Goal: Task Accomplishment & Management: Manage account settings

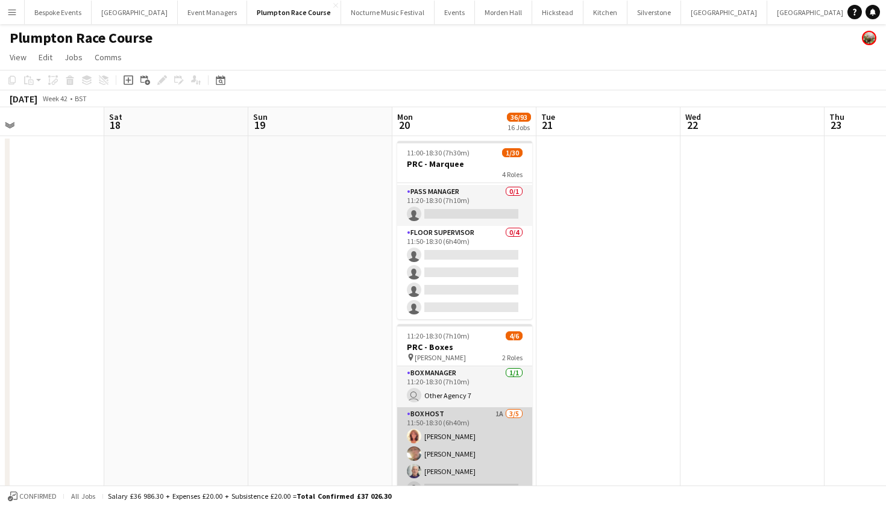
click at [472, 420] on app-card-role "Box Host 1A [DATE] 11:50-18:30 (6h40m) [PERSON_NAME] [PERSON_NAME] [PERSON_NAME…" at bounding box center [464, 463] width 135 height 111
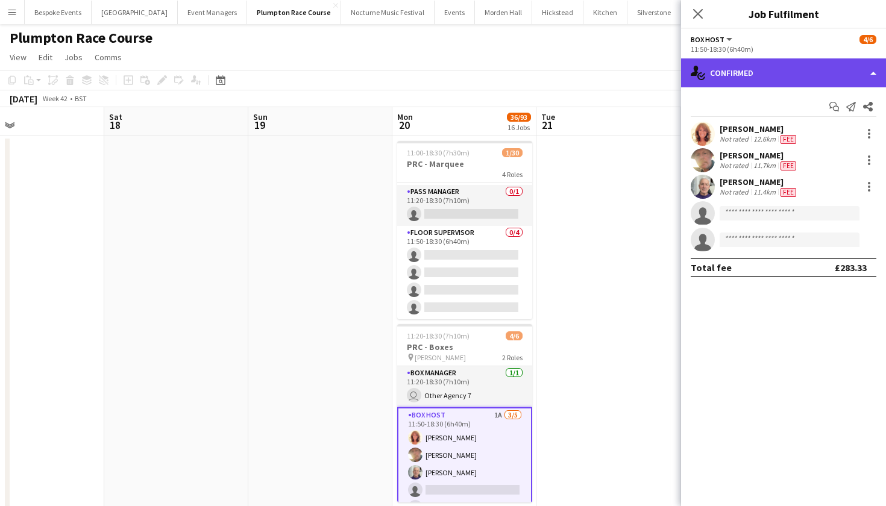
click at [791, 80] on div "single-neutral-actions-check-2 Confirmed" at bounding box center [783, 72] width 205 height 29
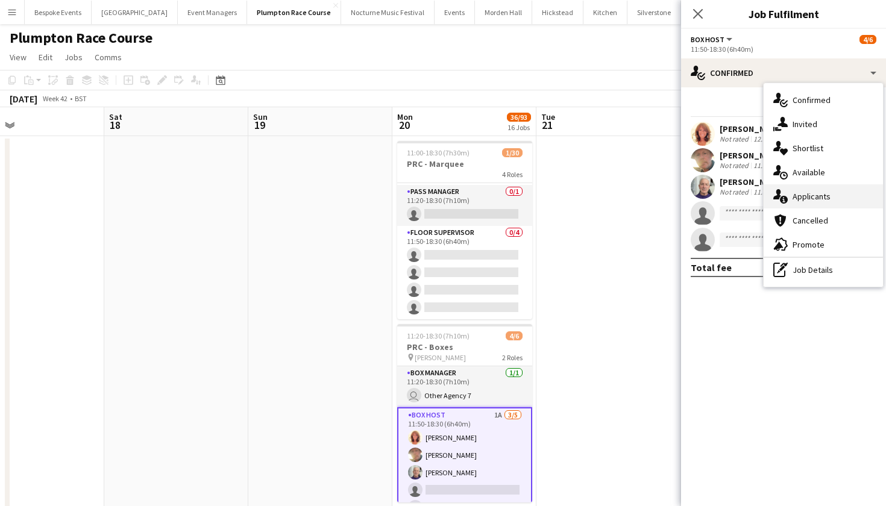
click at [794, 197] on span "Applicants" at bounding box center [812, 196] width 38 height 11
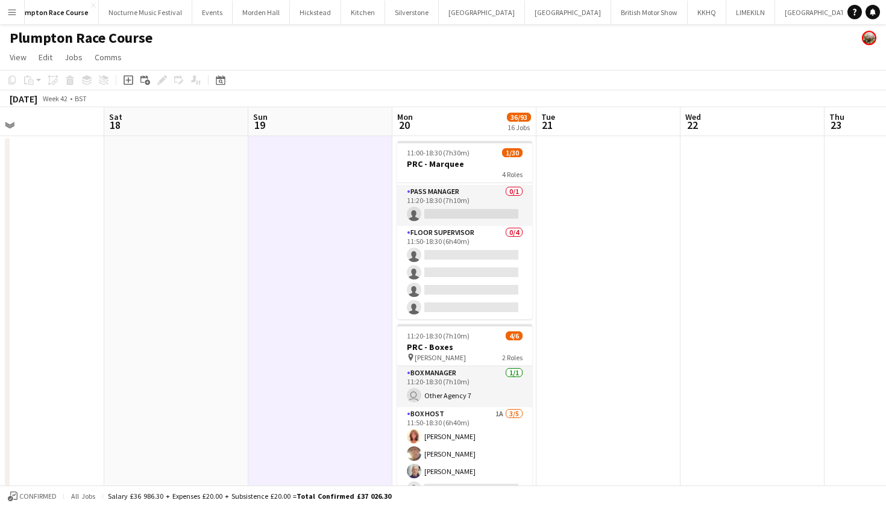
click at [862, 7] on button "[GEOGRAPHIC_DATA]" at bounding box center [896, 13] width 68 height 24
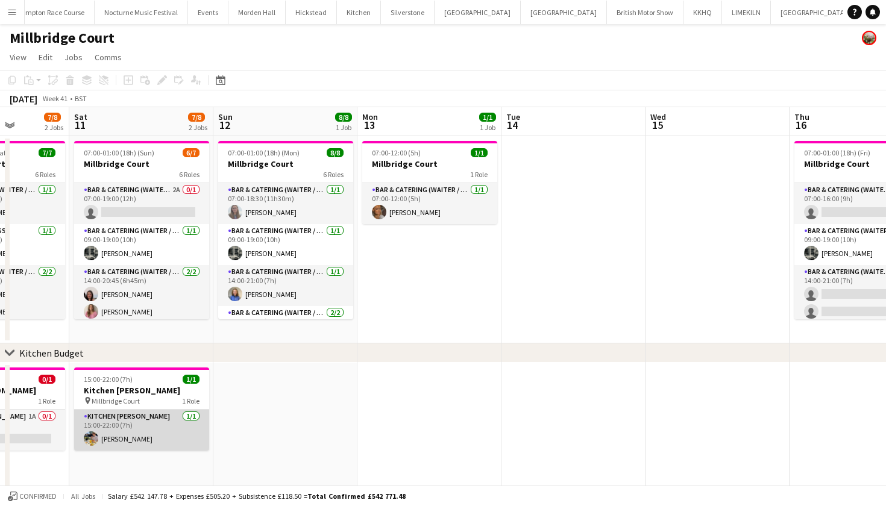
scroll to position [0, 362]
click at [125, 436] on app-card-role "Kitchen [PERSON_NAME] [DATE] 15:00-22:00 (7h) [PERSON_NAME]" at bounding box center [142, 430] width 135 height 41
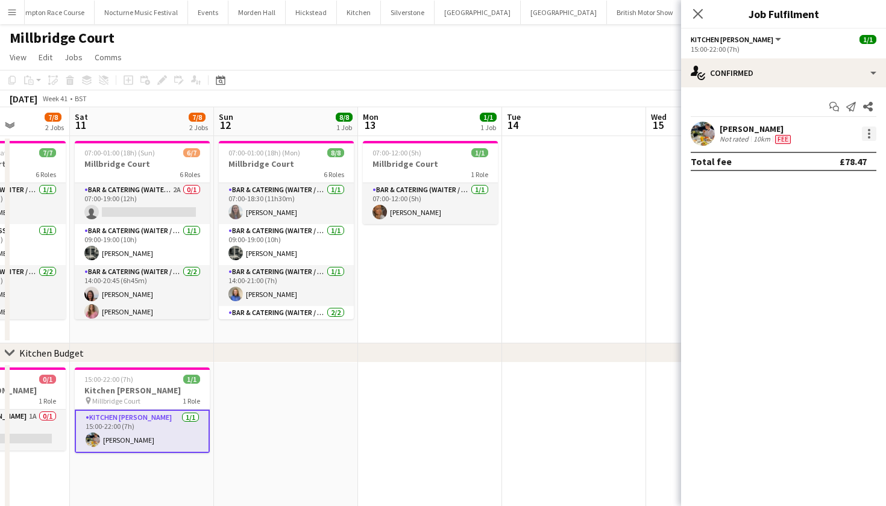
click at [871, 134] on div at bounding box center [869, 134] width 14 height 14
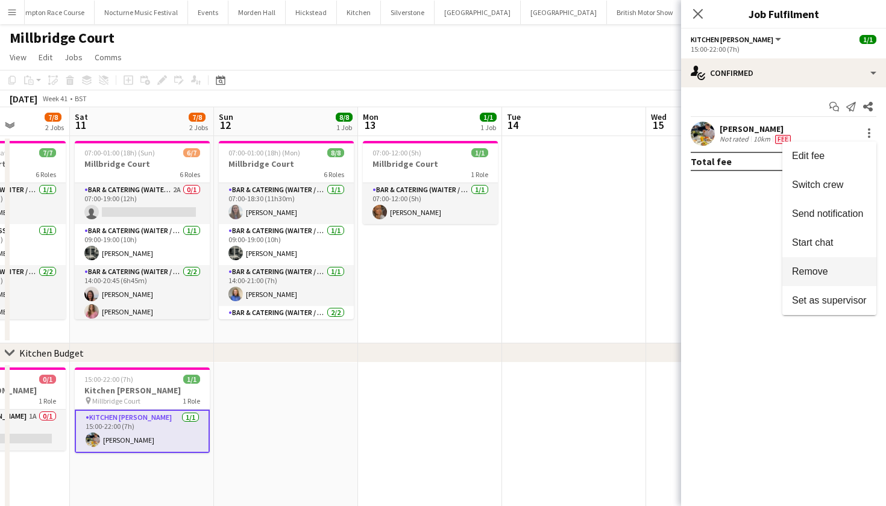
click at [801, 280] on button "Remove" at bounding box center [830, 271] width 94 height 29
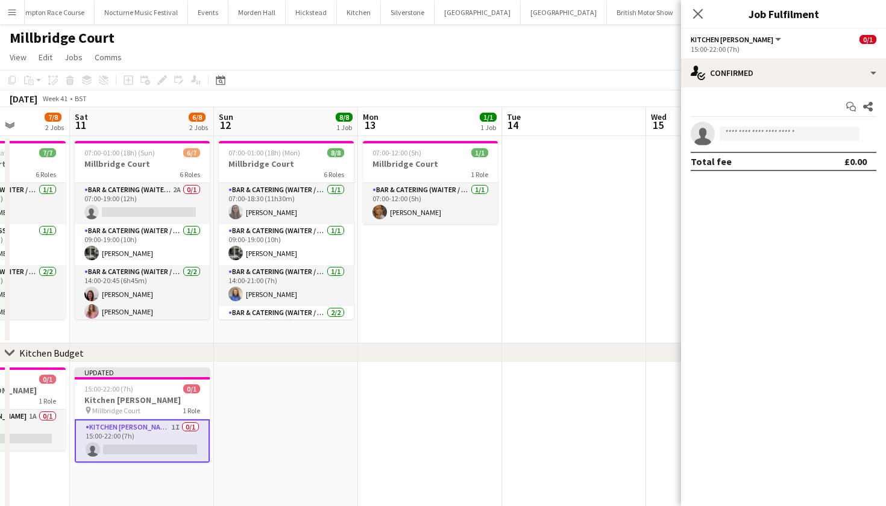
scroll to position [0, 362]
click at [515, 314] on app-date-cell at bounding box center [575, 239] width 144 height 207
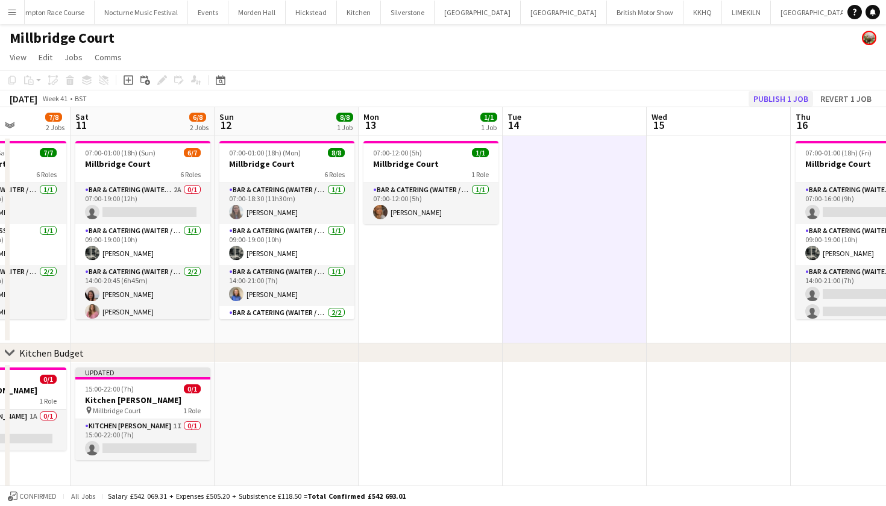
click at [783, 106] on button "Publish 1 job" at bounding box center [781, 99] width 65 height 16
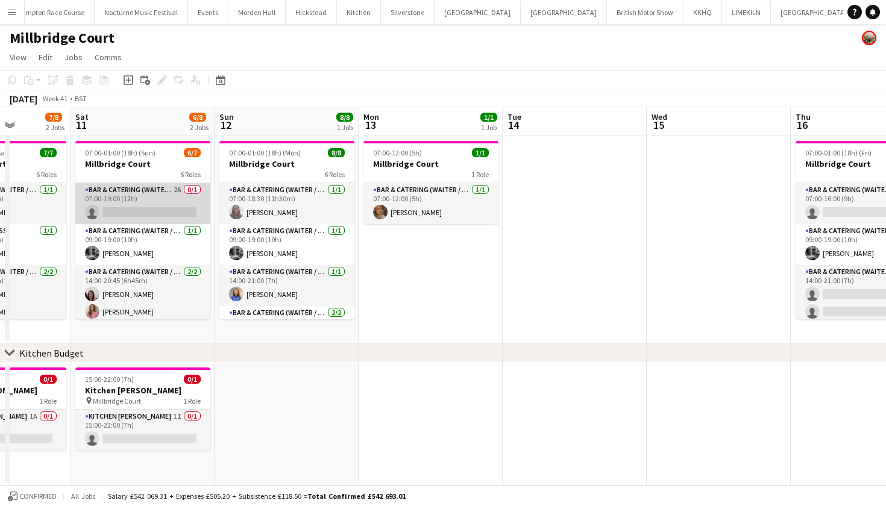
click at [140, 212] on app-card-role "Bar & Catering (Waiter / waitress) 2A 0/1 07:00-19:00 (12h) single-neutral-acti…" at bounding box center [142, 203] width 135 height 41
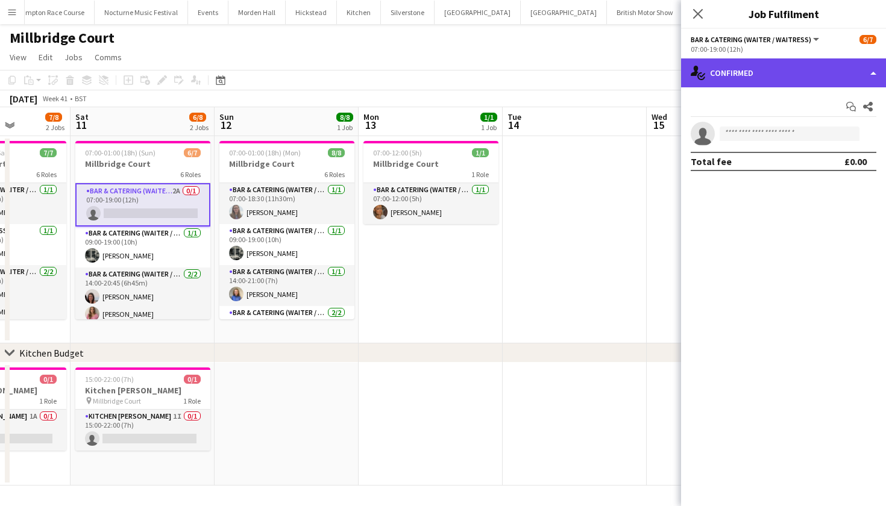
click at [807, 69] on div "single-neutral-actions-check-2 Confirmed" at bounding box center [783, 72] width 205 height 29
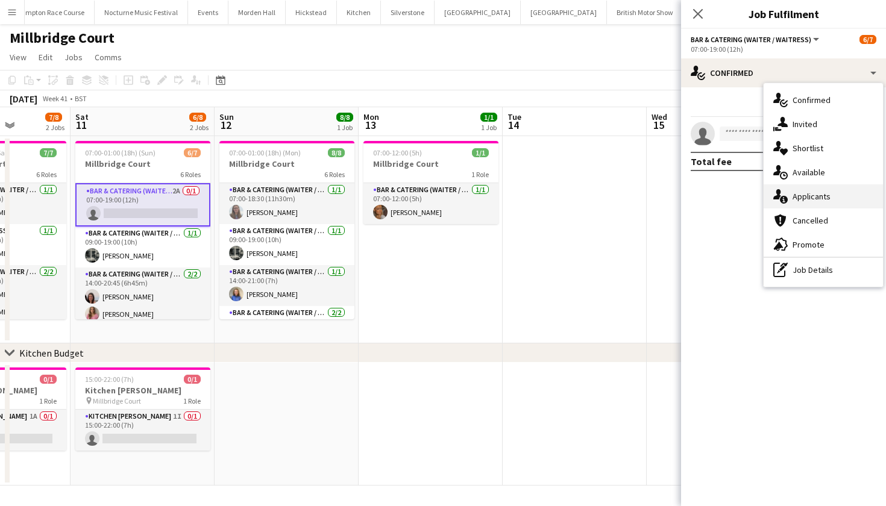
click at [807, 198] on span "Applicants" at bounding box center [812, 196] width 38 height 11
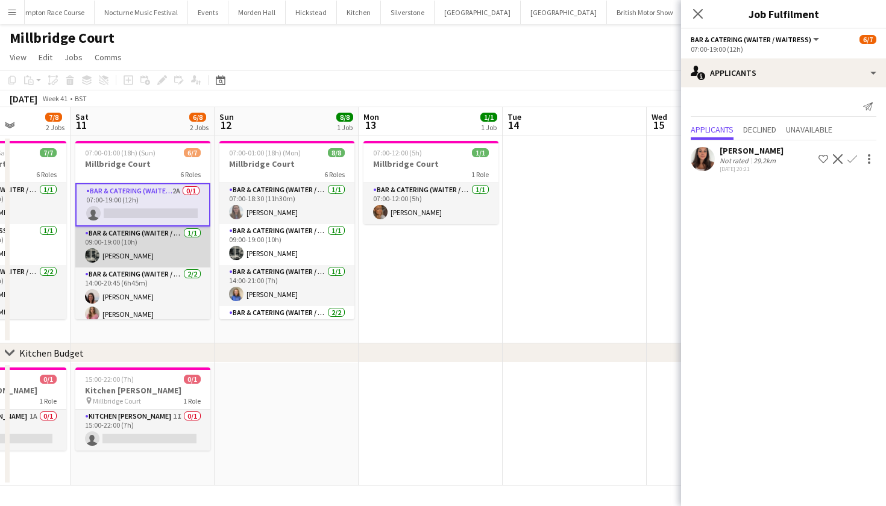
click at [174, 233] on app-card-role "Bar & Catering (Waiter / waitress) [DATE] 09:00-19:00 (10h) [PERSON_NAME]" at bounding box center [142, 247] width 135 height 41
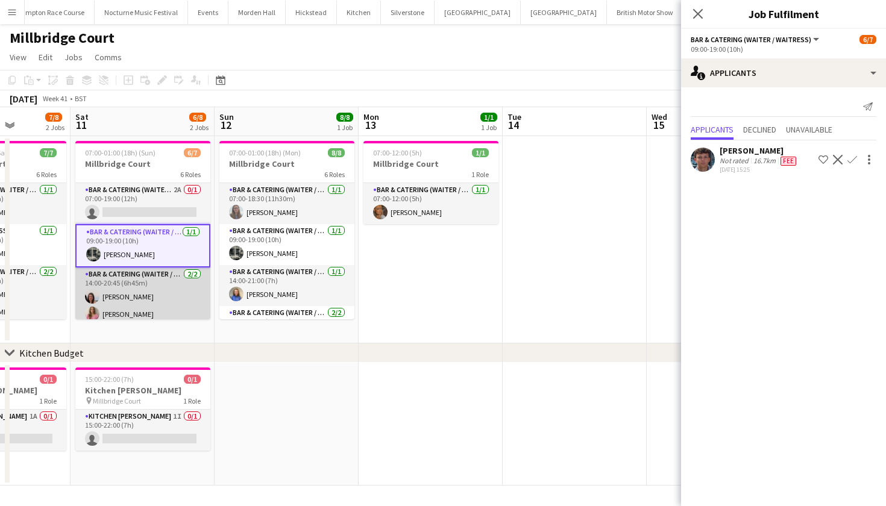
click at [156, 296] on app-card-role "Bar & Catering (Waiter / waitress) [DATE] 14:00-20:45 (6h45m) [PERSON_NAME] [PE…" at bounding box center [142, 297] width 135 height 58
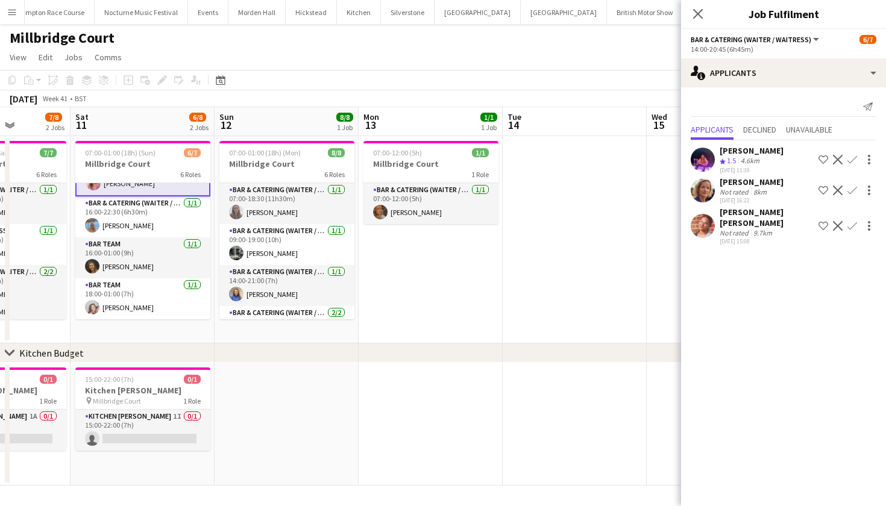
scroll to position [130, 0]
click at [156, 296] on app-card-role "Bar Team [DATE] 18:00-01:00 (7h) [PERSON_NAME]" at bounding box center [142, 299] width 135 height 41
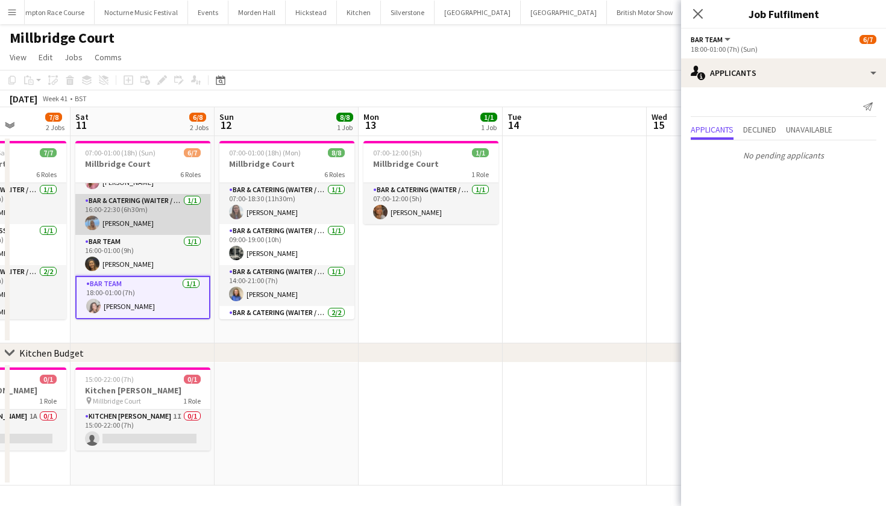
click at [148, 219] on app-card-role "Bar & Catering (Waiter / waitress) [DATE] 16:00-22:30 (6h30m) [PERSON_NAME]" at bounding box center [142, 214] width 135 height 41
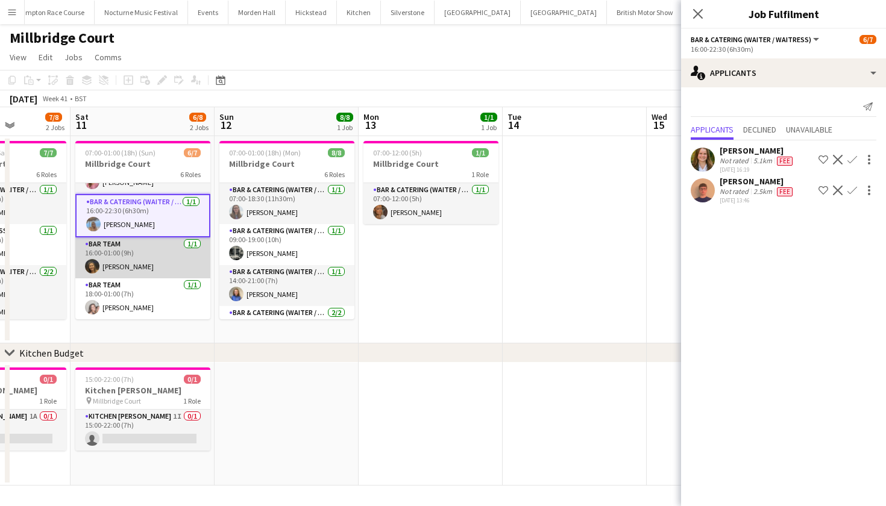
click at [148, 242] on app-card-role "Bar Team [DATE] 16:00-01:00 (9h) [PERSON_NAME]" at bounding box center [142, 258] width 135 height 41
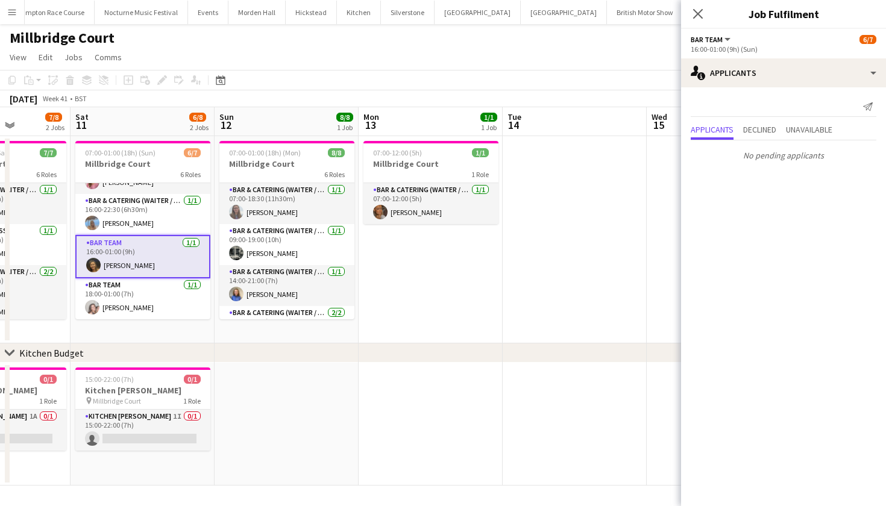
click at [382, 410] on app-date-cell at bounding box center [431, 424] width 144 height 123
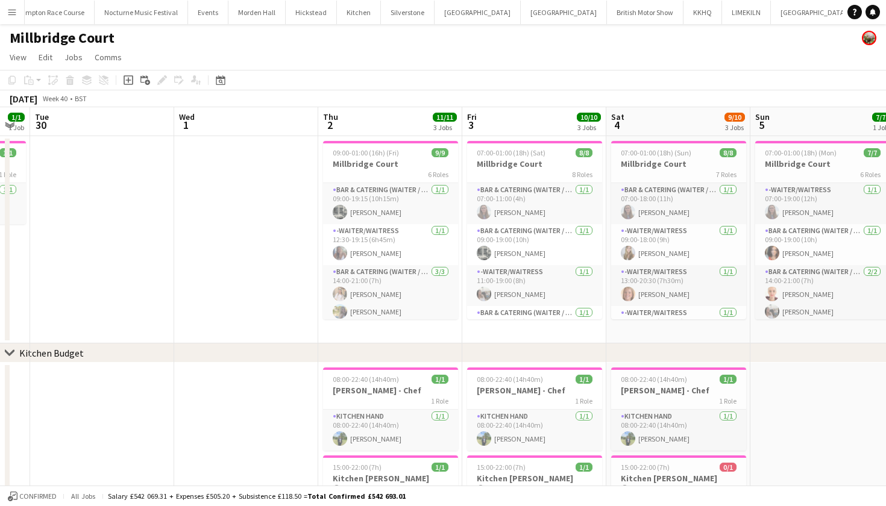
scroll to position [0, 257]
click at [689, 195] on app-card-role "Bar & Catering (Waiter / waitress) [DATE] 07:00-18:00 (11h) [PERSON_NAME]" at bounding box center [679, 203] width 135 height 41
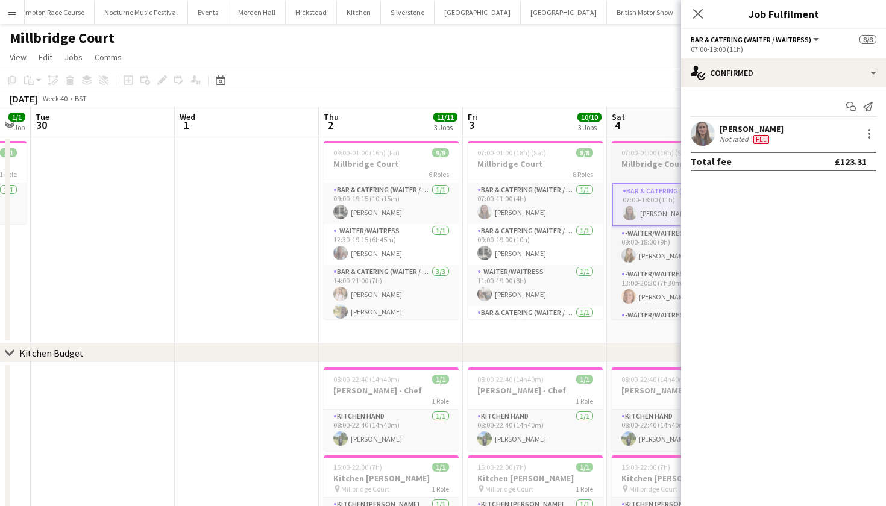
click at [673, 163] on h3 "Millbridge Court" at bounding box center [679, 164] width 135 height 11
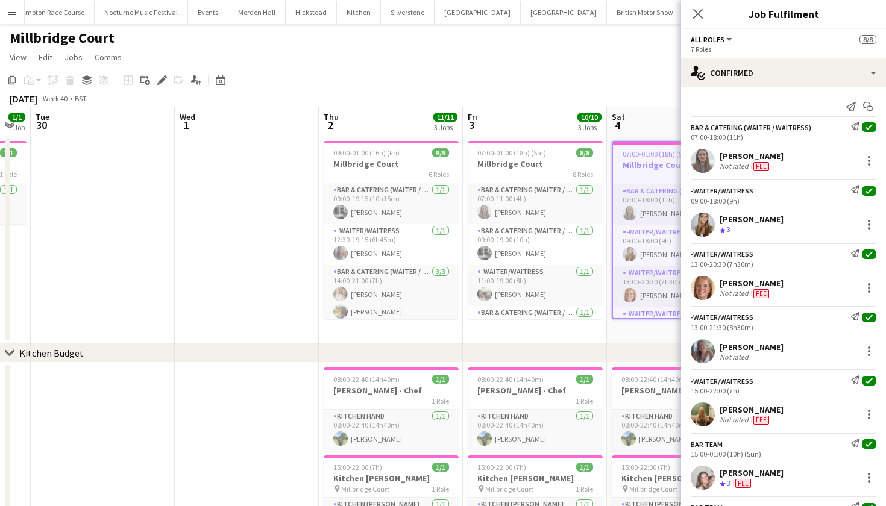
click at [169, 79] on div "Add job Add linked Job Edit Edit linked Job Applicants" at bounding box center [157, 80] width 92 height 14
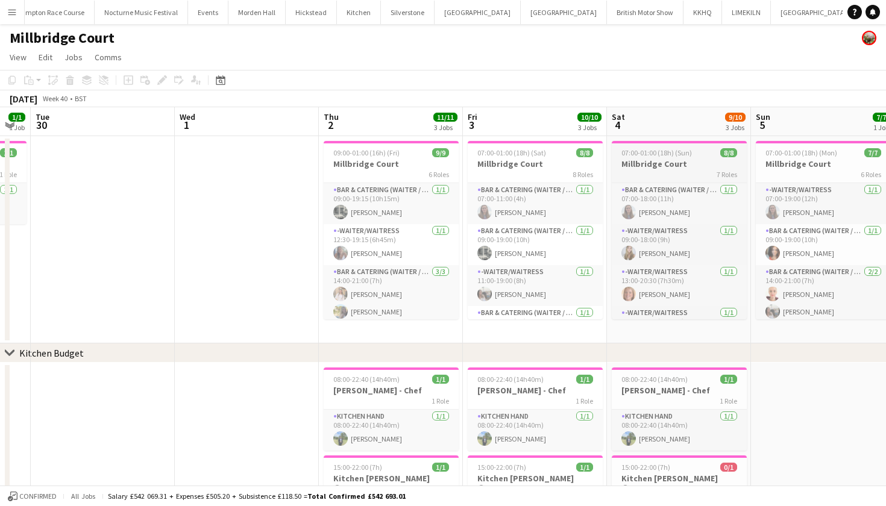
click at [664, 166] on h3 "Millbridge Court" at bounding box center [679, 164] width 135 height 11
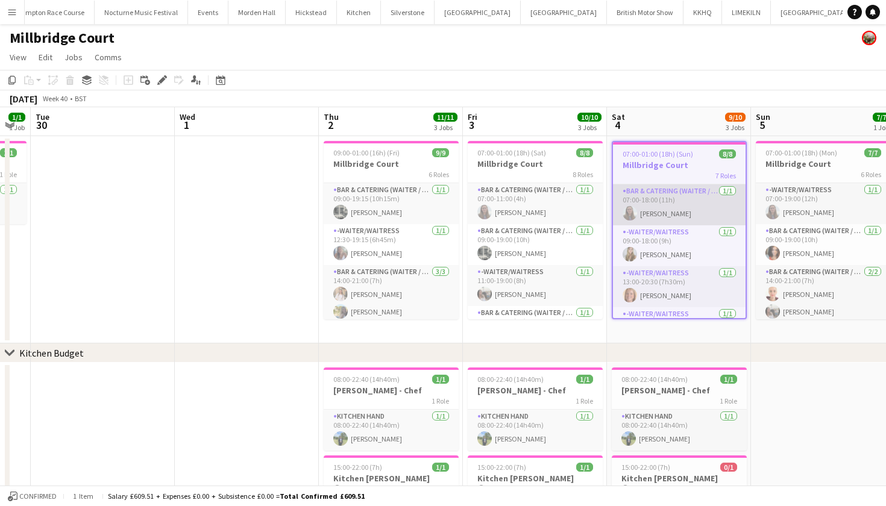
click at [656, 199] on app-card-role "Bar & Catering (Waiter / waitress) [DATE] 07:00-18:00 (11h) [PERSON_NAME]" at bounding box center [679, 204] width 133 height 41
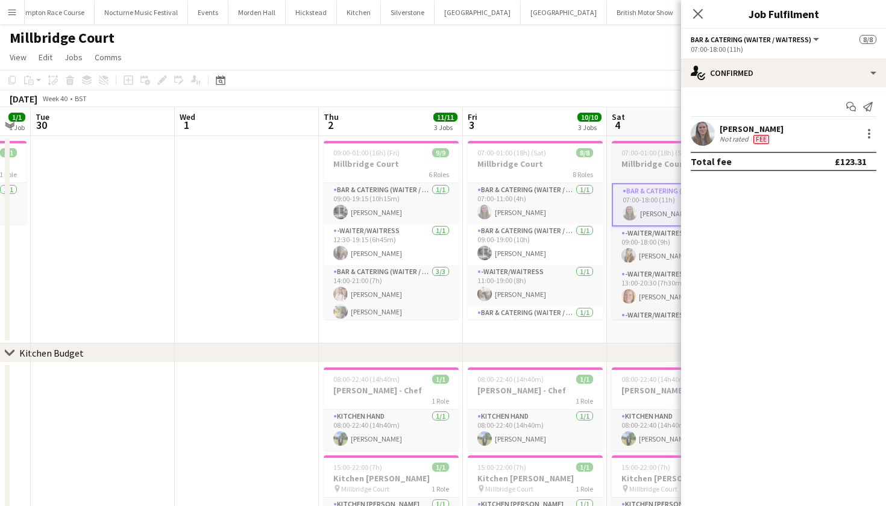
click at [652, 169] on h3 "Millbridge Court" at bounding box center [679, 164] width 135 height 11
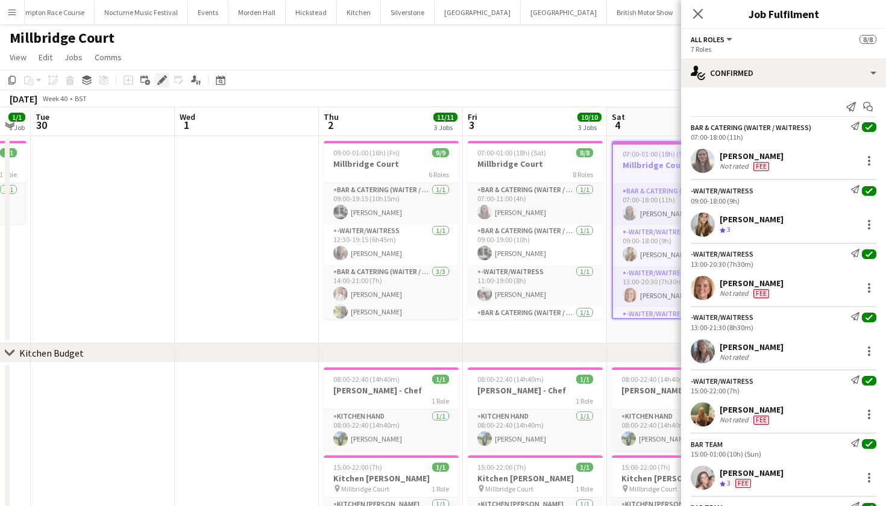
click at [166, 76] on icon "Edit" at bounding box center [162, 80] width 10 height 10
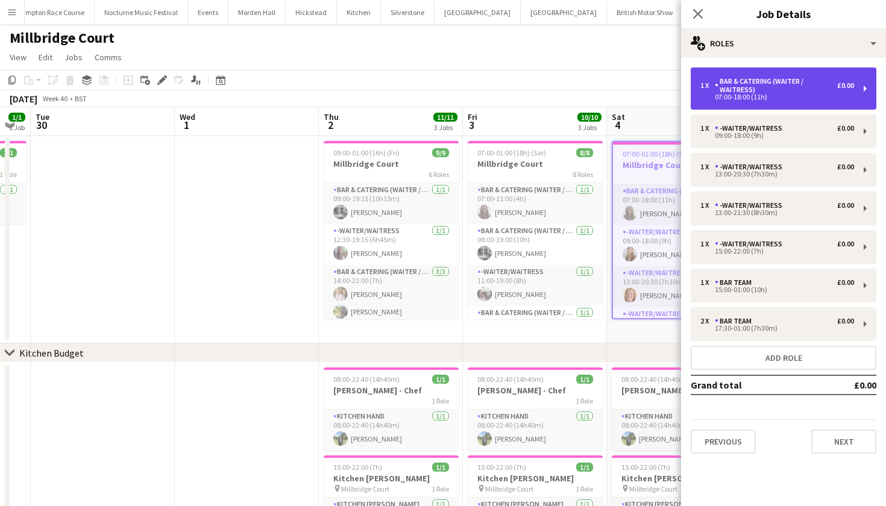
click at [755, 93] on div "Bar & Catering (Waiter / waitress)" at bounding box center [776, 85] width 122 height 17
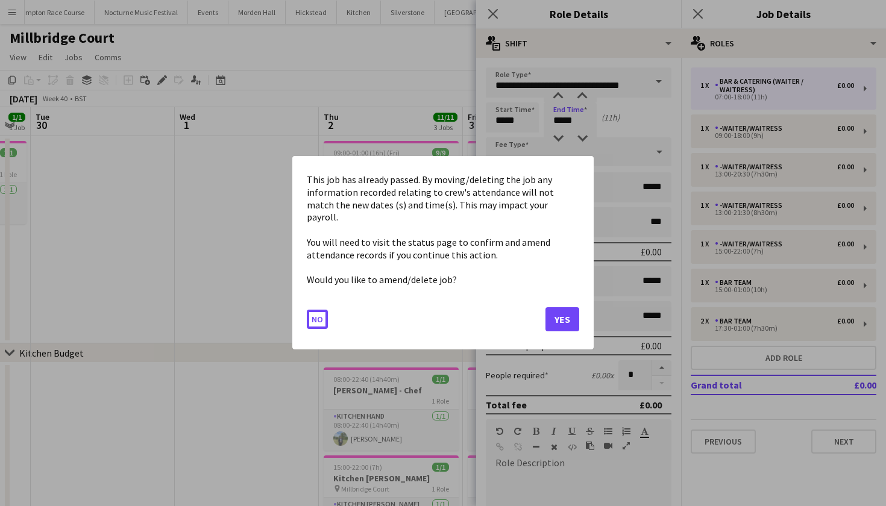
click at [570, 121] on body "Menu Boards Boards Boards All jobs Status Workforce Workforce My Workforce Recr…" at bounding box center [443, 292] width 886 height 585
click at [558, 308] on button "Yes" at bounding box center [563, 320] width 34 height 24
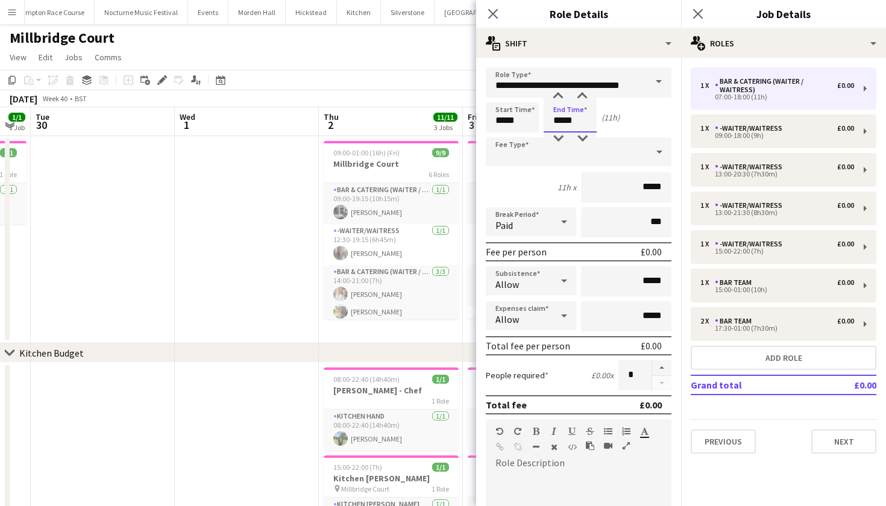
click at [570, 122] on input "*****" at bounding box center [570, 117] width 53 height 30
type input "*****"
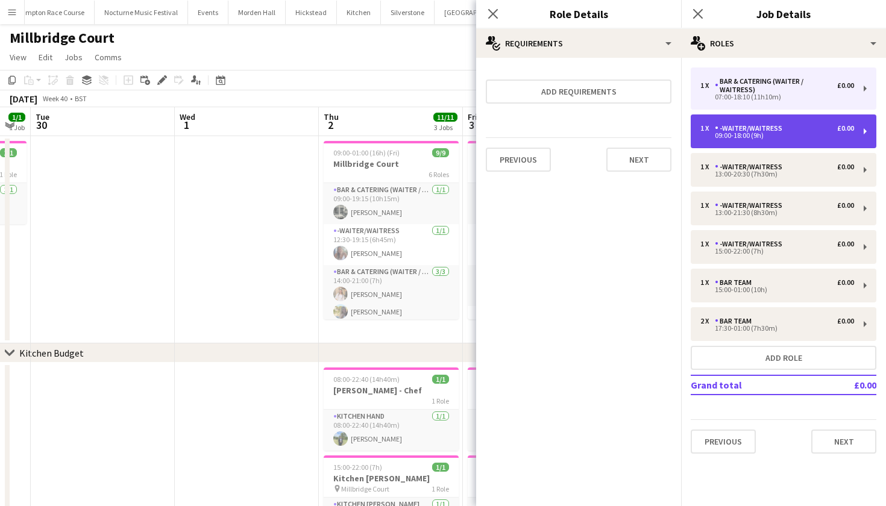
click at [750, 138] on div "09:00-18:00 (9h)" at bounding box center [778, 136] width 154 height 6
type input "**********"
type input "*****"
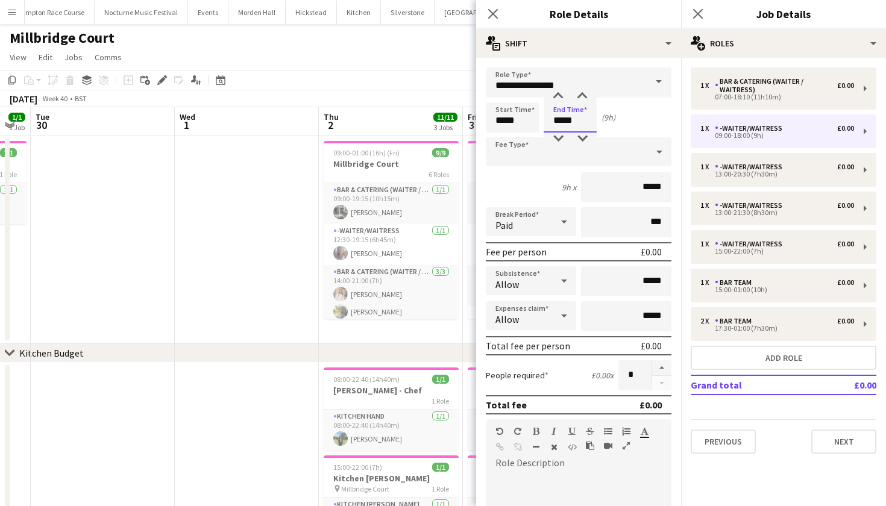
click at [569, 122] on input "*****" at bounding box center [570, 117] width 53 height 30
type input "*****"
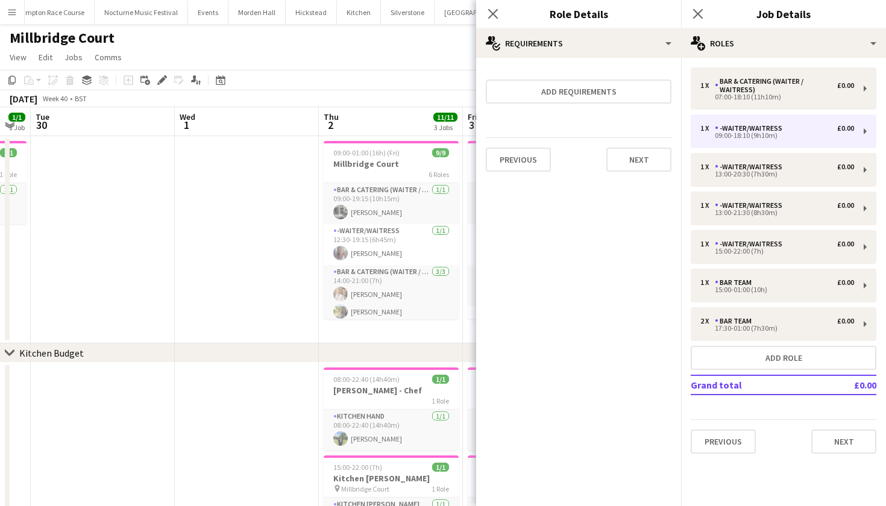
click at [256, 248] on app-date-cell at bounding box center [247, 239] width 144 height 207
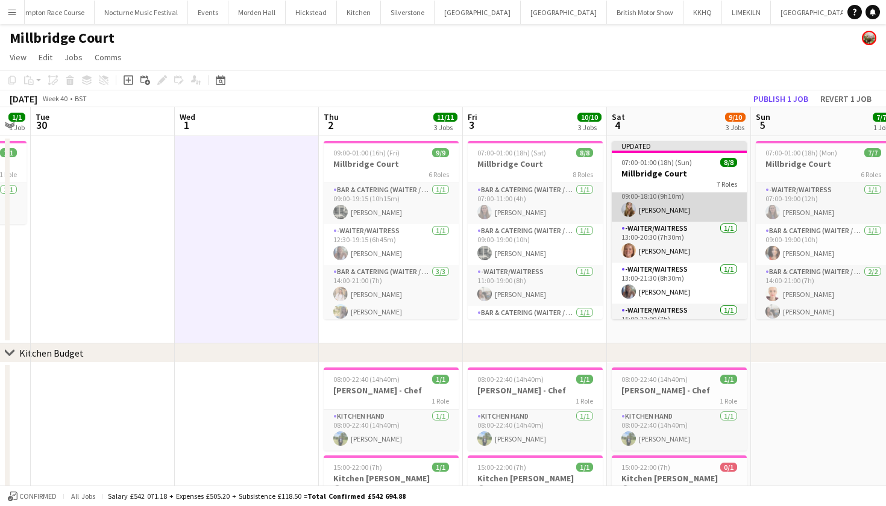
scroll to position [55, 0]
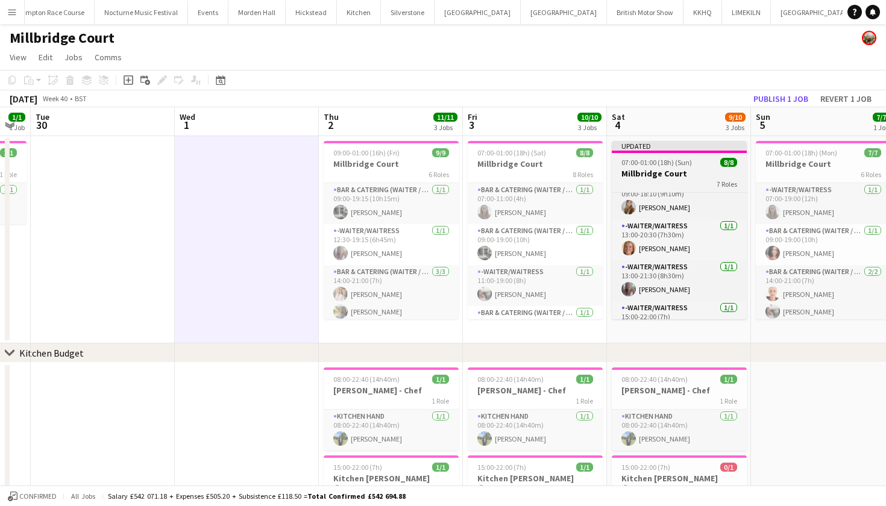
click at [658, 165] on span "07:00-01:00 (18h) (Sun)" at bounding box center [657, 162] width 71 height 9
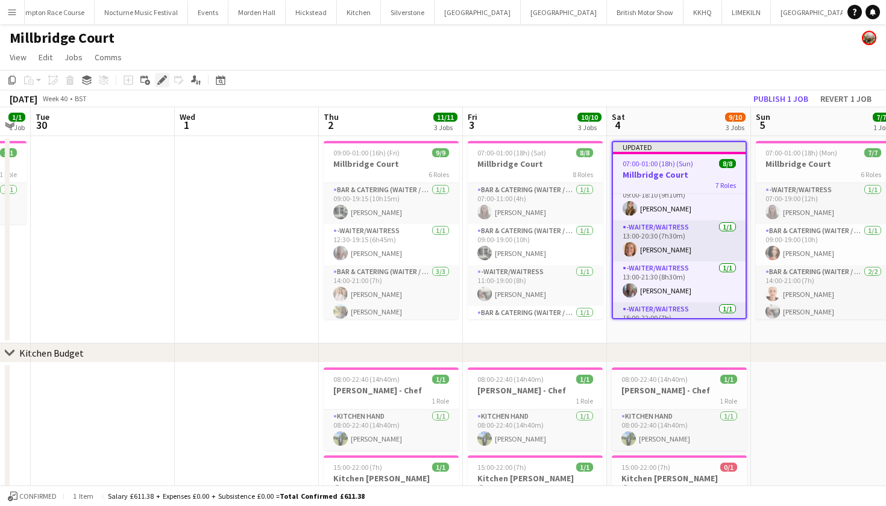
click at [161, 81] on icon at bounding box center [162, 80] width 7 height 7
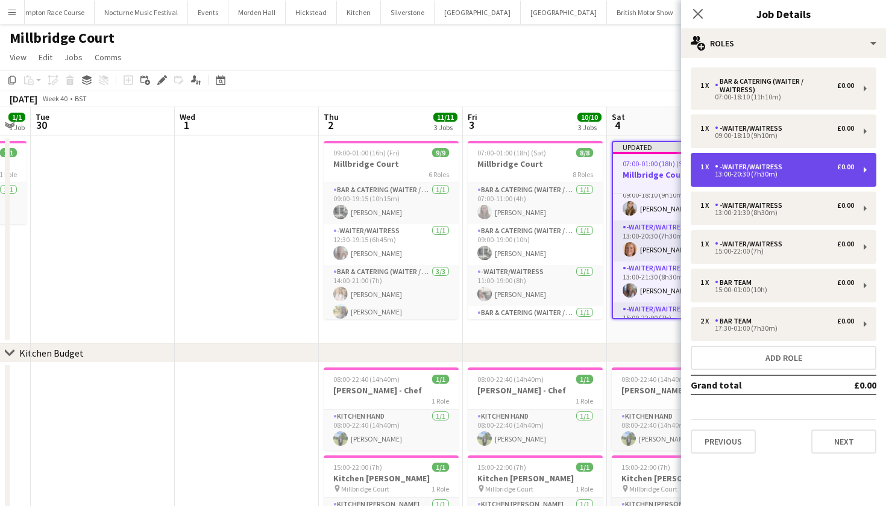
click at [726, 180] on div "1 x -Waiter/Waitress £0.00 13:00-20:30 (7h30m)" at bounding box center [784, 170] width 186 height 34
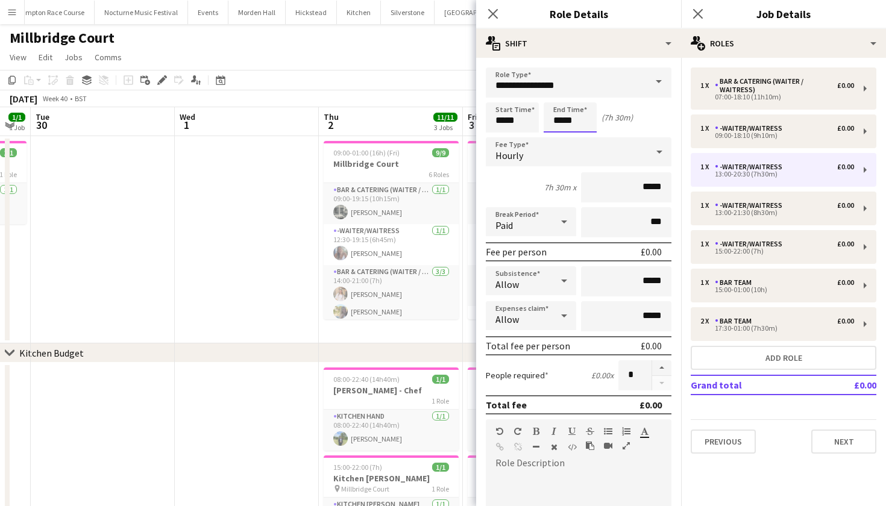
click at [592, 118] on body "Menu Boards Boards Boards All jobs Status Workforce Workforce My Workforce Recr…" at bounding box center [443, 292] width 886 height 585
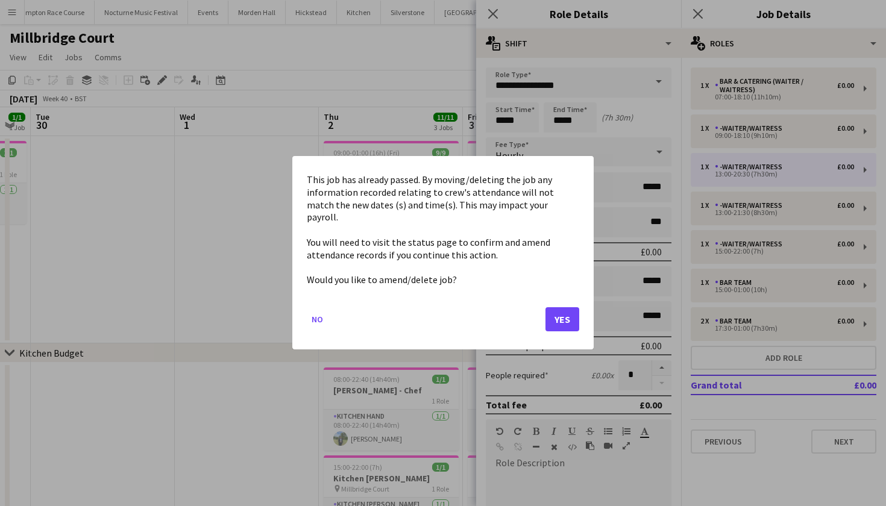
click at [561, 312] on button "Yes" at bounding box center [563, 320] width 34 height 24
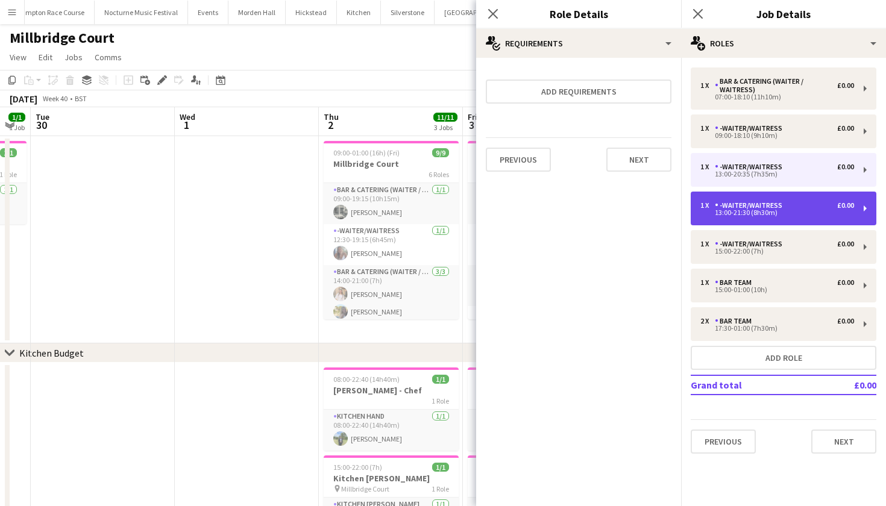
click at [749, 218] on div "1 x -Waiter/Waitress £0.00 13:00-21:30 (8h30m)" at bounding box center [784, 209] width 186 height 34
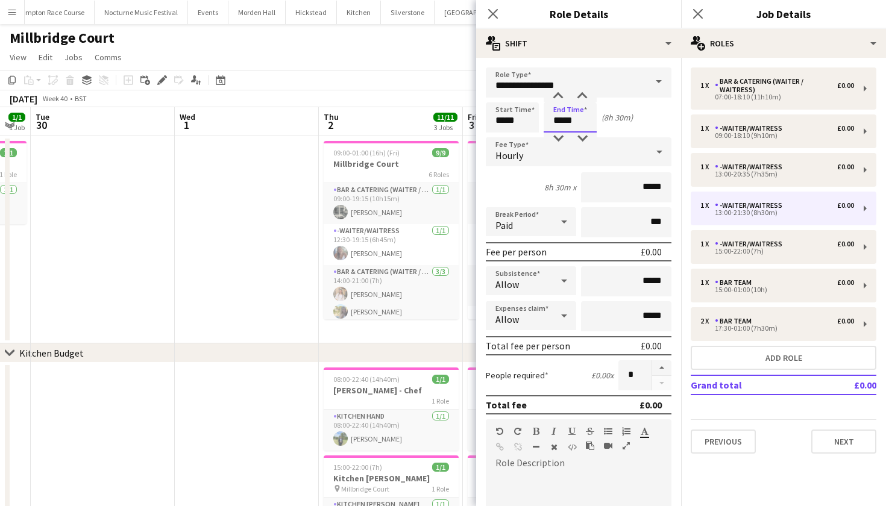
click at [561, 123] on input "*****" at bounding box center [570, 117] width 53 height 30
type input "*****"
click at [241, 252] on app-date-cell at bounding box center [247, 239] width 144 height 207
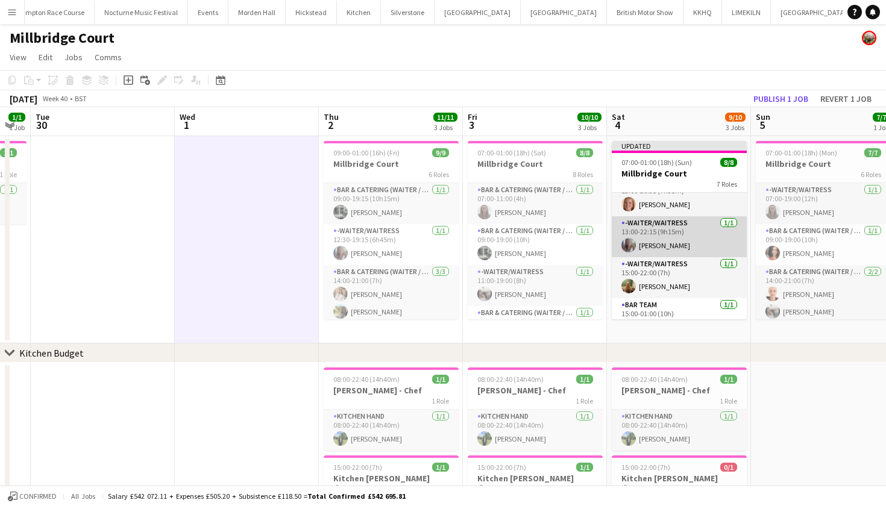
scroll to position [101, 0]
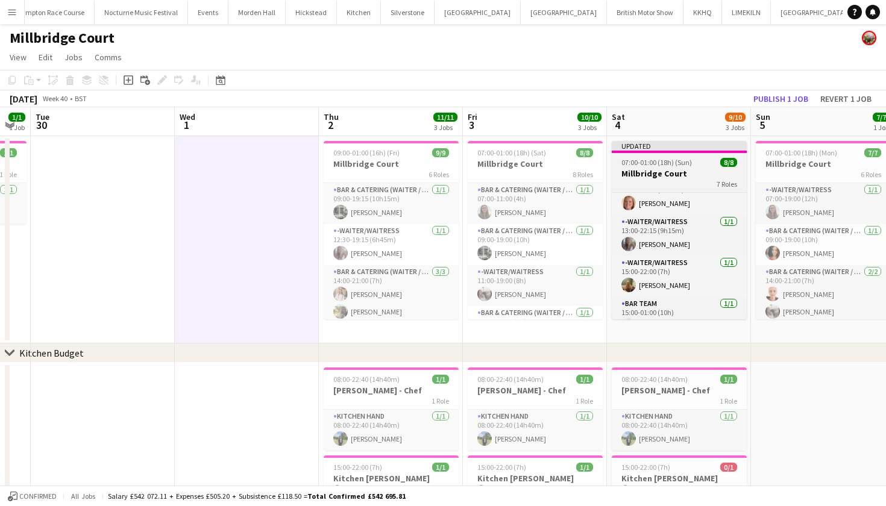
click at [673, 184] on div "7 Roles" at bounding box center [679, 184] width 135 height 10
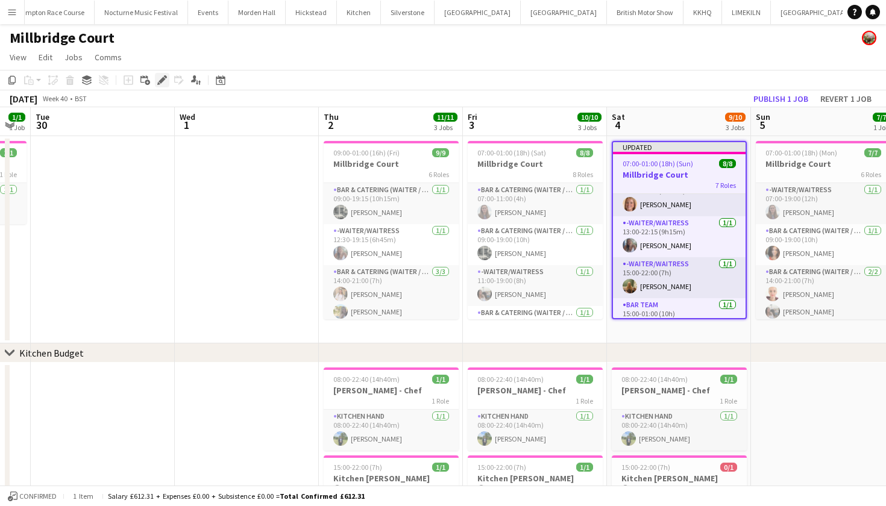
click at [165, 81] on icon "Edit" at bounding box center [162, 80] width 10 height 10
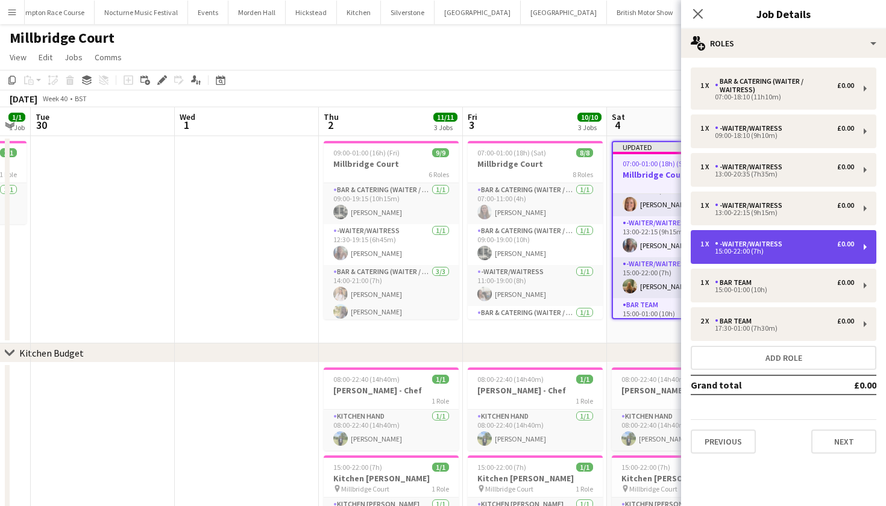
click at [766, 248] on div "-Waiter/Waitress" at bounding box center [751, 244] width 72 height 8
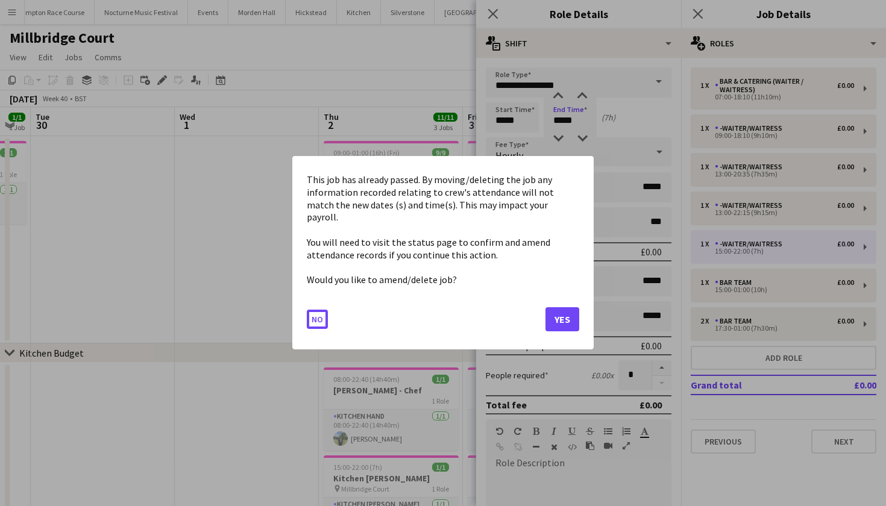
click at [571, 124] on body "Menu Boards Boards Boards All jobs Status Workforce Workforce My Workforce Recr…" at bounding box center [443, 292] width 886 height 585
click at [573, 312] on button "Yes" at bounding box center [563, 320] width 34 height 24
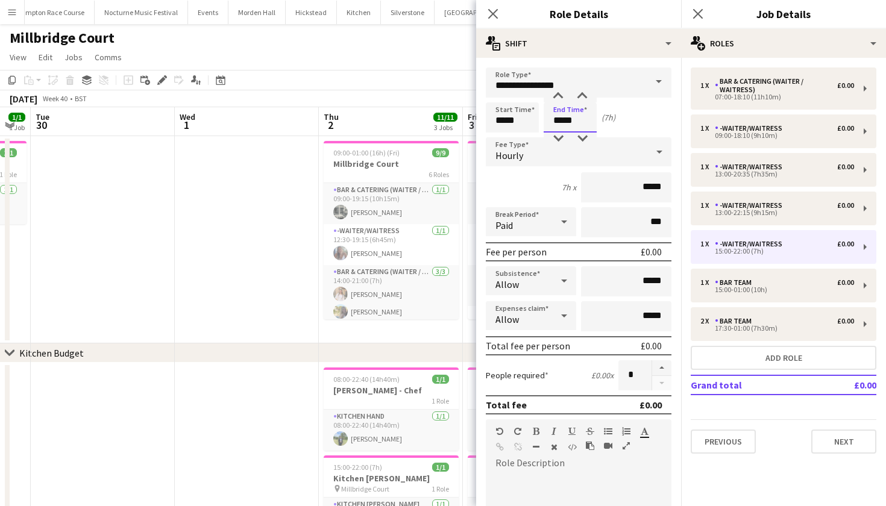
type input "*****"
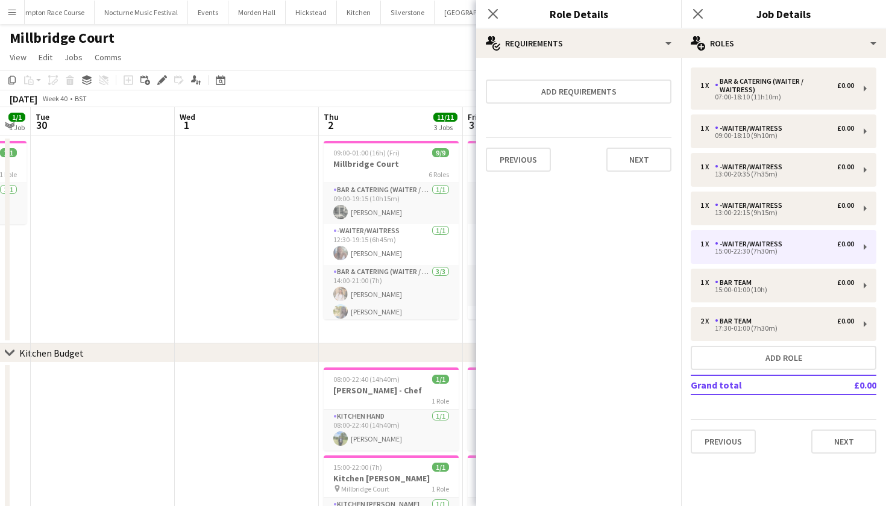
click at [264, 303] on app-date-cell at bounding box center [247, 239] width 144 height 207
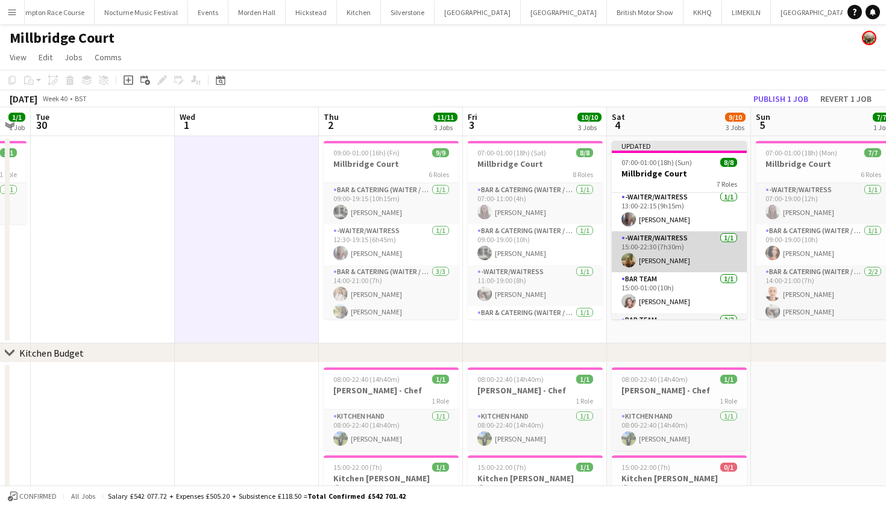
scroll to position [129, 0]
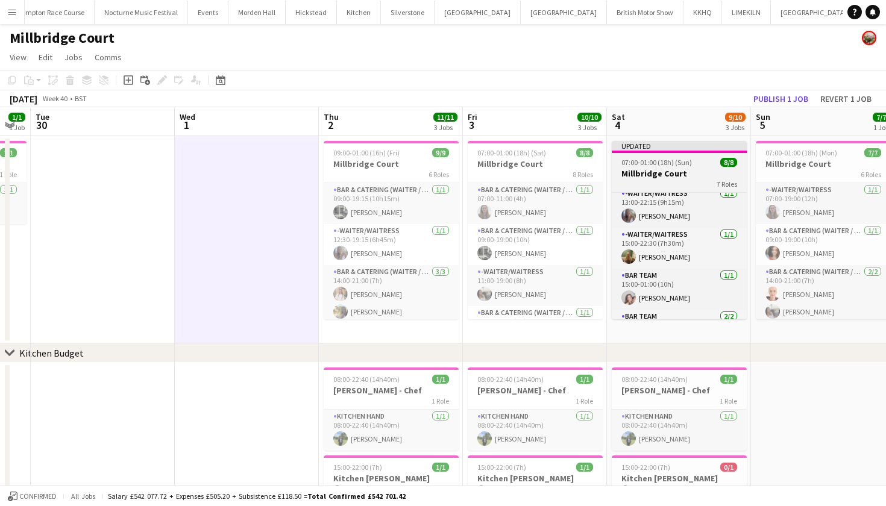
click at [686, 181] on div "7 Roles" at bounding box center [679, 184] width 135 height 10
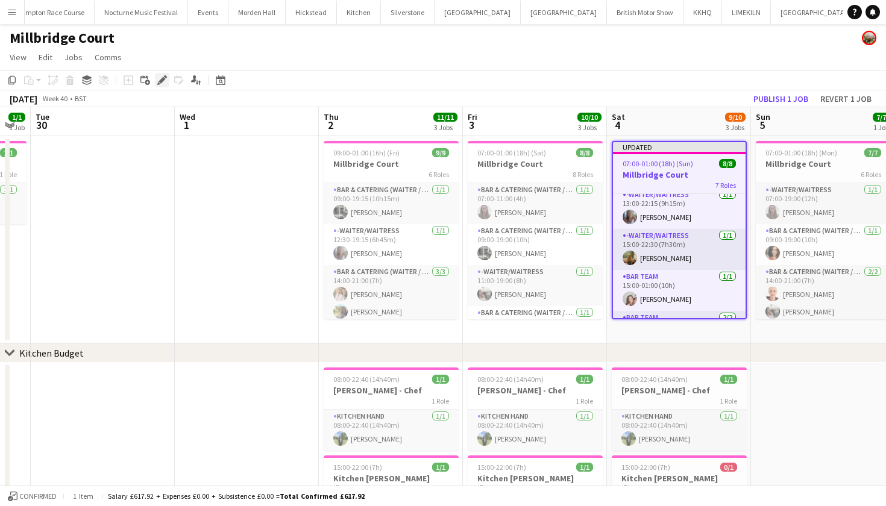
click at [159, 83] on icon at bounding box center [158, 83] width 3 height 3
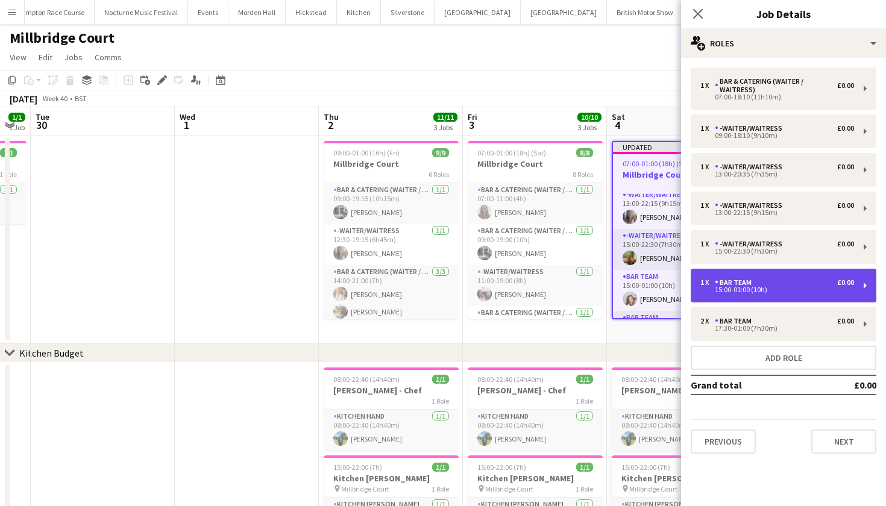
click at [762, 287] on div "15:00-01:00 (10h)" at bounding box center [778, 290] width 154 height 6
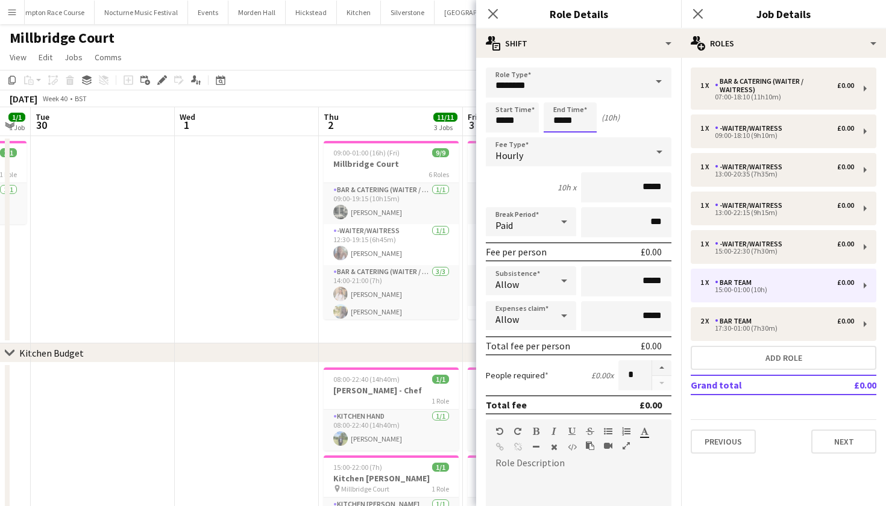
click at [570, 122] on body "Menu Boards Boards Boards All jobs Status Workforce Workforce My Workforce Recr…" at bounding box center [443, 292] width 886 height 585
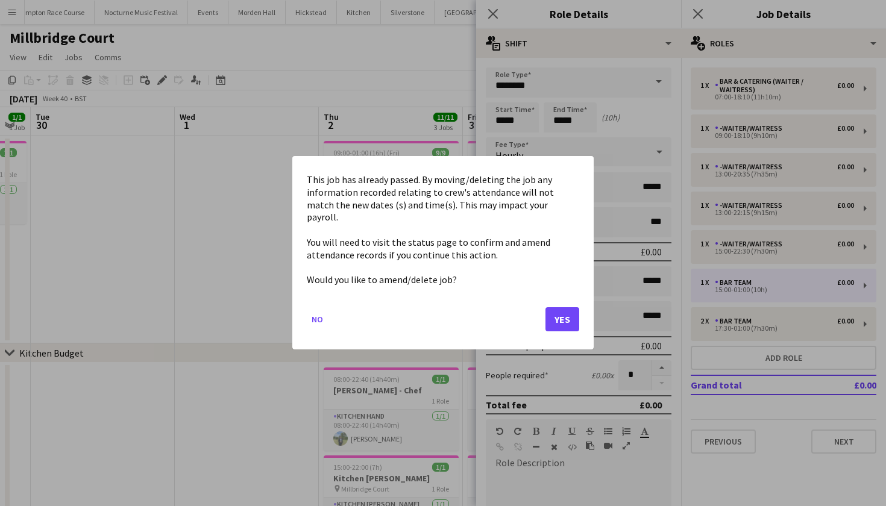
click at [561, 311] on button "Yes" at bounding box center [563, 320] width 34 height 24
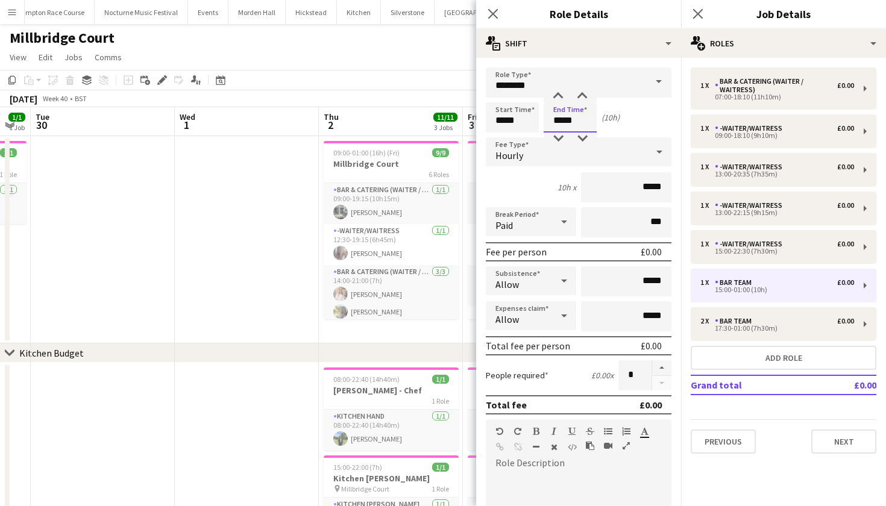
click at [569, 121] on input "*****" at bounding box center [570, 117] width 53 height 30
type input "*****"
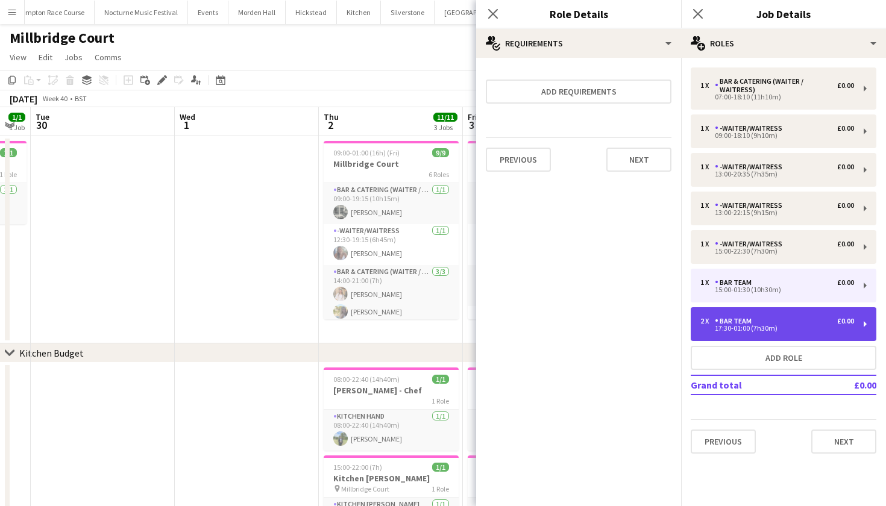
click at [755, 318] on div "Bar Team" at bounding box center [736, 321] width 42 height 8
type input "*****"
type input "*"
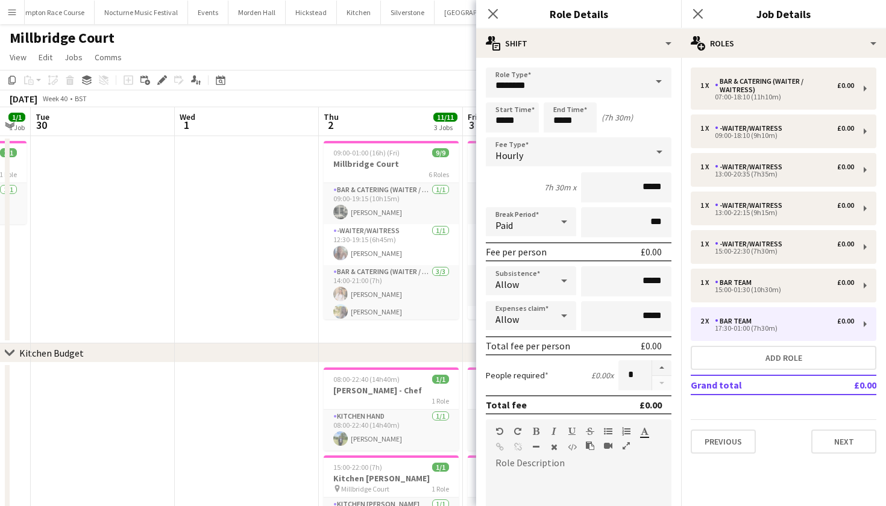
click at [403, 47] on app-page-menu "View Day view expanded Day view collapsed Month view Date picker Jump to [DATE]…" at bounding box center [443, 58] width 886 height 23
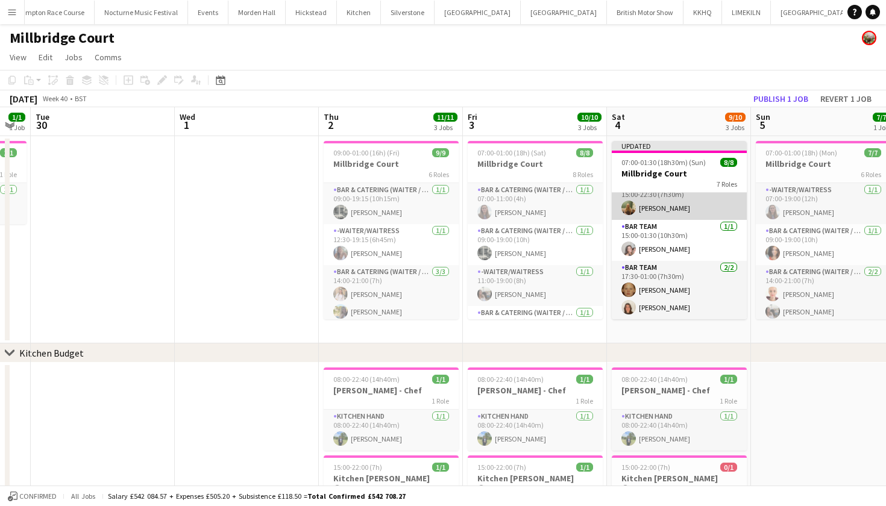
scroll to position [178, 0]
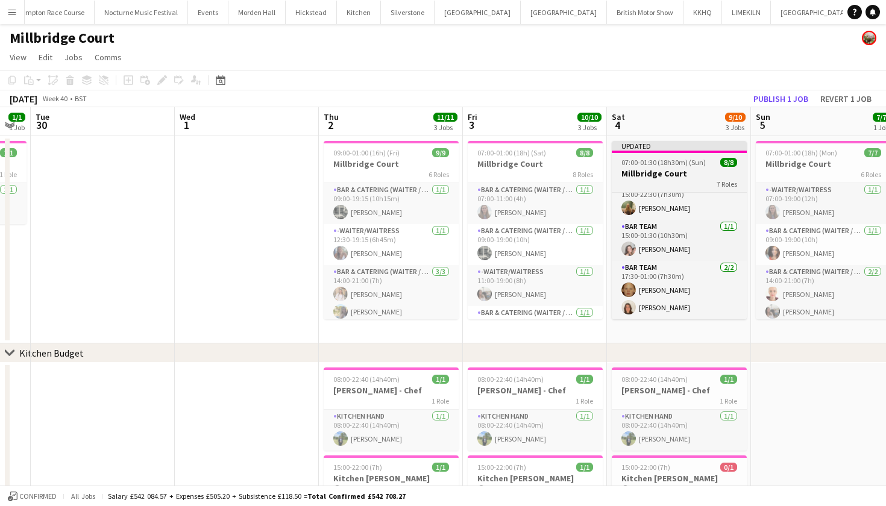
click at [678, 177] on h3 "Millbridge Court" at bounding box center [679, 173] width 135 height 11
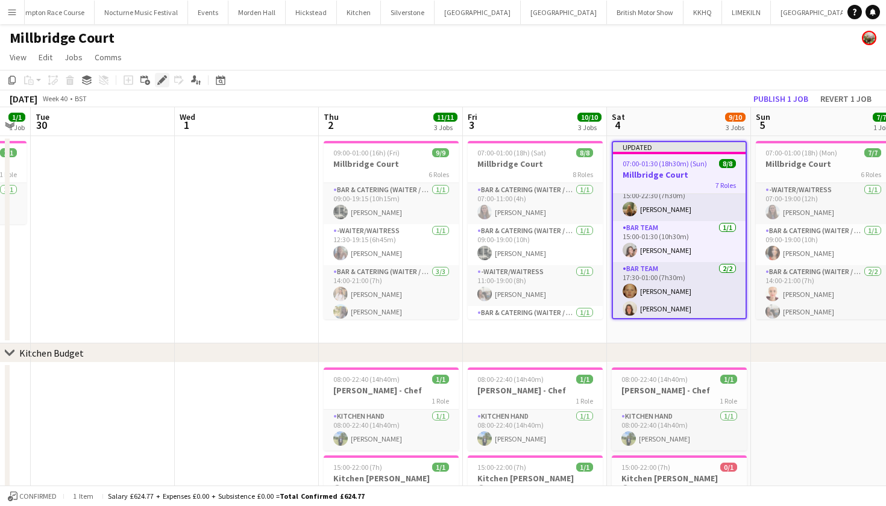
click at [165, 83] on icon "Edit" at bounding box center [162, 80] width 10 height 10
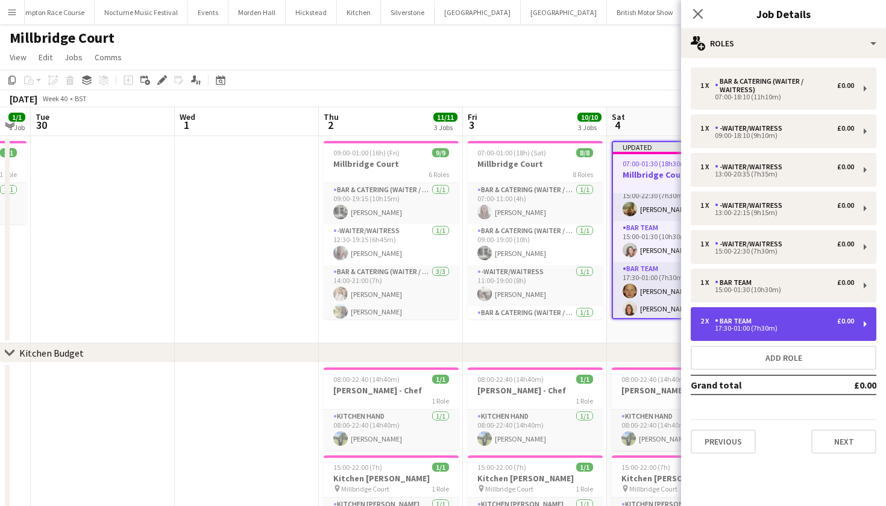
click at [751, 325] on div "Bar Team" at bounding box center [736, 321] width 42 height 8
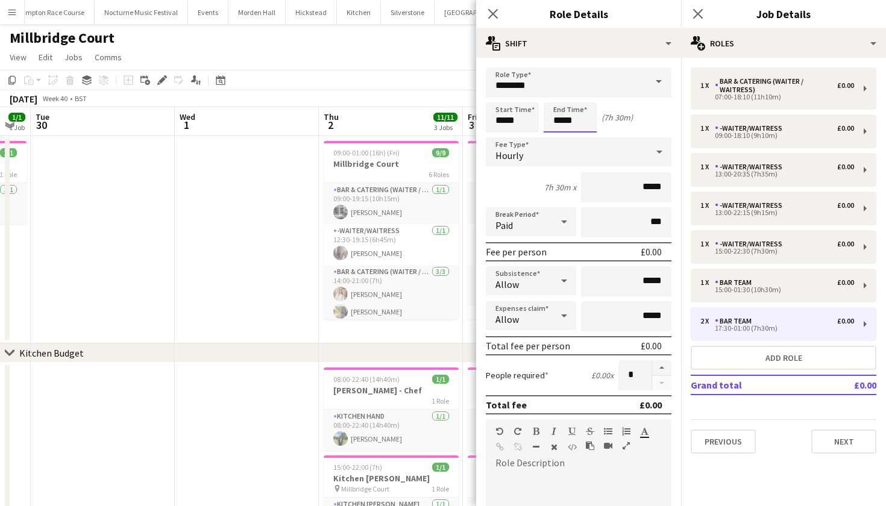
click at [569, 121] on body "Menu Boards Boards Boards All jobs Status Workforce Workforce My Workforce Recr…" at bounding box center [443, 292] width 886 height 585
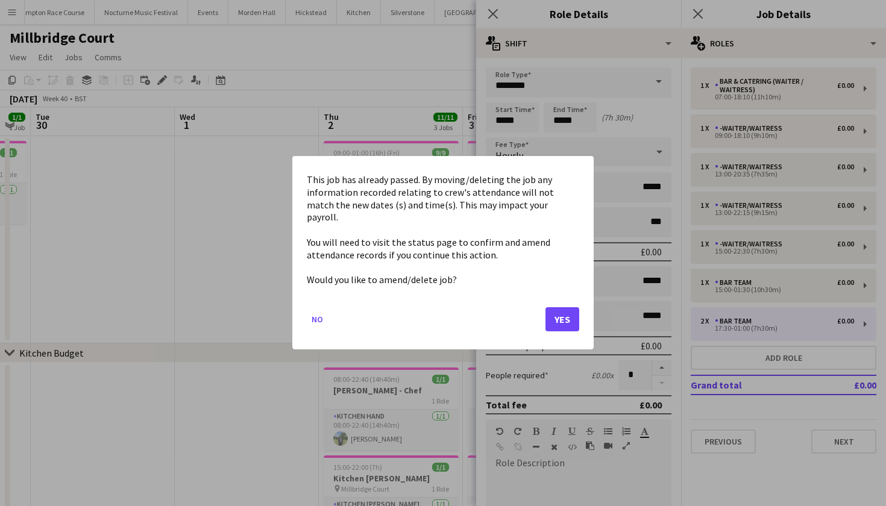
click at [563, 314] on button "Yes" at bounding box center [563, 320] width 34 height 24
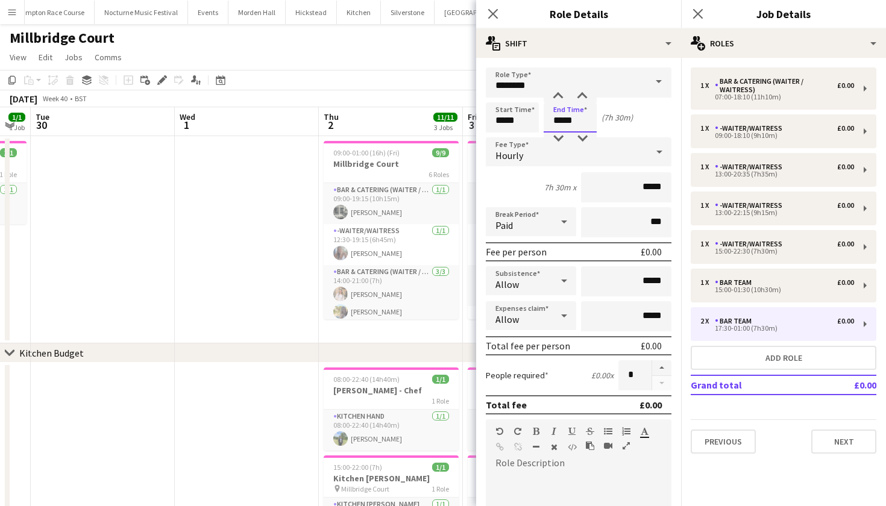
click at [572, 120] on input "*****" at bounding box center [570, 117] width 53 height 30
type input "*****"
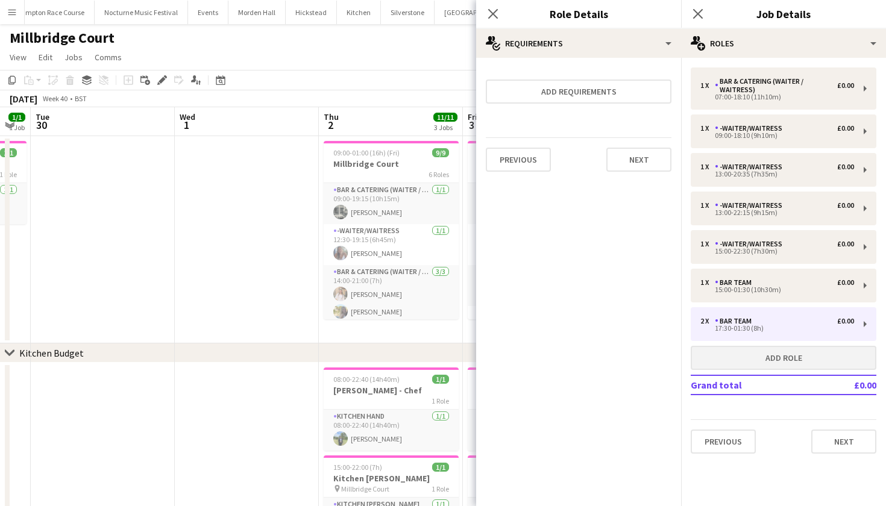
click at [824, 355] on button "Add role" at bounding box center [784, 358] width 186 height 24
type input "**********"
type input "*****"
type input "*"
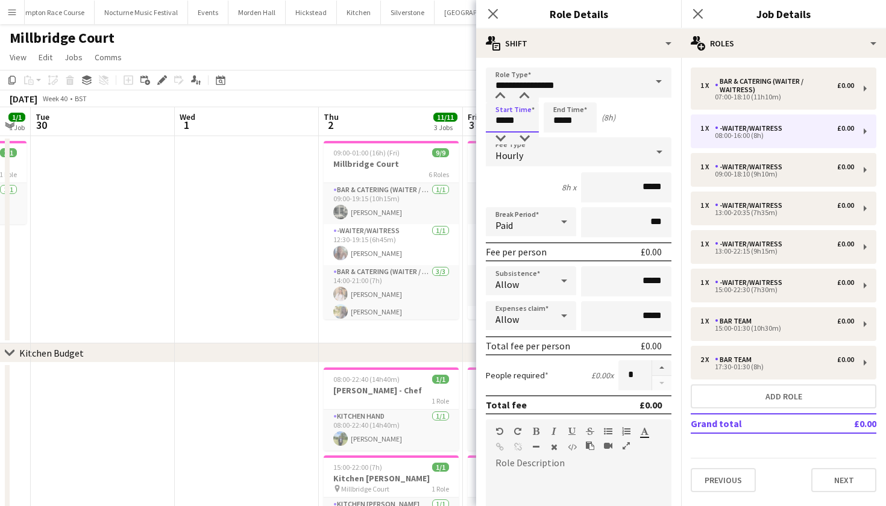
click at [505, 121] on input "*****" at bounding box center [512, 117] width 53 height 30
click at [512, 122] on input "*****" at bounding box center [512, 117] width 53 height 30
type input "*****"
click at [562, 121] on input "*****" at bounding box center [570, 117] width 53 height 30
type input "*****"
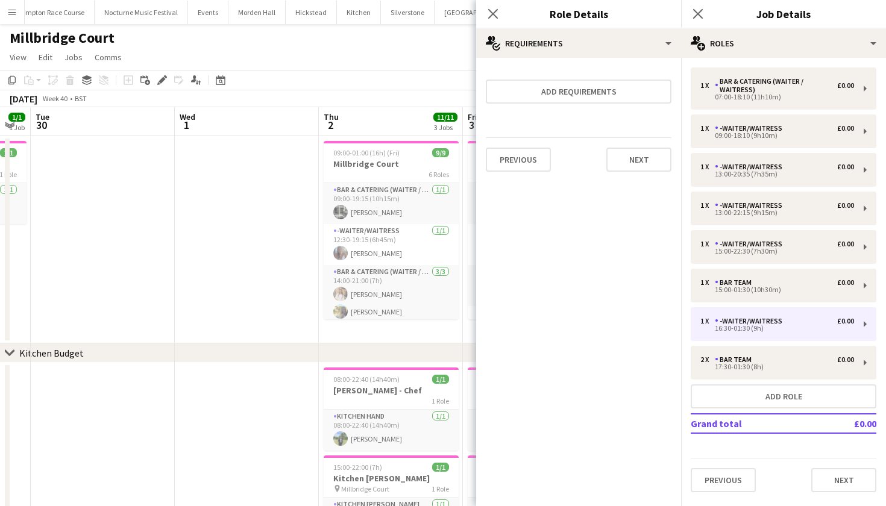
click at [242, 260] on app-date-cell at bounding box center [247, 239] width 144 height 207
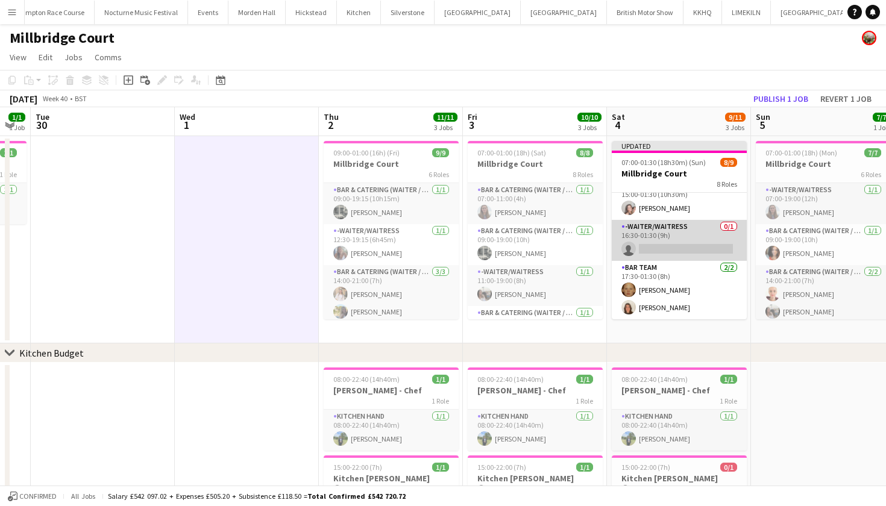
scroll to position [219, 0]
click at [668, 301] on app-card-role "Bar Team [DATE] 17:30-01:30 (8h) [PERSON_NAME] [PERSON_NAME]" at bounding box center [679, 290] width 135 height 58
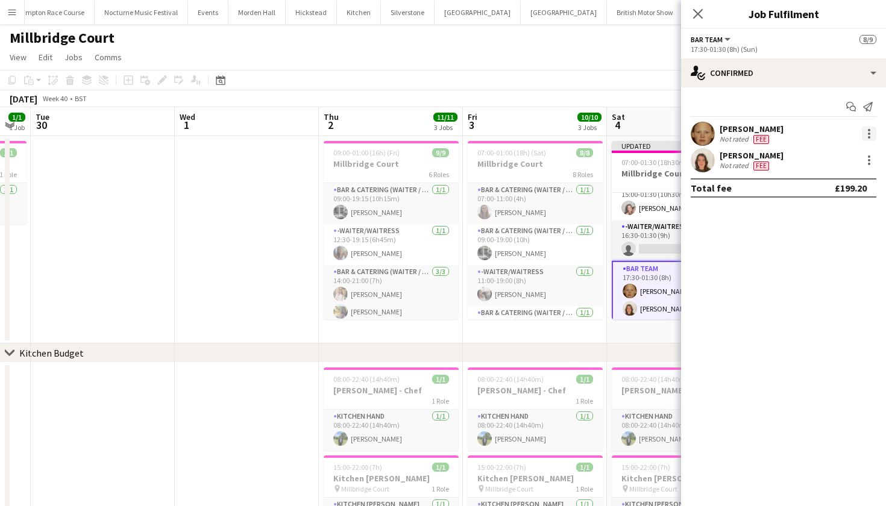
click at [871, 135] on div at bounding box center [869, 134] width 14 height 14
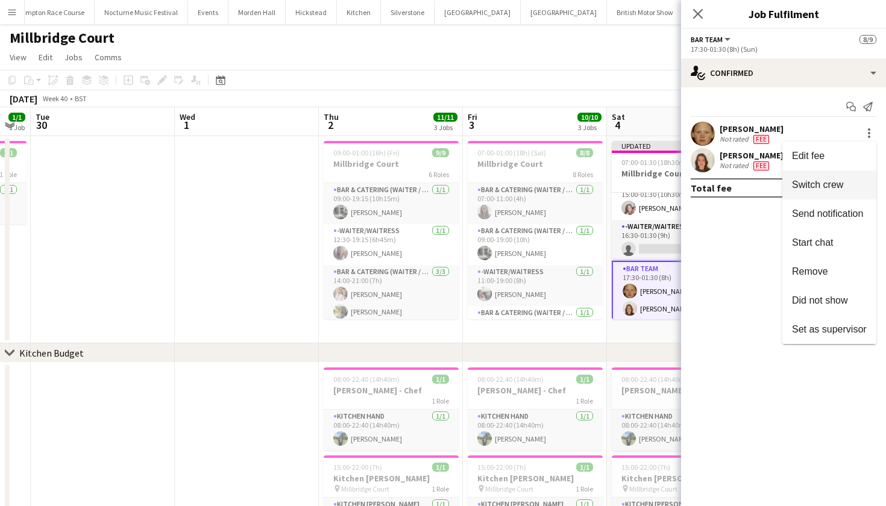
click at [828, 181] on span "Switch crew" at bounding box center [817, 185] width 51 height 10
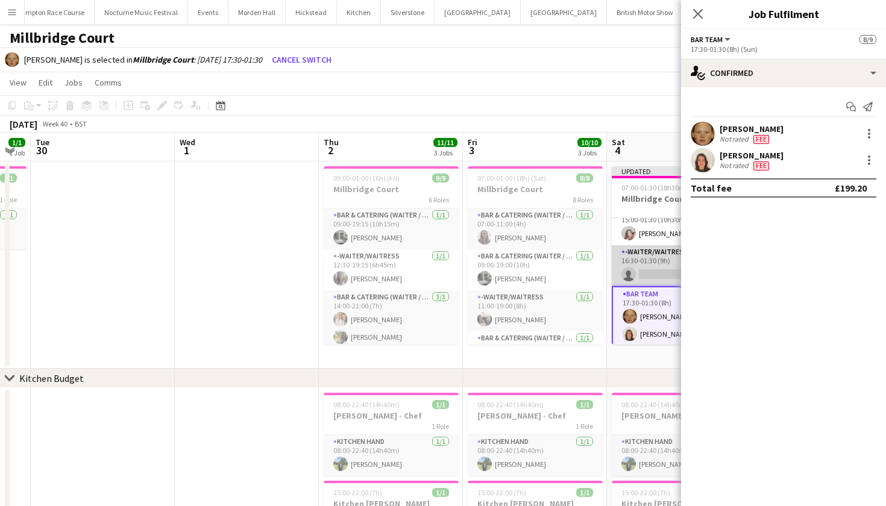
click at [656, 276] on app-card-role "-Waiter/Waitress 0/1 16:30-01:30 (9h) single-neutral-actions" at bounding box center [679, 265] width 135 height 41
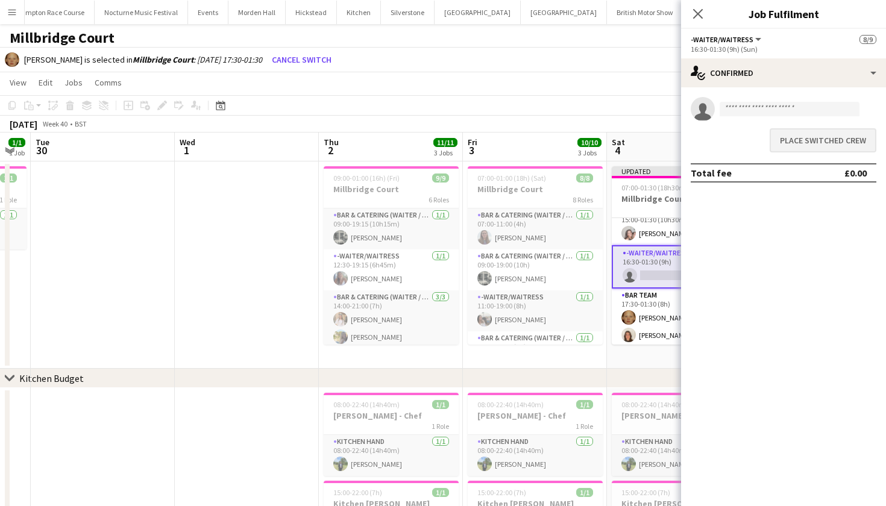
click at [804, 143] on button "Place switched crew" at bounding box center [823, 140] width 107 height 24
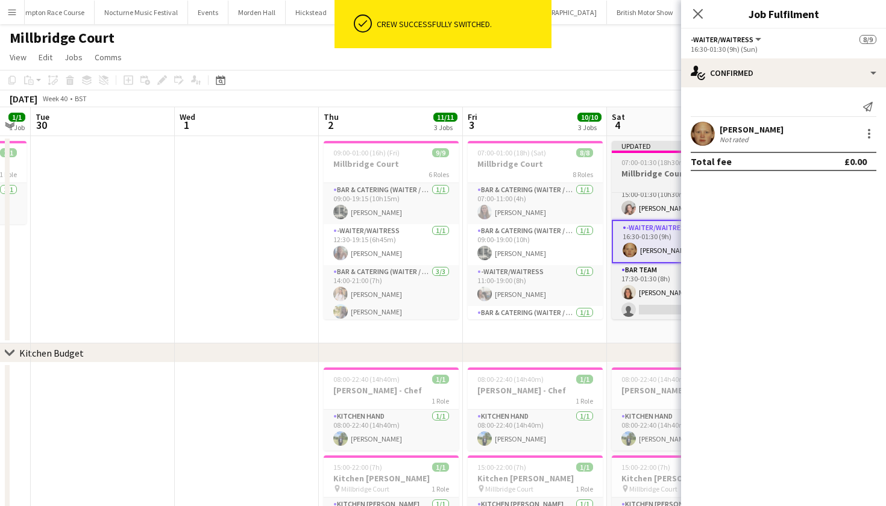
click at [646, 160] on span "07:00-01:30 (18h30m) (Sun)" at bounding box center [664, 162] width 84 height 9
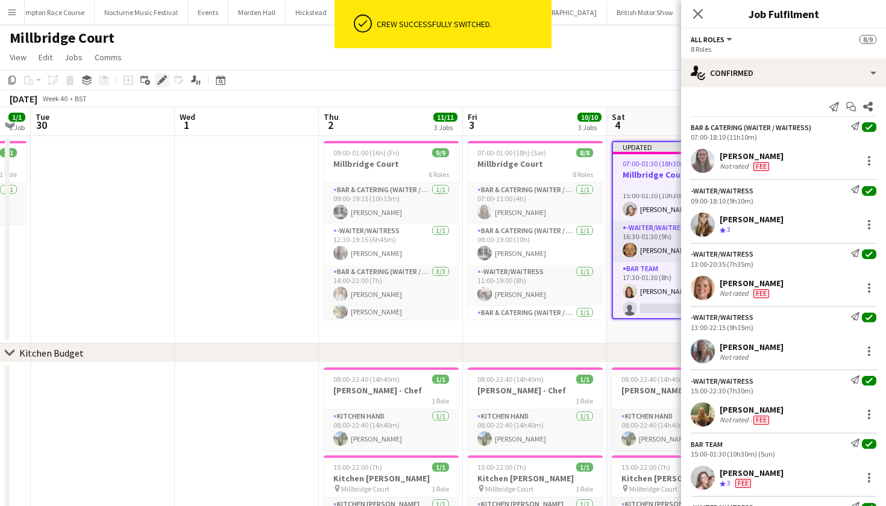
click at [165, 80] on icon "Edit" at bounding box center [162, 80] width 10 height 10
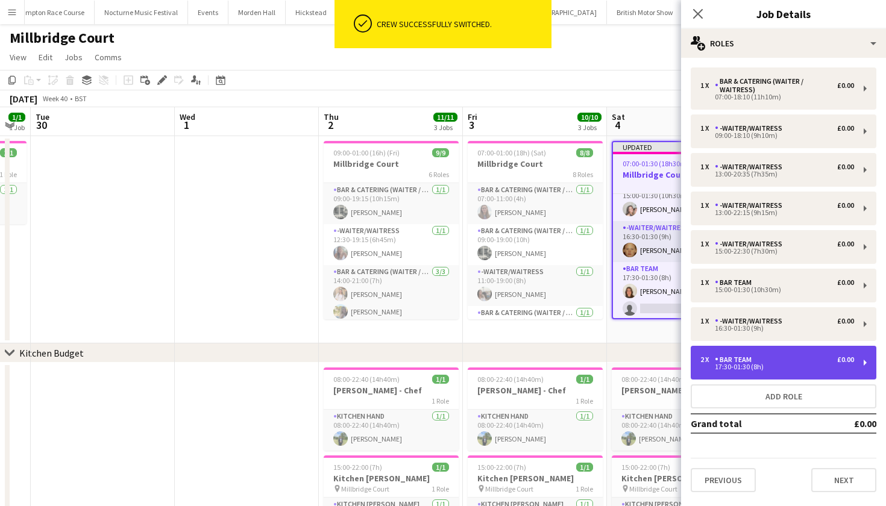
click at [722, 356] on div "Bar Team" at bounding box center [736, 360] width 42 height 8
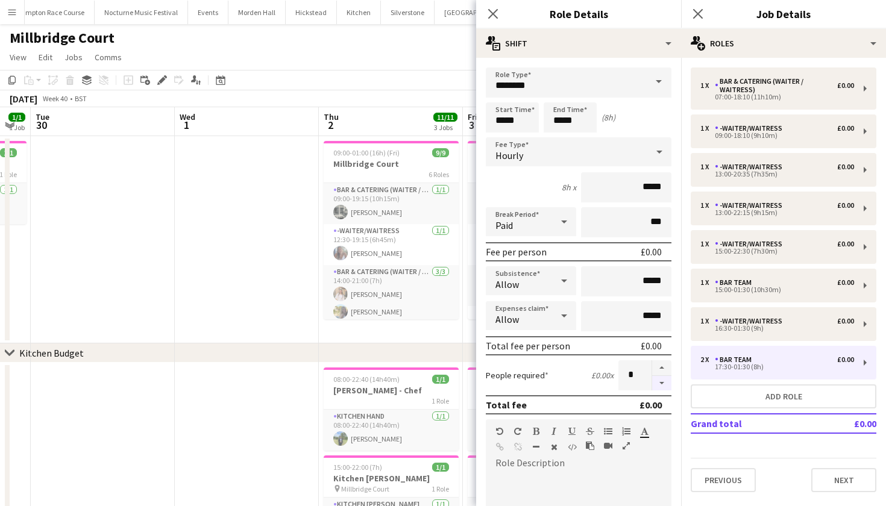
click at [664, 385] on button "button" at bounding box center [661, 383] width 19 height 15
type input "*"
click at [149, 256] on app-date-cell at bounding box center [103, 239] width 144 height 207
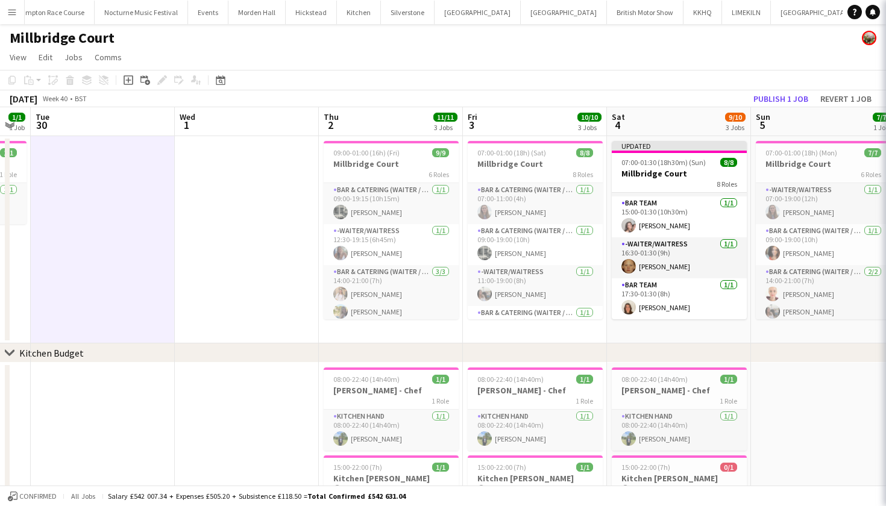
scroll to position [201, 0]
click at [783, 101] on button "Publish 1 job" at bounding box center [781, 99] width 65 height 16
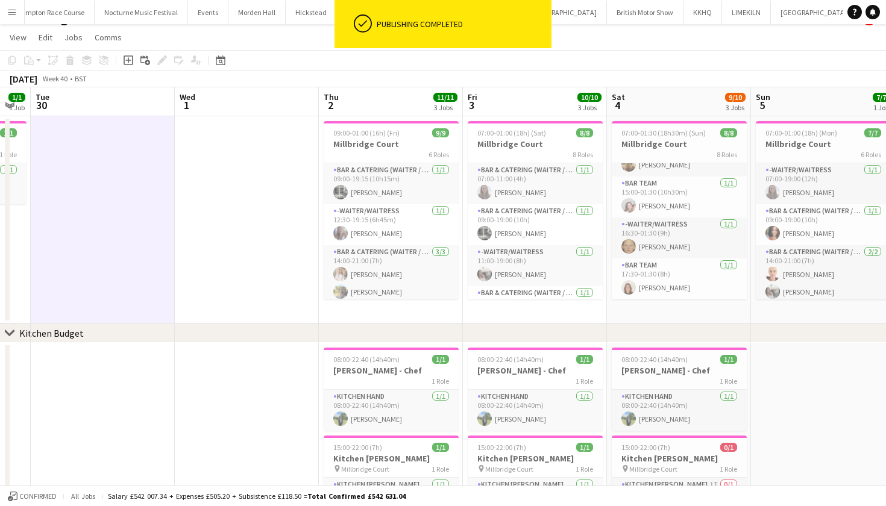
scroll to position [192, 0]
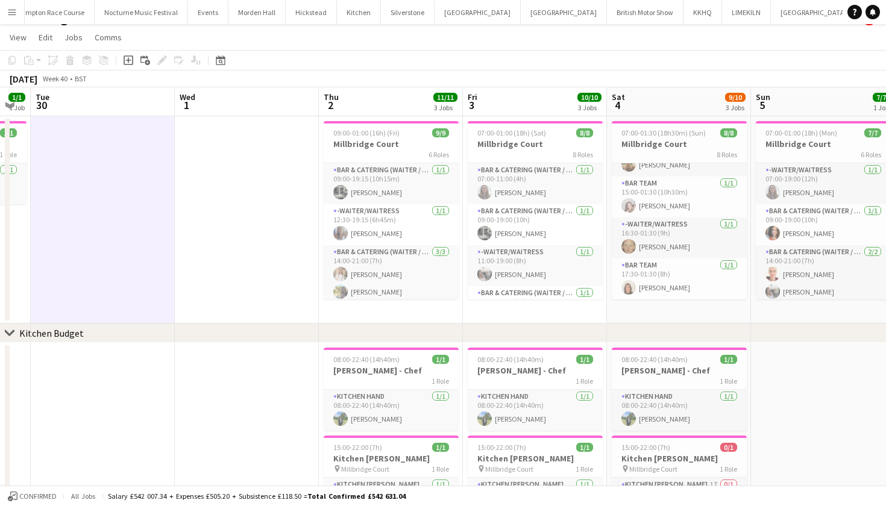
click at [696, 58] on app-toolbar "Copy Paste Paste Command V Paste with crew Command Shift V Paste linked Job [GE…" at bounding box center [443, 60] width 886 height 20
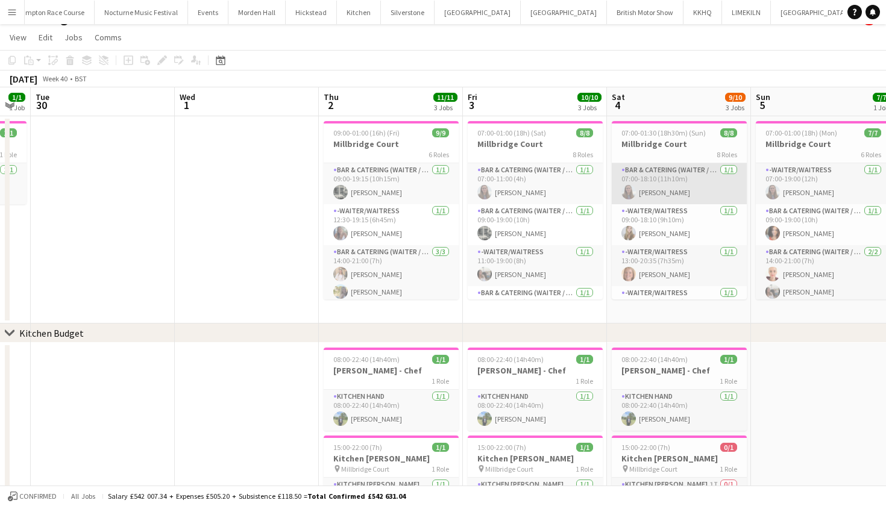
scroll to position [-1, 0]
click at [694, 184] on app-card-role "Bar & Catering (Waiter / waitress) [DATE] 07:00-18:10 (11h10m) [PERSON_NAME]" at bounding box center [679, 183] width 135 height 41
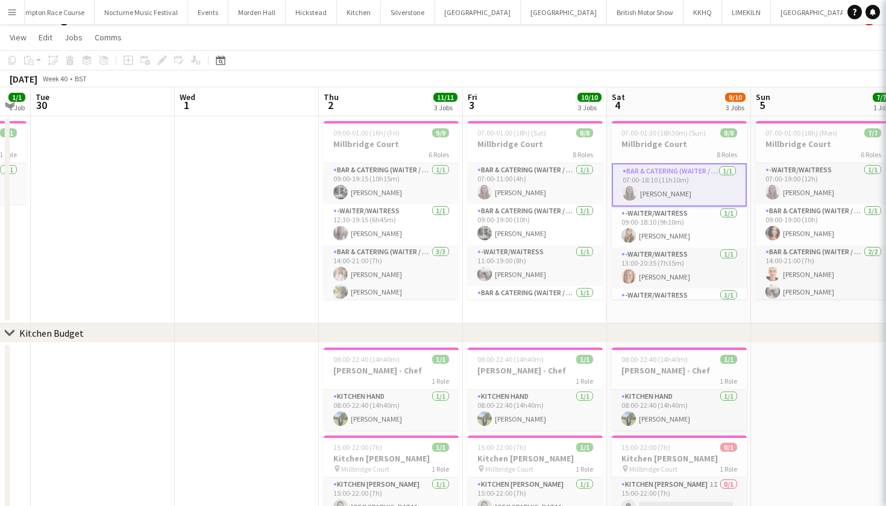
scroll to position [0, 0]
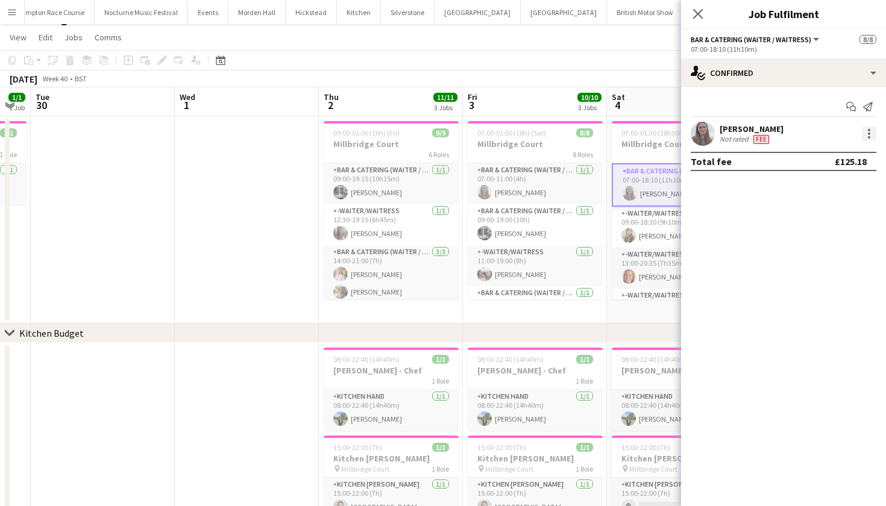
click at [871, 133] on div at bounding box center [869, 134] width 14 height 14
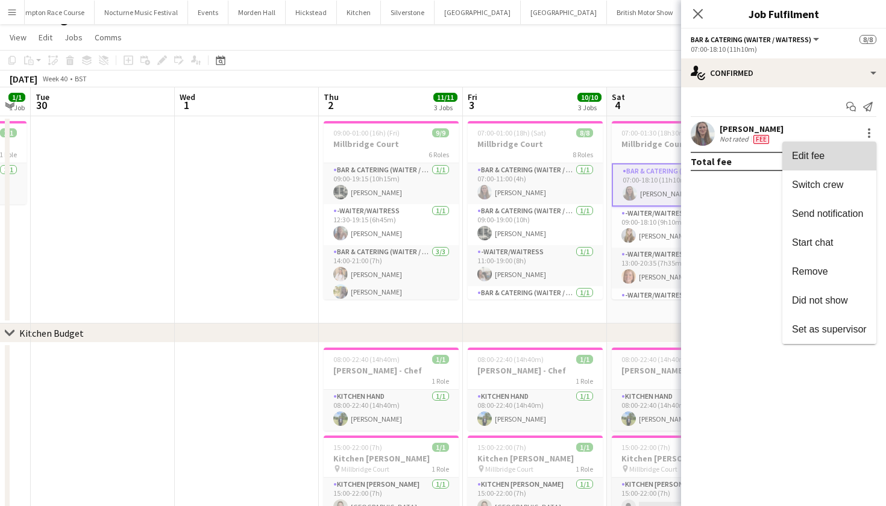
click at [848, 154] on span "Edit fee" at bounding box center [829, 156] width 75 height 11
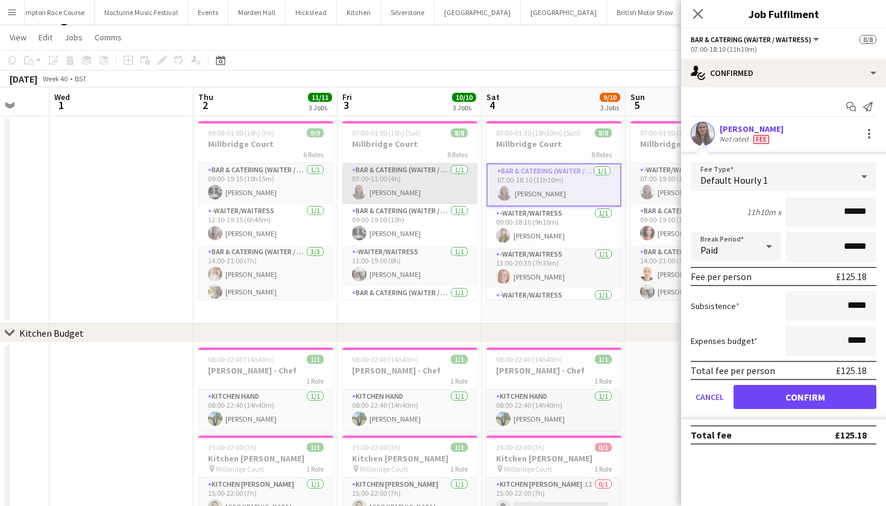
scroll to position [0, 386]
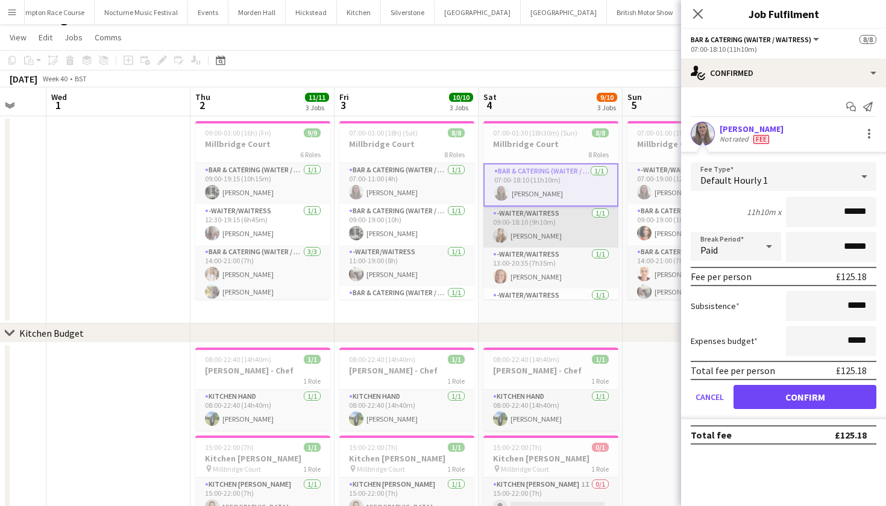
click at [531, 228] on app-card-role "-Waiter/Waitress [DATE] 09:00-18:10 (9h10m) [PERSON_NAME]" at bounding box center [551, 227] width 135 height 41
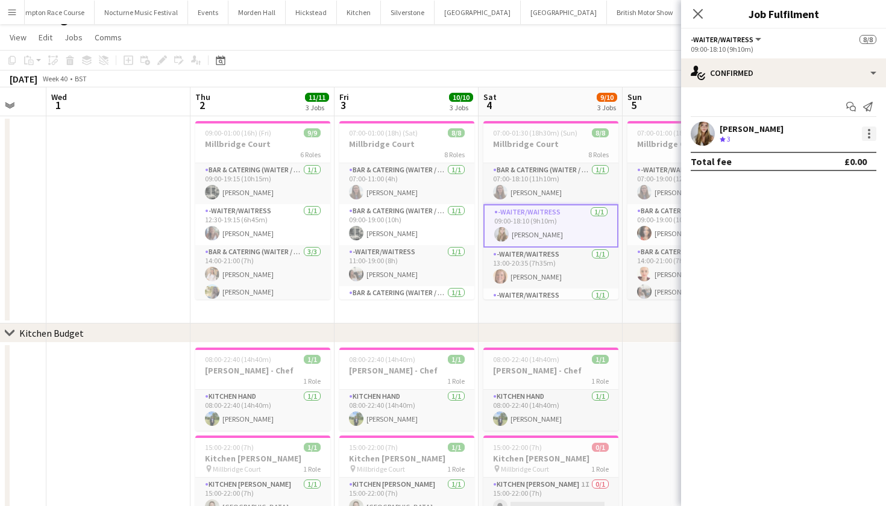
click at [868, 135] on div at bounding box center [869, 134] width 14 height 14
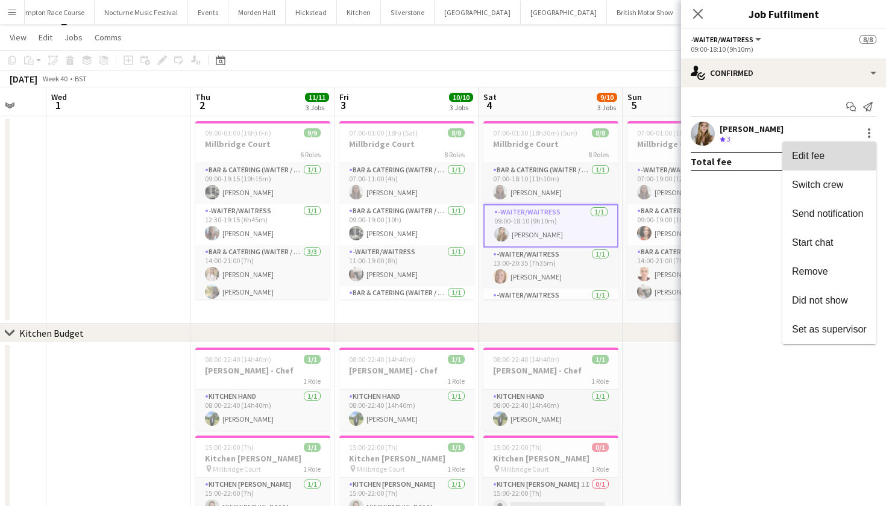
click at [824, 148] on button "Edit fee" at bounding box center [830, 156] width 94 height 29
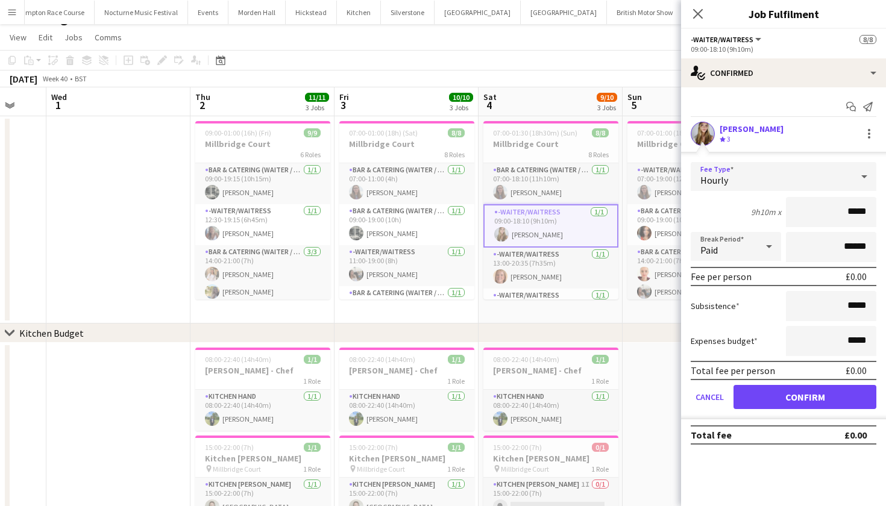
click at [793, 168] on div "Hourly" at bounding box center [772, 176] width 162 height 29
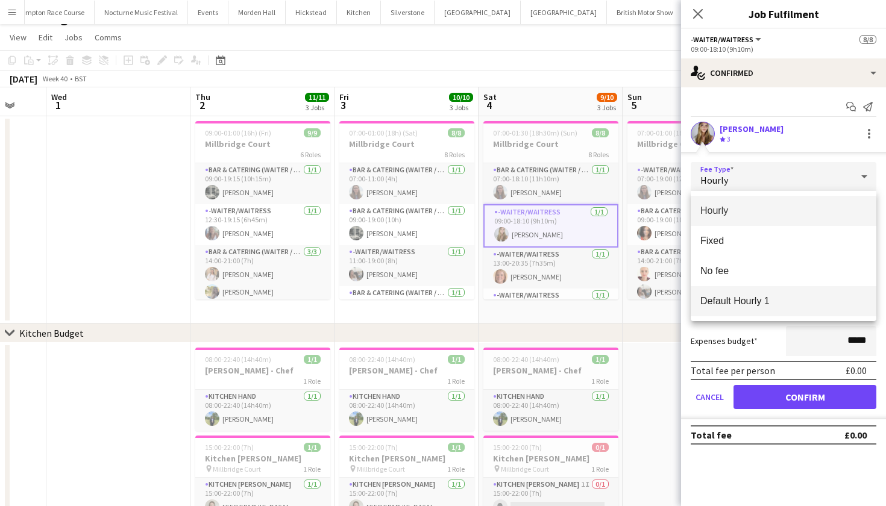
click at [740, 292] on mat-option "Default Hourly 1" at bounding box center [784, 301] width 186 height 30
type input "******"
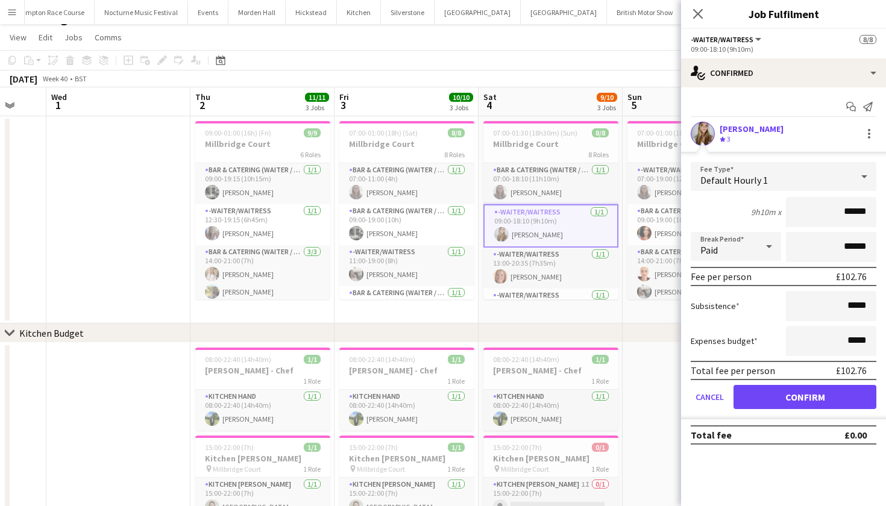
click at [767, 400] on button "Confirm" at bounding box center [805, 397] width 143 height 24
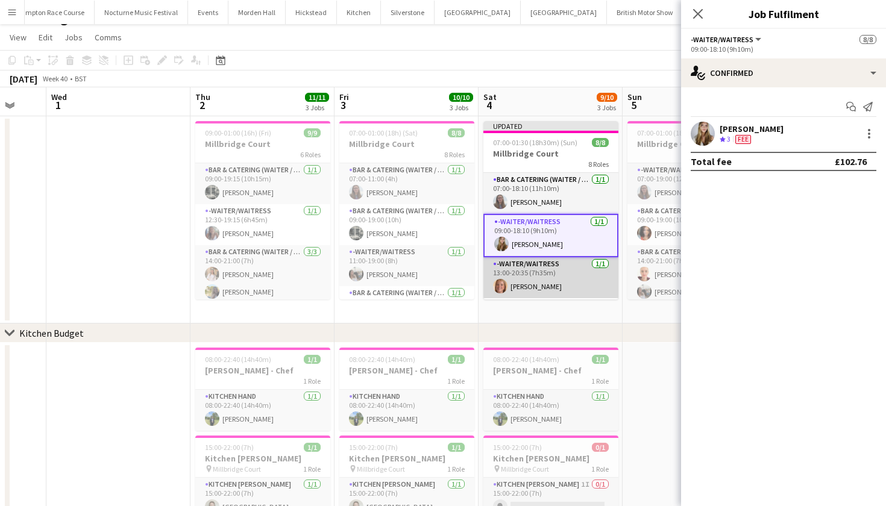
click at [552, 277] on app-card-role "-Waiter/Waitress [DATE] 13:00-20:35 (7h35m) [PERSON_NAME]" at bounding box center [551, 277] width 135 height 41
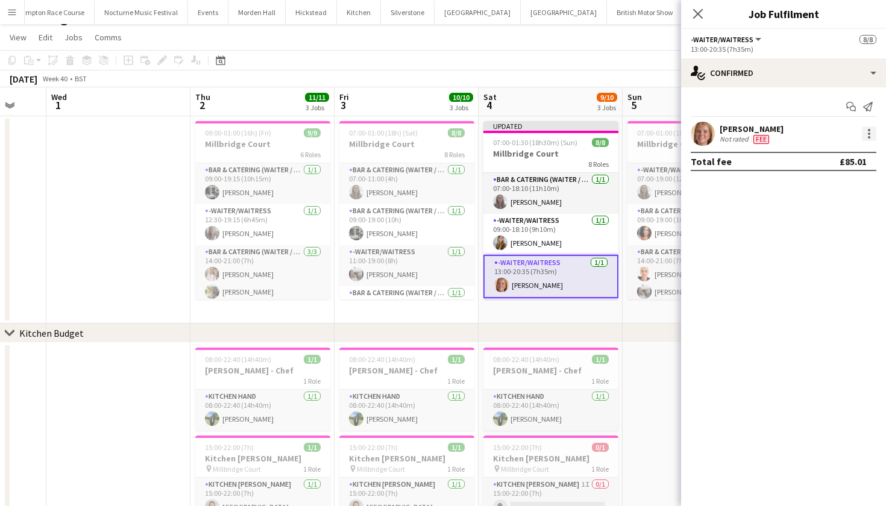
click at [865, 134] on div at bounding box center [869, 134] width 14 height 14
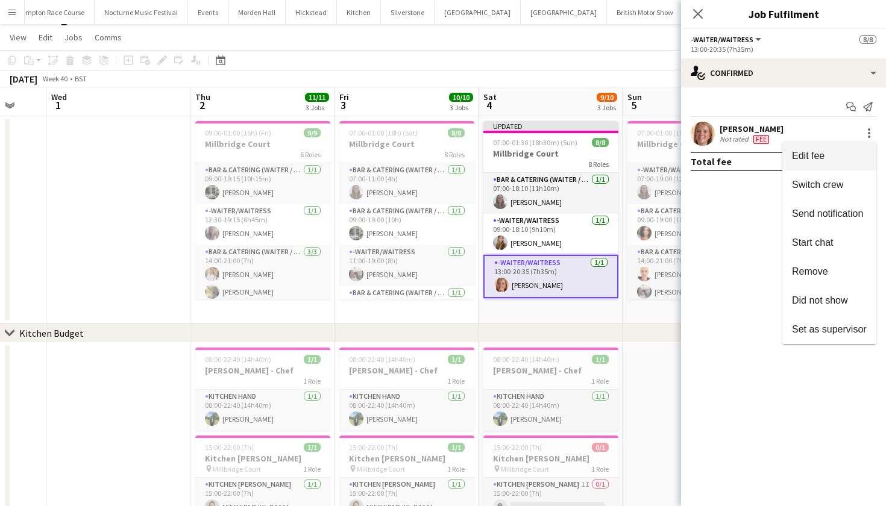
click at [845, 156] on span "Edit fee" at bounding box center [829, 156] width 75 height 11
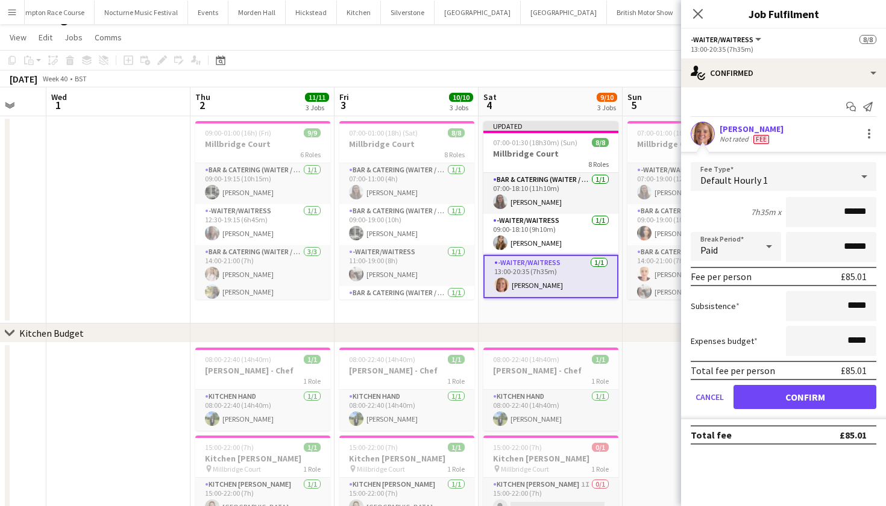
click at [774, 400] on button "Confirm" at bounding box center [805, 397] width 143 height 24
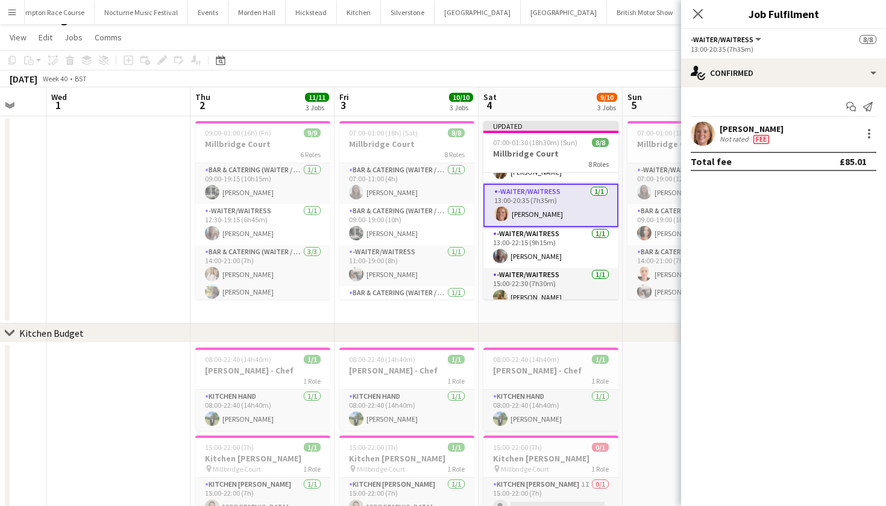
scroll to position [74, 0]
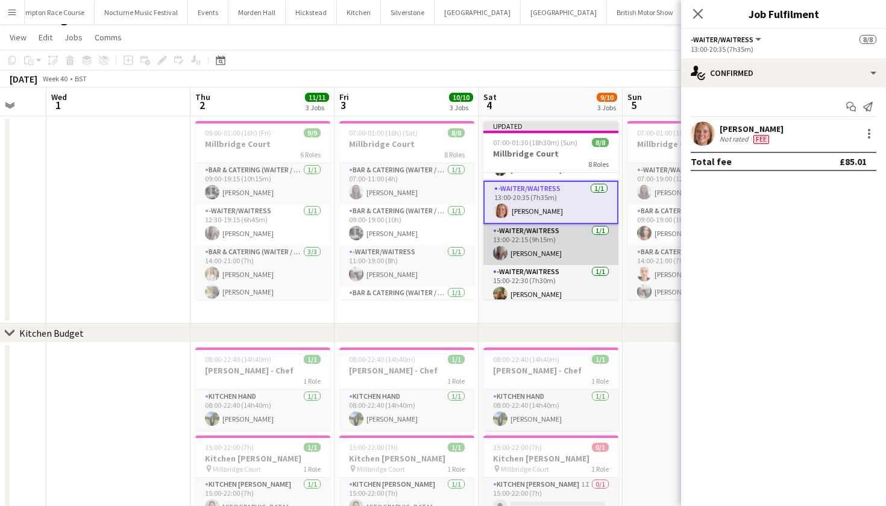
click at [585, 261] on app-card-role "-Waiter/Waitress [DATE] 13:00-22:15 (9h15m) [PERSON_NAME]" at bounding box center [551, 244] width 135 height 41
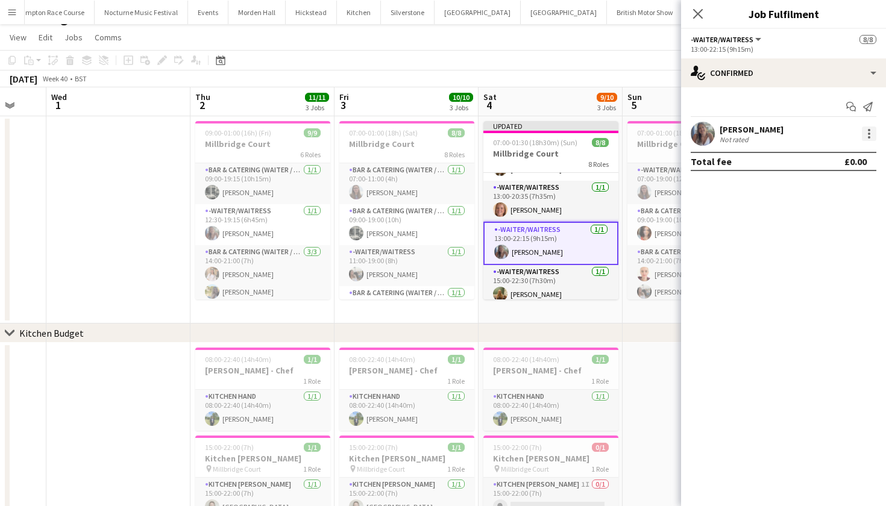
click at [869, 129] on div at bounding box center [869, 130] width 2 height 2
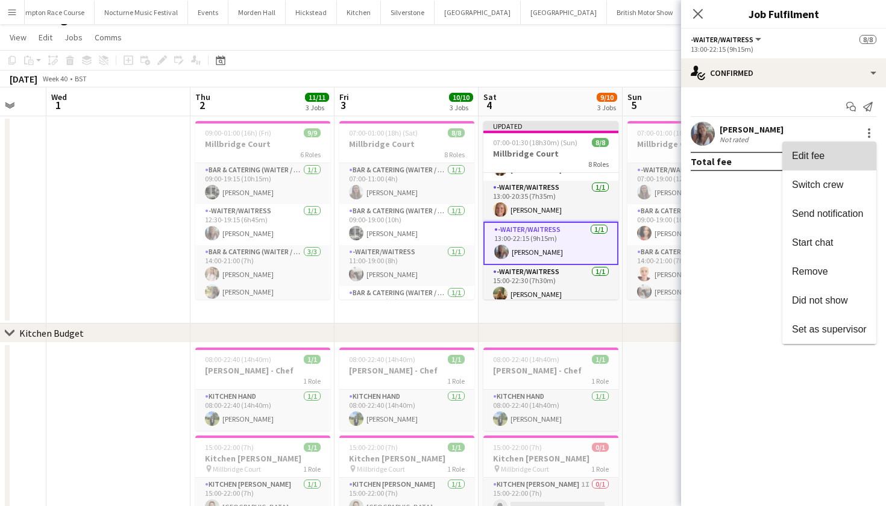
click at [844, 146] on button "Edit fee" at bounding box center [830, 156] width 94 height 29
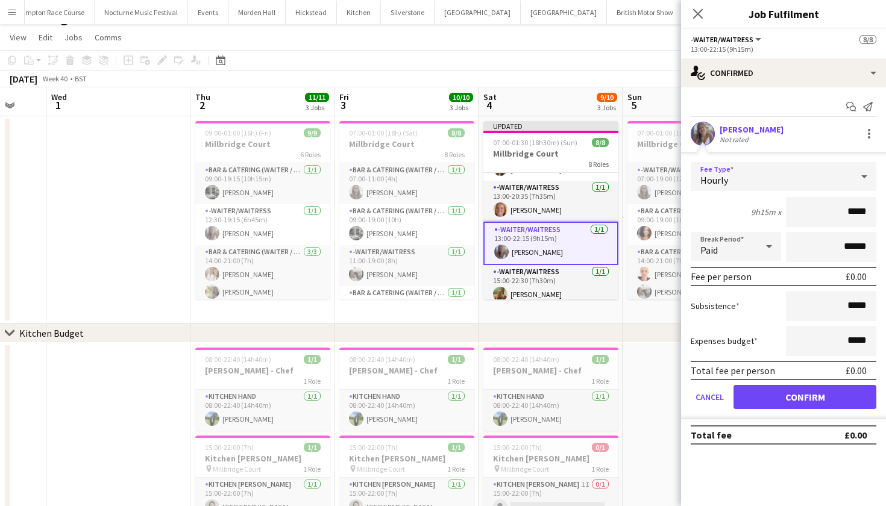
click at [807, 183] on div "Hourly" at bounding box center [772, 176] width 162 height 29
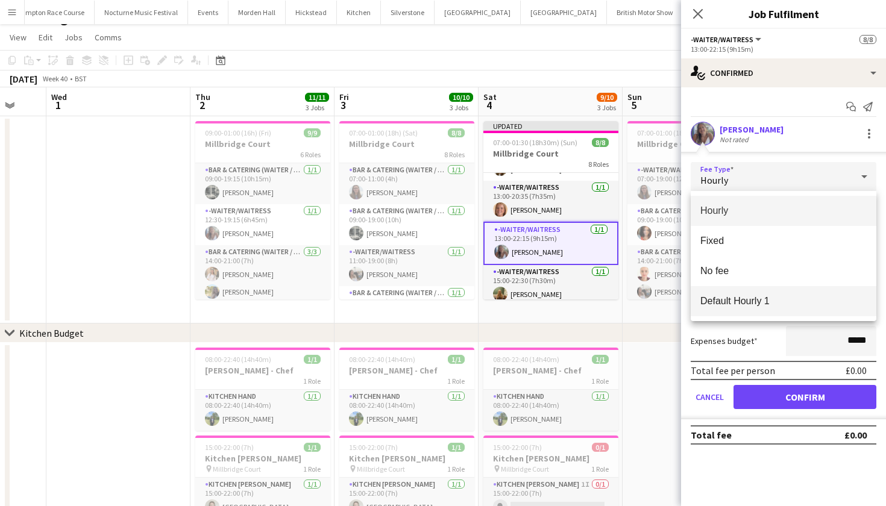
click at [763, 304] on span "Default Hourly 1" at bounding box center [784, 300] width 166 height 11
type input "******"
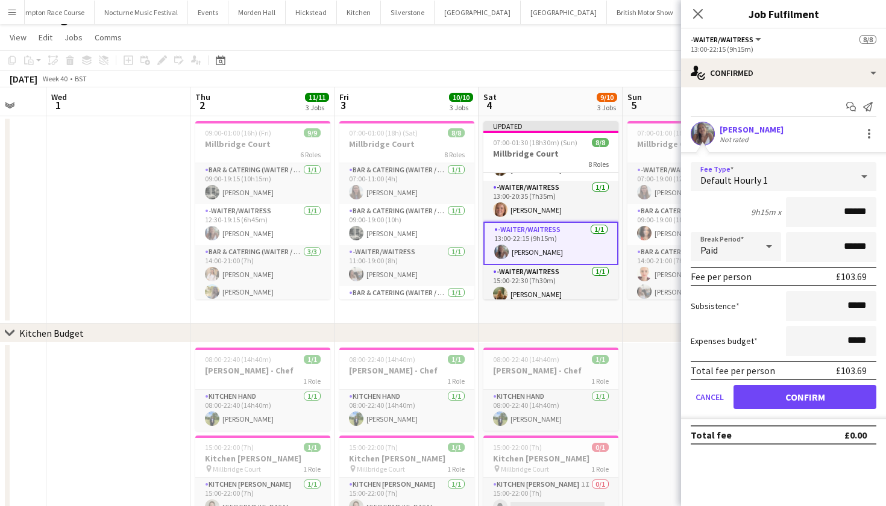
click at [767, 399] on button "Confirm" at bounding box center [805, 397] width 143 height 24
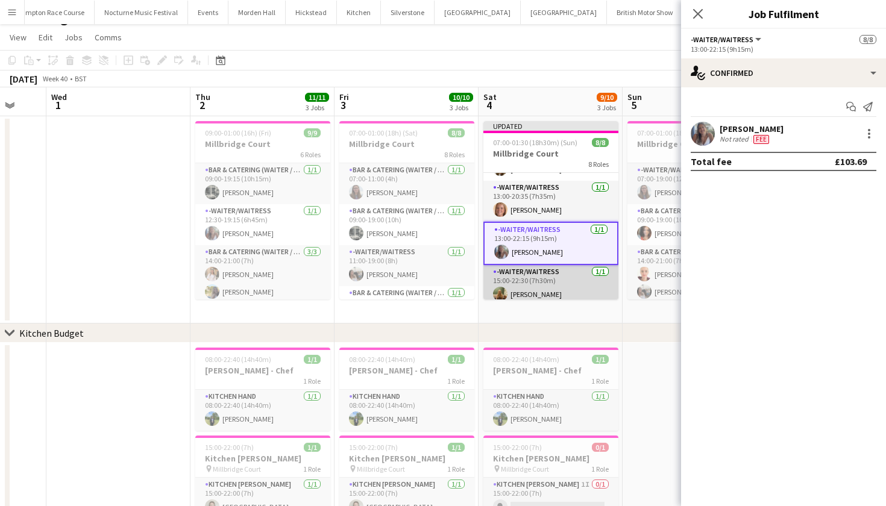
click at [580, 287] on app-card-role "-Waiter/Waitress [DATE] 15:00-22:30 (7h30m) [PERSON_NAME]" at bounding box center [551, 285] width 135 height 41
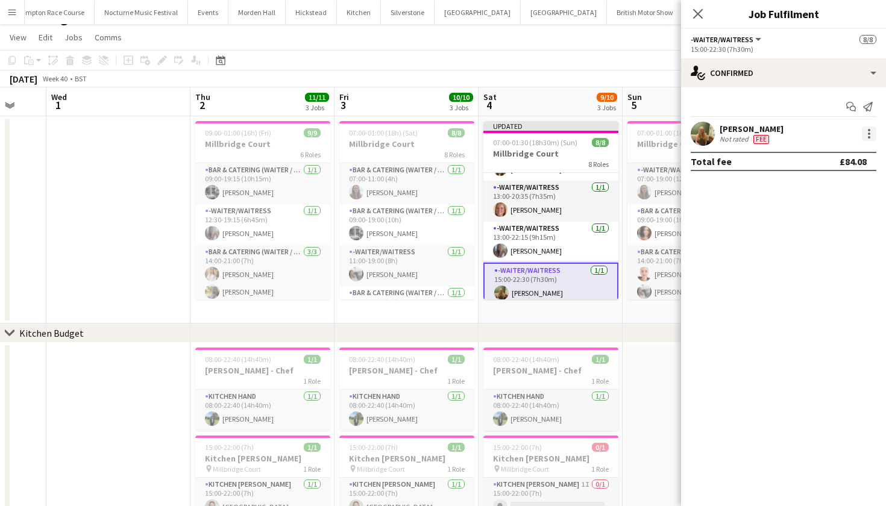
click at [869, 133] on div at bounding box center [869, 134] width 2 height 2
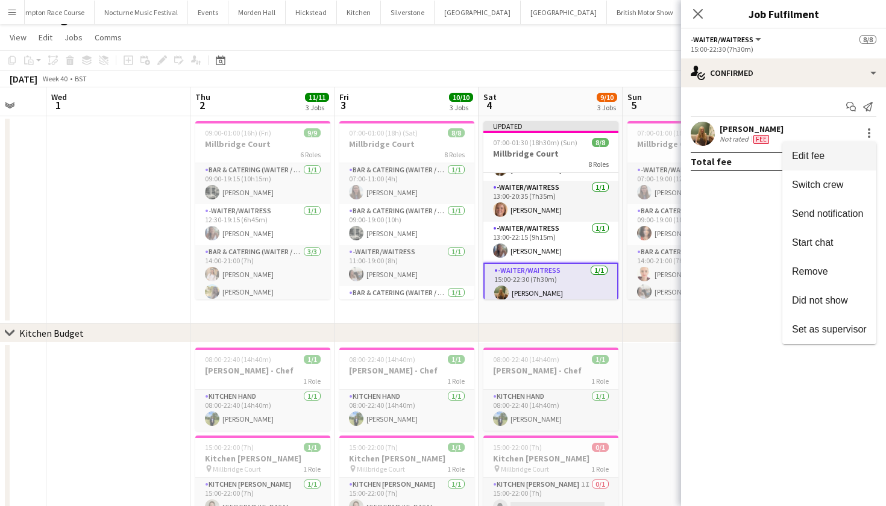
click at [859, 148] on button "Edit fee" at bounding box center [830, 156] width 94 height 29
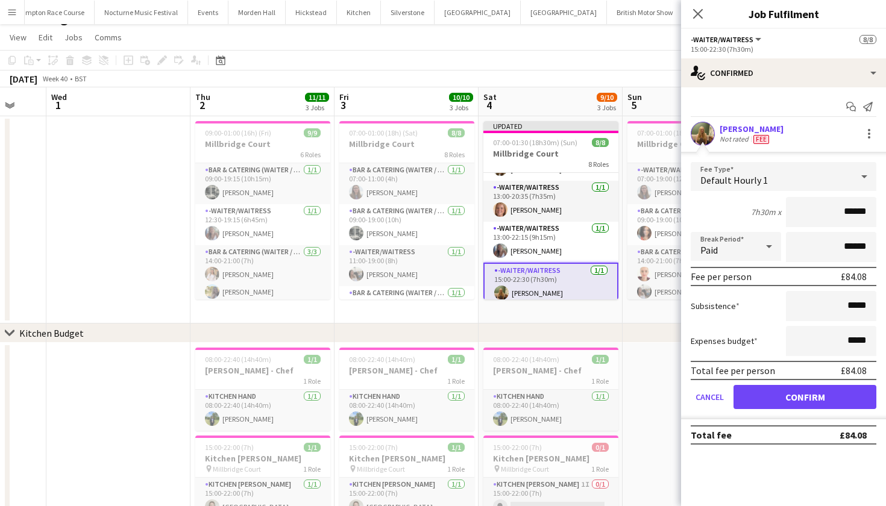
click at [791, 393] on button "Confirm" at bounding box center [805, 397] width 143 height 24
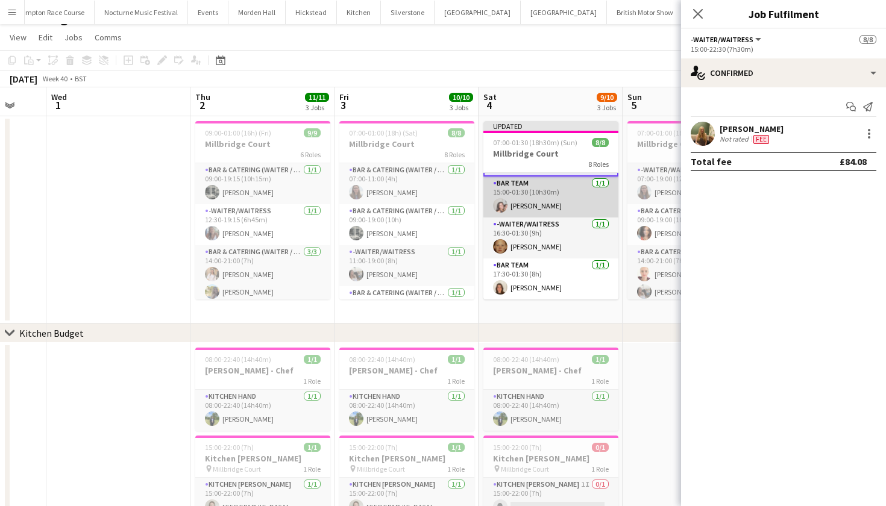
scroll to position [204, 0]
click at [557, 188] on app-card-role "Bar Team [DATE] 15:00-01:30 (10h30m) [PERSON_NAME]" at bounding box center [551, 197] width 135 height 41
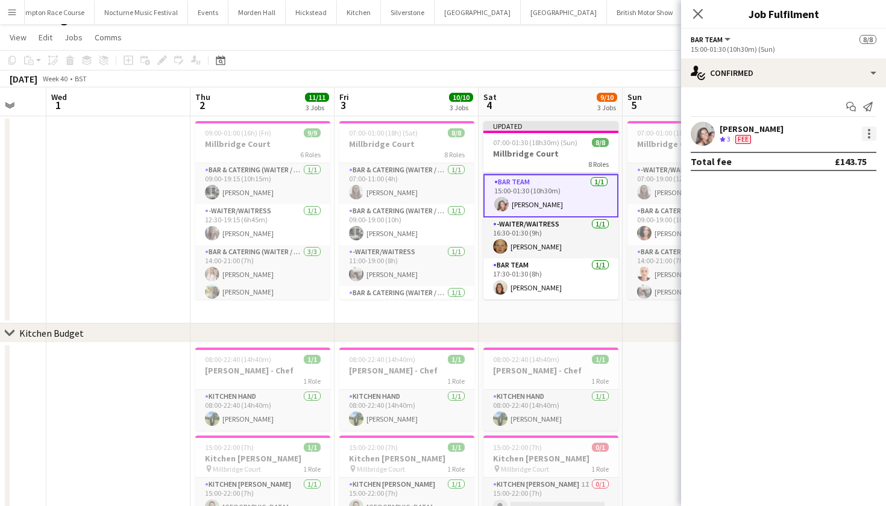
click at [867, 134] on div at bounding box center [869, 134] width 14 height 14
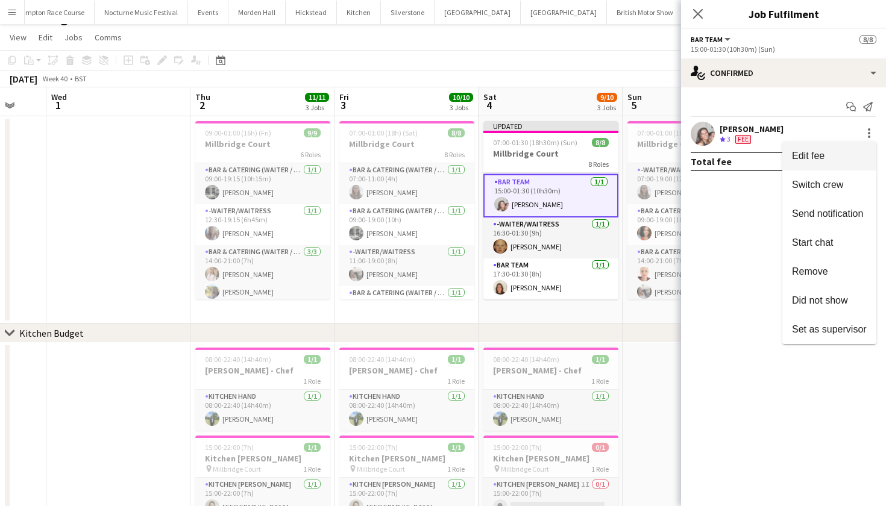
click at [850, 147] on button "Edit fee" at bounding box center [830, 156] width 94 height 29
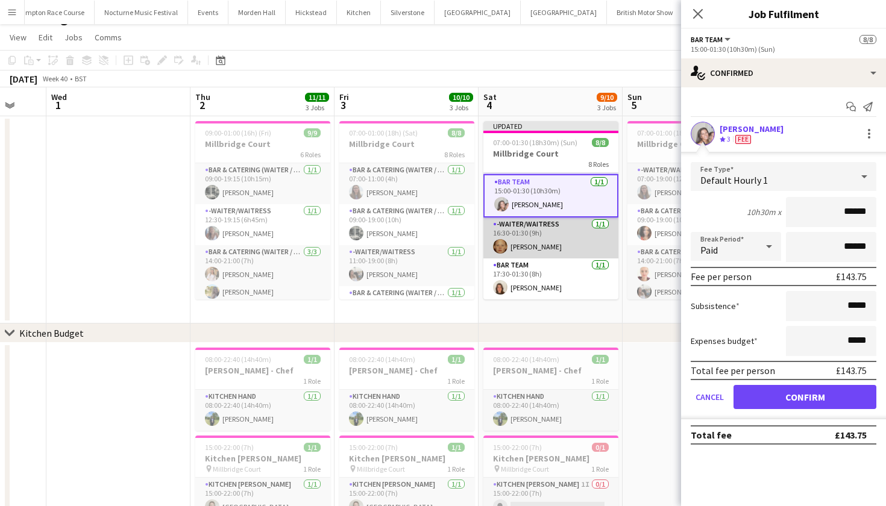
click at [522, 240] on app-card-role "-Waiter/Waitress [DATE] 16:30-01:30 (9h) [PERSON_NAME]" at bounding box center [551, 238] width 135 height 41
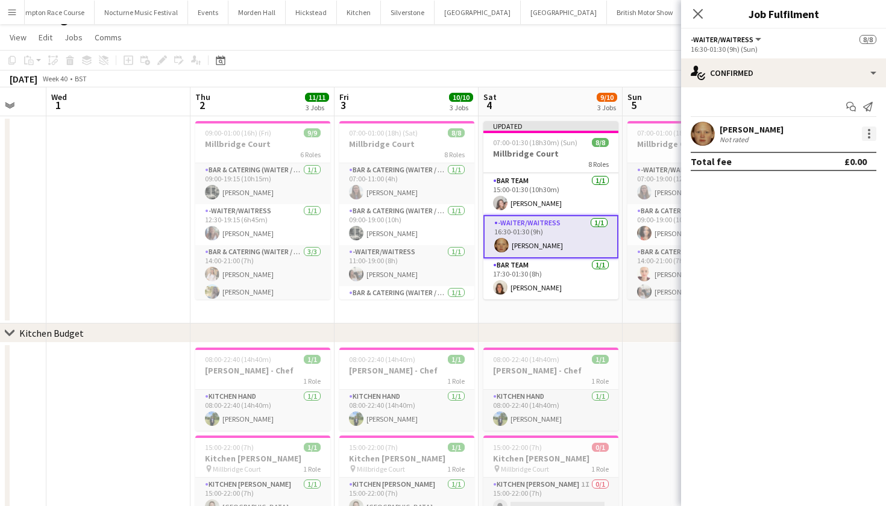
click at [870, 131] on div at bounding box center [869, 130] width 2 height 2
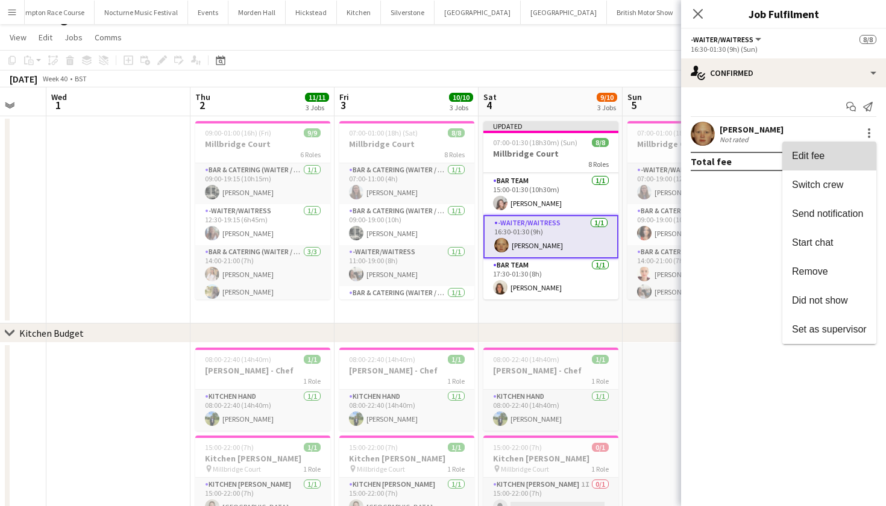
click at [853, 153] on span "Edit fee" at bounding box center [829, 156] width 75 height 11
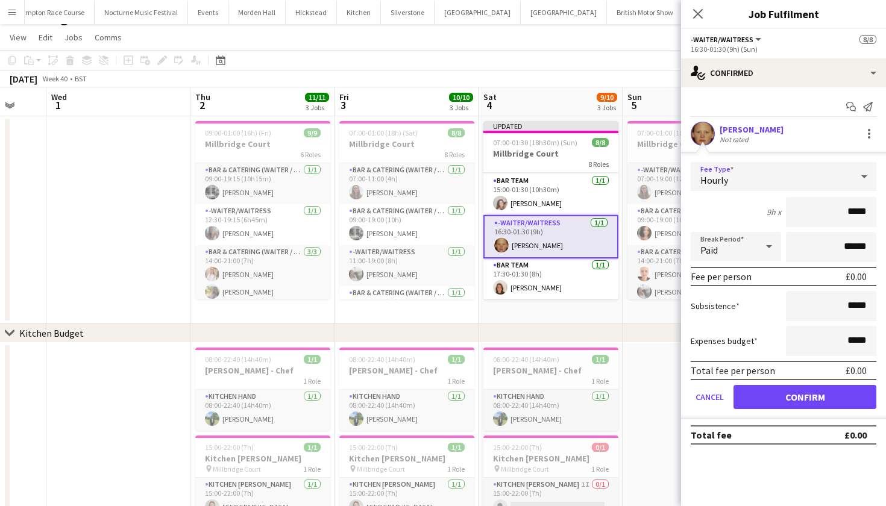
click at [825, 176] on div "Hourly" at bounding box center [772, 176] width 162 height 29
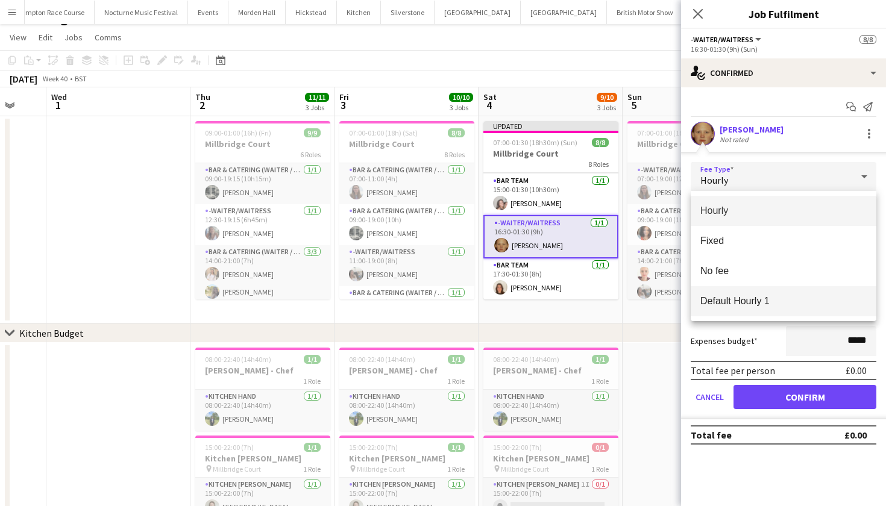
click at [778, 294] on mat-option "Default Hourly 1" at bounding box center [784, 301] width 186 height 30
type input "******"
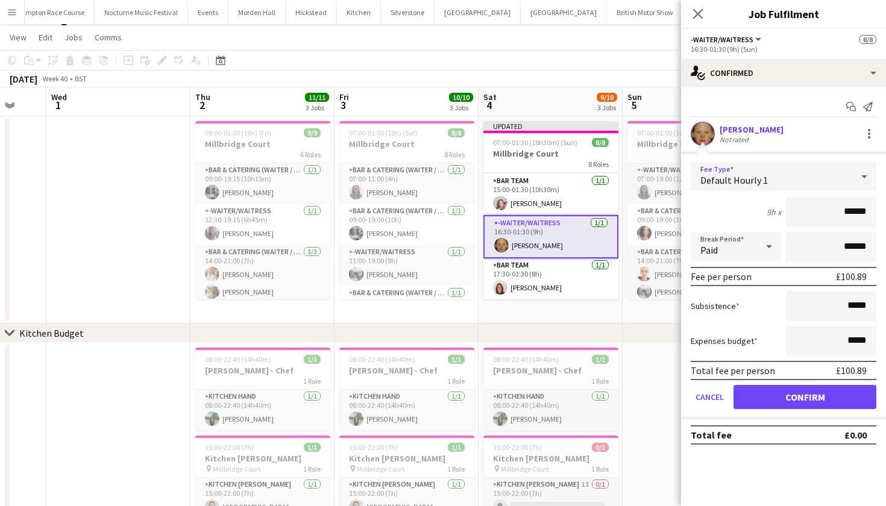
click at [778, 402] on button "Confirm" at bounding box center [805, 397] width 143 height 24
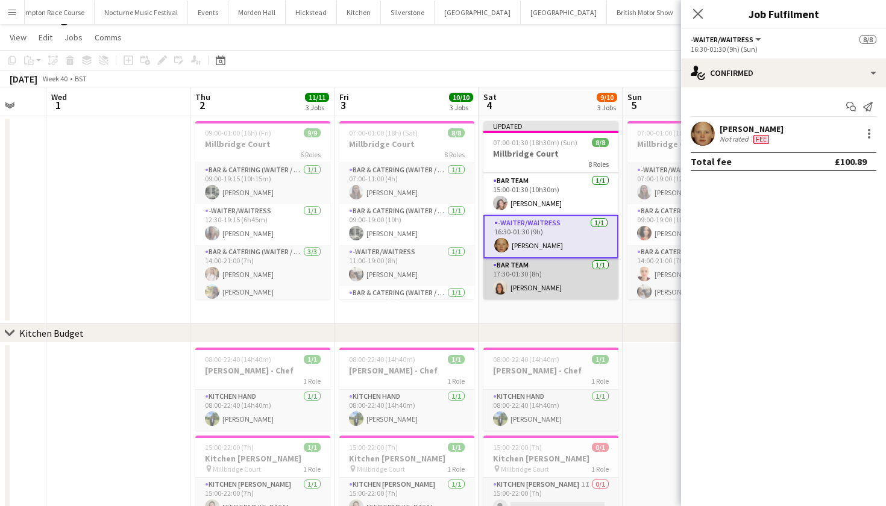
click at [587, 270] on app-card-role "Bar Team [DATE] 17:30-01:30 (8h) [PERSON_NAME]" at bounding box center [551, 279] width 135 height 41
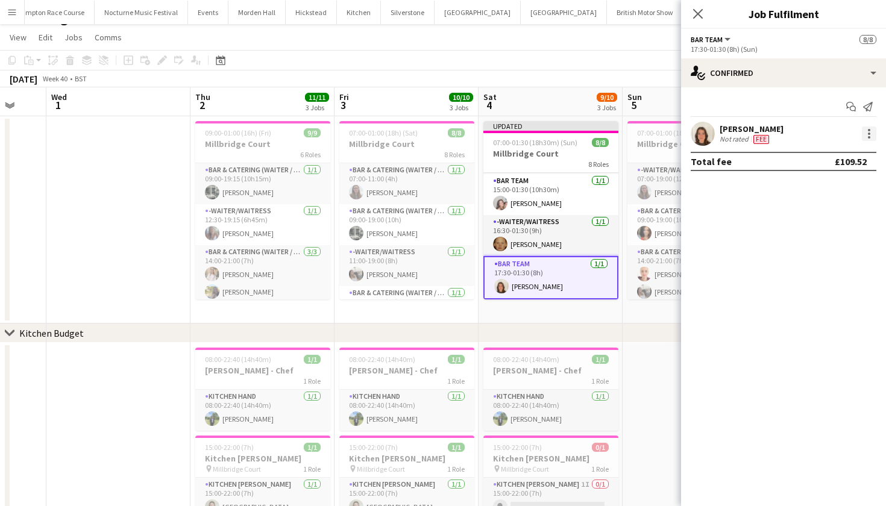
click at [868, 130] on div at bounding box center [869, 134] width 14 height 14
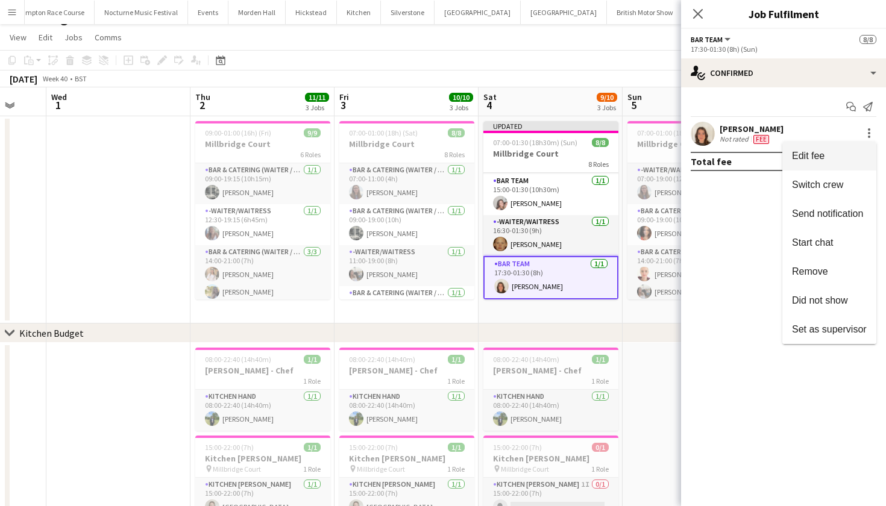
click at [837, 150] on button "Edit fee" at bounding box center [830, 156] width 94 height 29
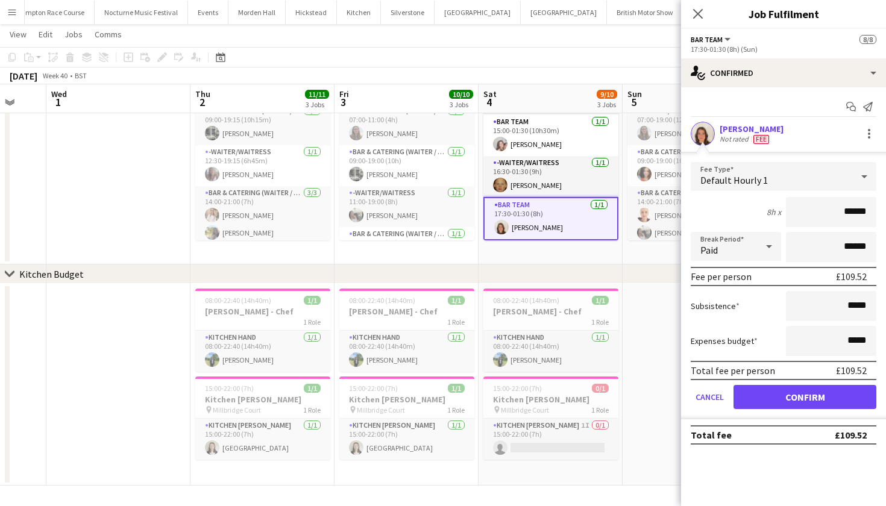
scroll to position [78, 0]
click at [805, 396] on button "Confirm" at bounding box center [805, 397] width 143 height 24
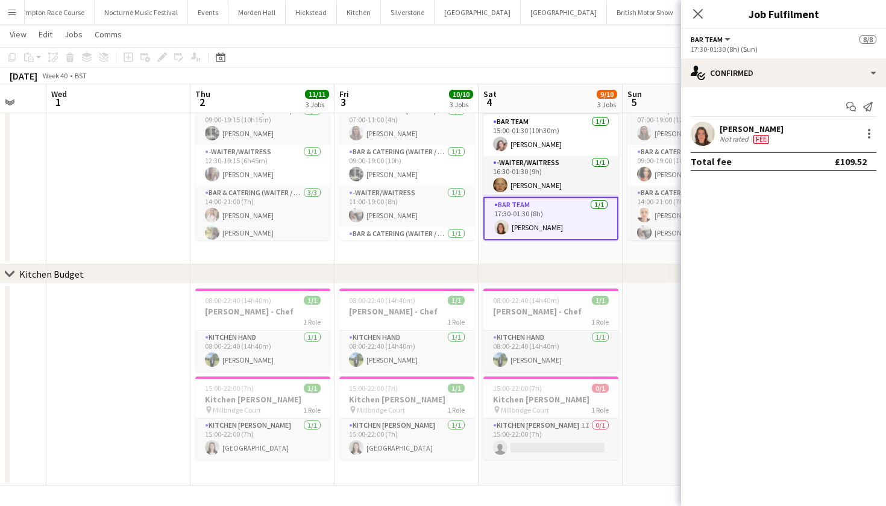
click at [658, 392] on app-date-cell at bounding box center [695, 385] width 144 height 202
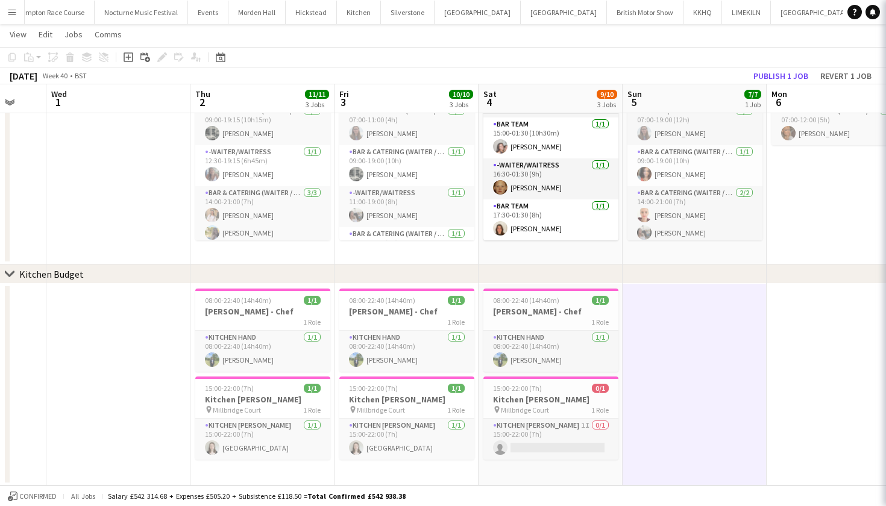
scroll to position [201, 0]
click at [795, 71] on button "Publish 1 job" at bounding box center [781, 76] width 65 height 16
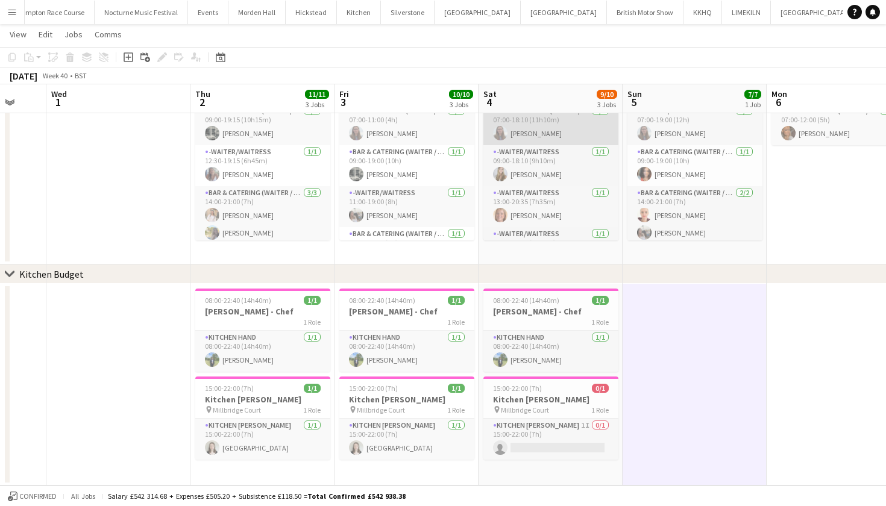
scroll to position [0, 0]
click at [545, 133] on app-card-role "Bar & Catering (Waiter / waitress) [DATE] 07:00-18:10 (11h10m) [PERSON_NAME]" at bounding box center [551, 124] width 135 height 41
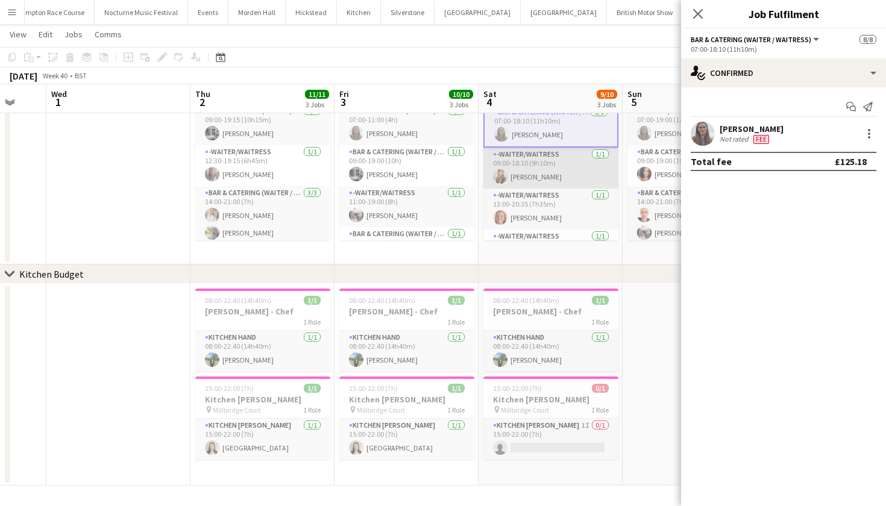
click at [522, 177] on app-card-role "-Waiter/Waitress [DATE] 09:00-18:10 (9h10m) [PERSON_NAME]" at bounding box center [551, 168] width 135 height 41
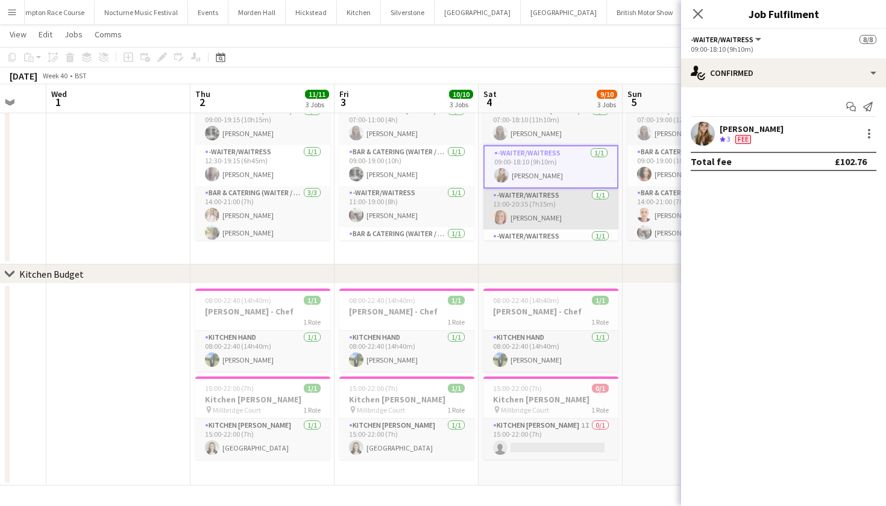
click at [522, 216] on app-card-role "-Waiter/Waitress [DATE] 13:00-20:35 (7h35m) [PERSON_NAME]" at bounding box center [551, 209] width 135 height 41
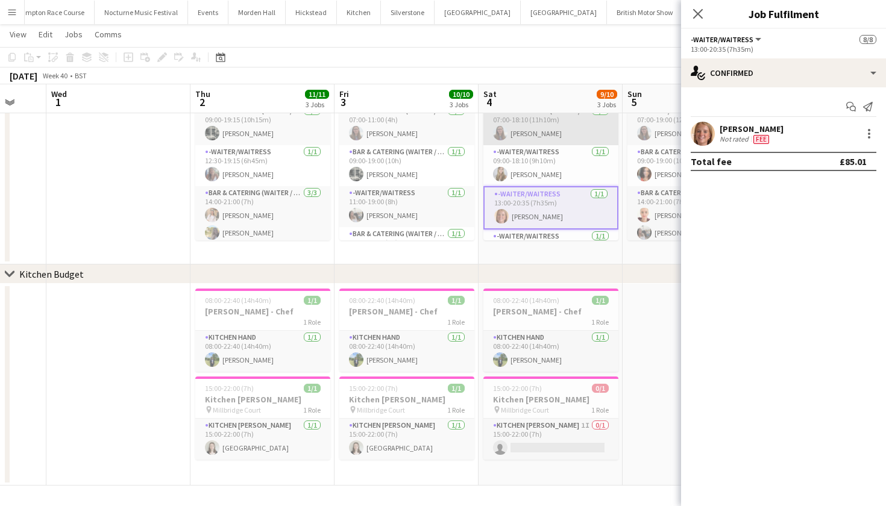
click at [531, 122] on app-card-role "Bar & Catering (Waiter / waitress) [DATE] 07:00-18:10 (11h10m) [PERSON_NAME]" at bounding box center [551, 124] width 135 height 41
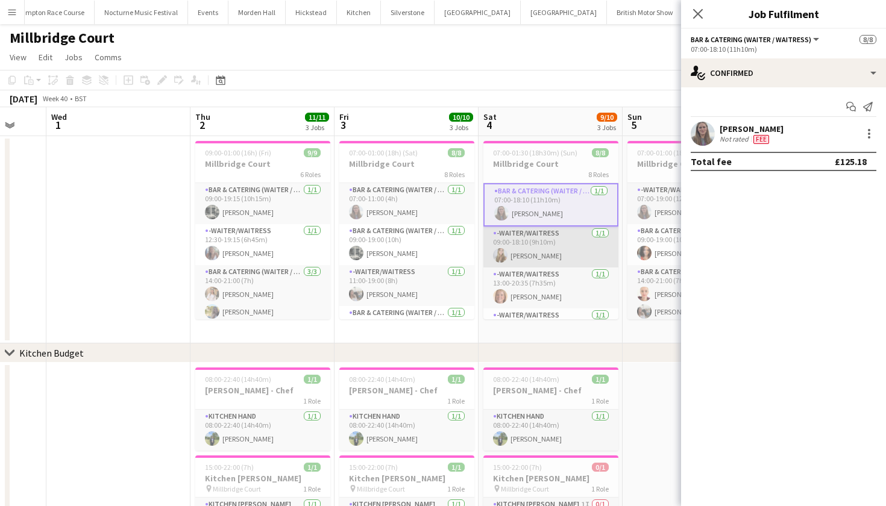
click at [513, 233] on app-card-role "-Waiter/Waitress [DATE] 09:00-18:10 (9h10m) [PERSON_NAME]" at bounding box center [551, 247] width 135 height 41
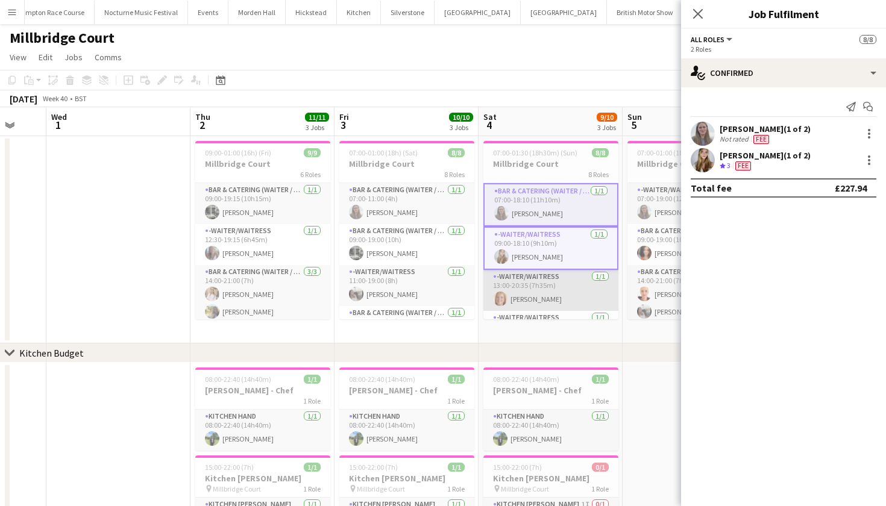
click at [512, 307] on app-card-role "-Waiter/Waitress [DATE] 13:00-20:35 (7h35m) [PERSON_NAME]" at bounding box center [551, 290] width 135 height 41
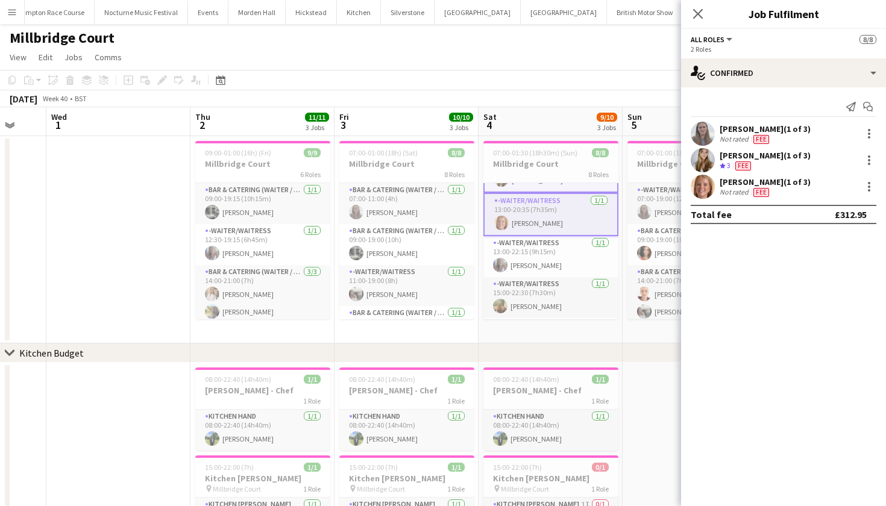
scroll to position [78, 0]
click at [522, 253] on app-card-role "-Waiter/Waitress [DATE] 13:00-22:15 (9h15m) [PERSON_NAME]" at bounding box center [551, 256] width 135 height 41
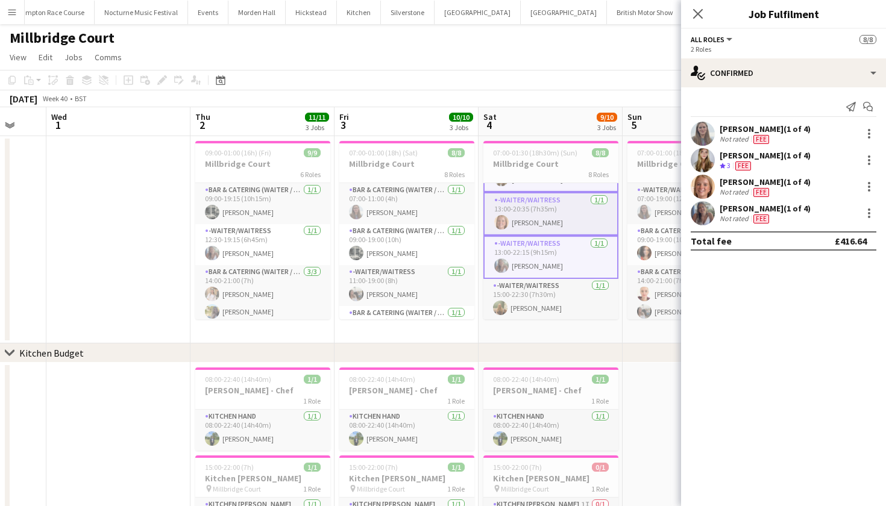
scroll to position [0, 0]
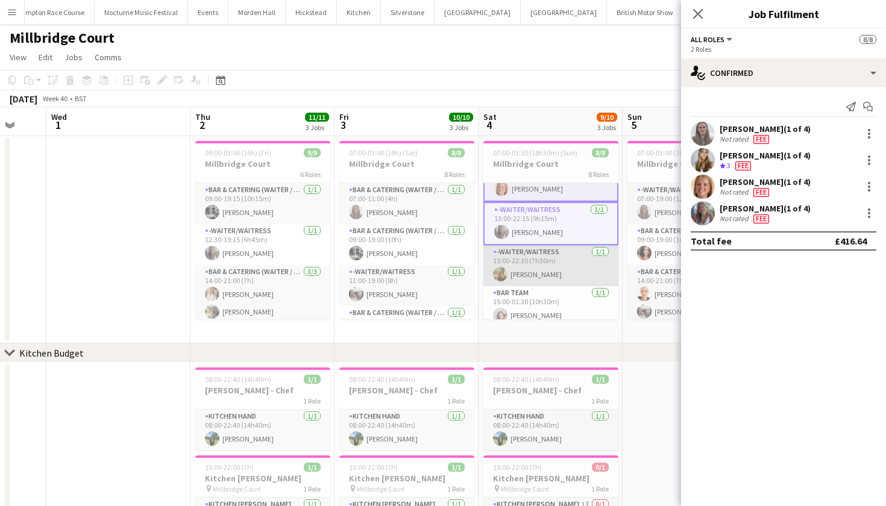
click at [522, 253] on app-card-role "-Waiter/Waitress [DATE] 15:00-22:30 (7h30m) [PERSON_NAME]" at bounding box center [551, 265] width 135 height 41
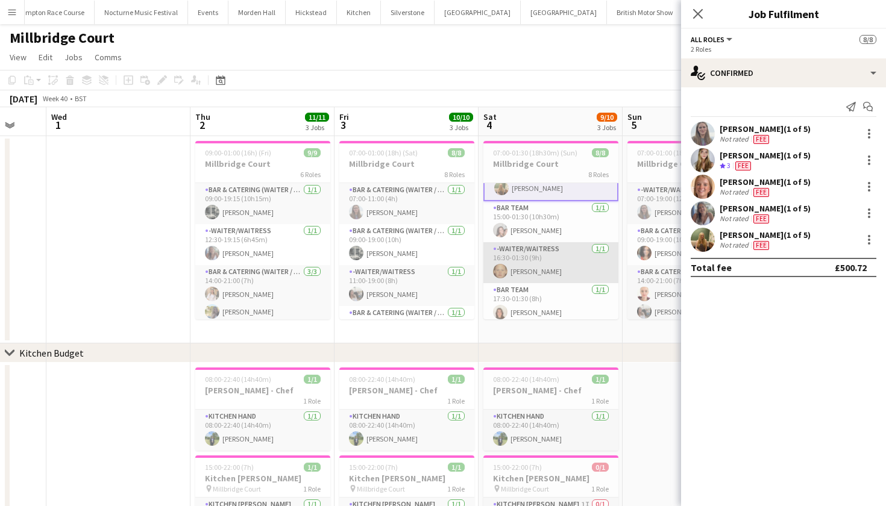
click at [522, 253] on app-card-role "-Waiter/Waitress [DATE] 16:30-01:30 (9h) [PERSON_NAME]" at bounding box center [551, 262] width 135 height 41
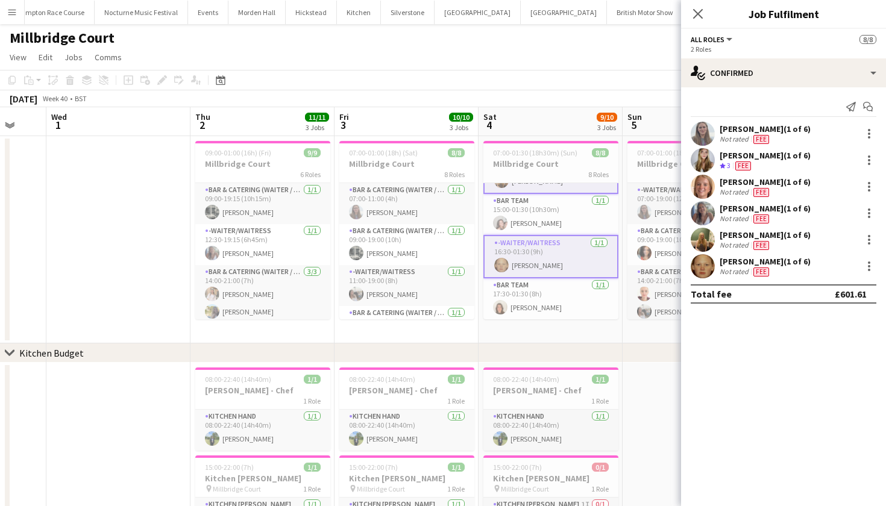
scroll to position [206, 0]
click at [548, 207] on app-card-role "Bar Team [DATE] 15:00-01:30 (10h30m) [PERSON_NAME]" at bounding box center [551, 214] width 135 height 41
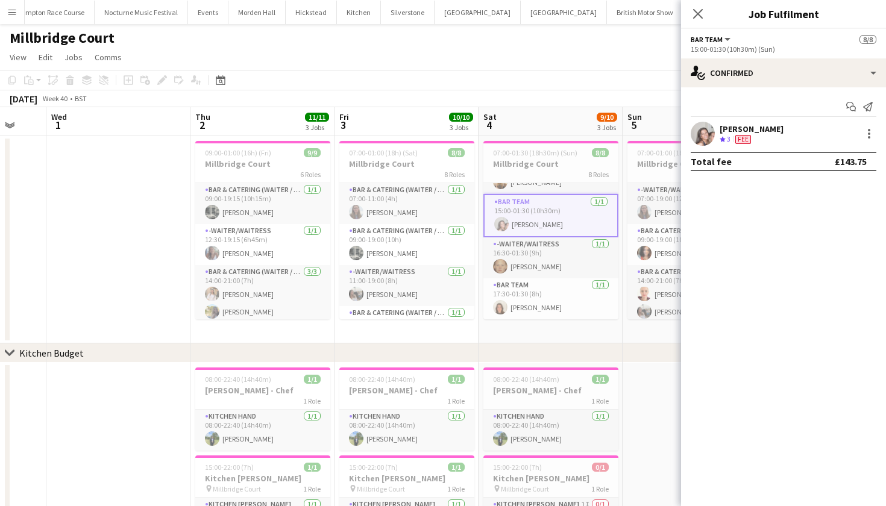
scroll to position [194, 0]
click at [519, 294] on app-card-role "Bar Team [DATE] 17:30-01:30 (8h) [PERSON_NAME]" at bounding box center [551, 299] width 135 height 41
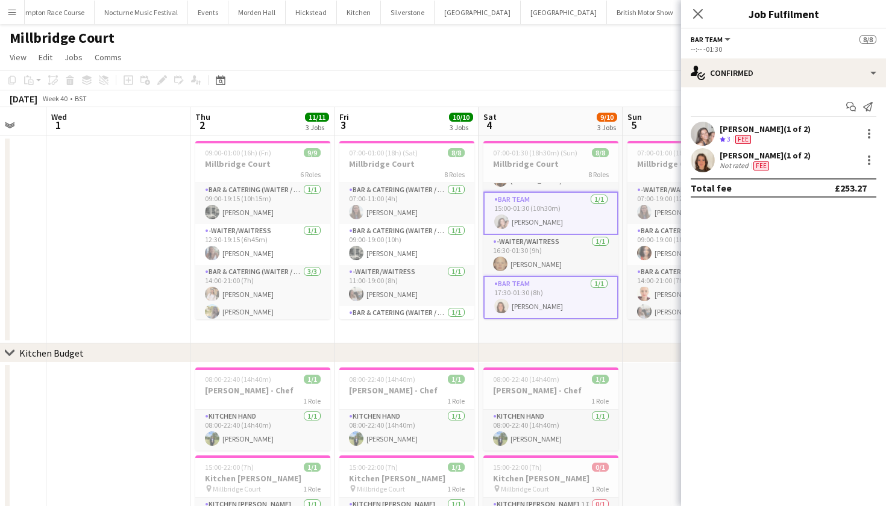
scroll to position [197, 0]
click at [505, 423] on app-card-role "Kitchen Hand [DATE] 08:00-22:40 (14h40m) [PERSON_NAME]" at bounding box center [551, 430] width 135 height 41
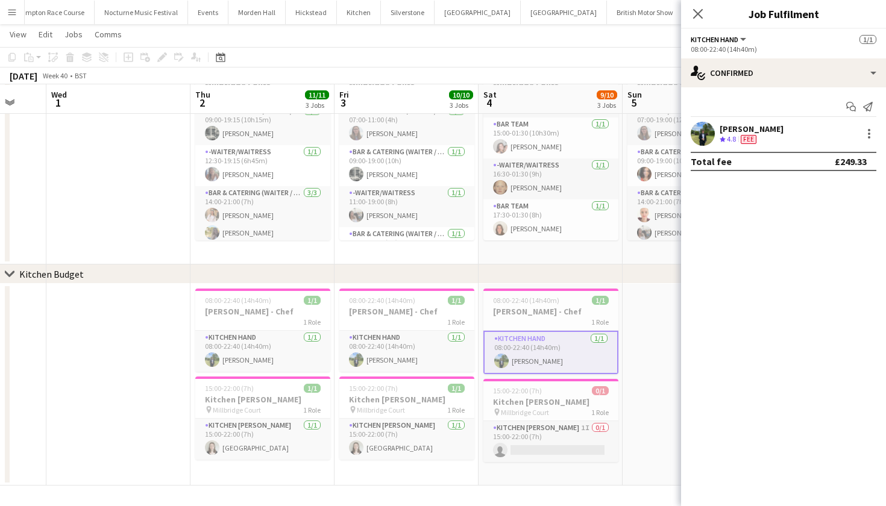
scroll to position [78, 0]
click at [721, 57] on app-options-switcher "Kitchen Hand All roles Kitchen Hand [DATE] 08:00-22:40 (14h40m)" at bounding box center [783, 44] width 205 height 30
click at [695, 14] on icon "Close pop-in" at bounding box center [697, 13] width 11 height 11
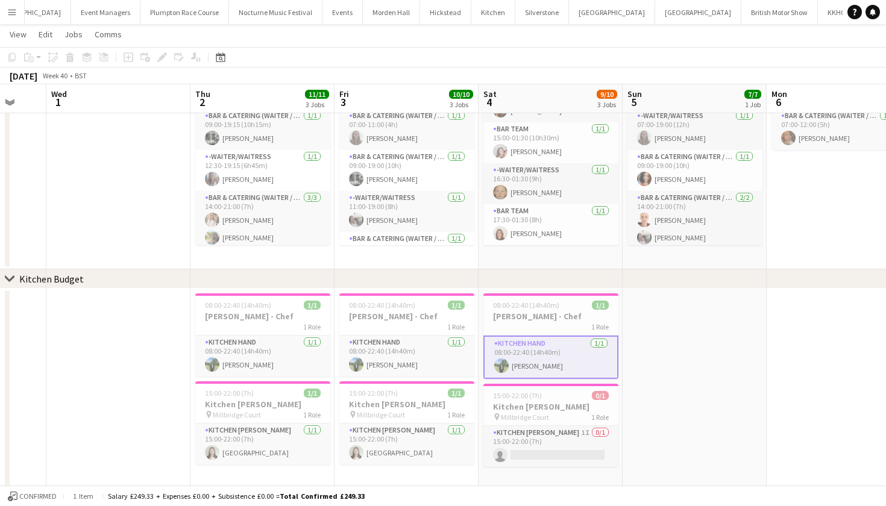
scroll to position [0, 107]
click at [655, 15] on button "[GEOGRAPHIC_DATA] Close" at bounding box center [698, 13] width 86 height 24
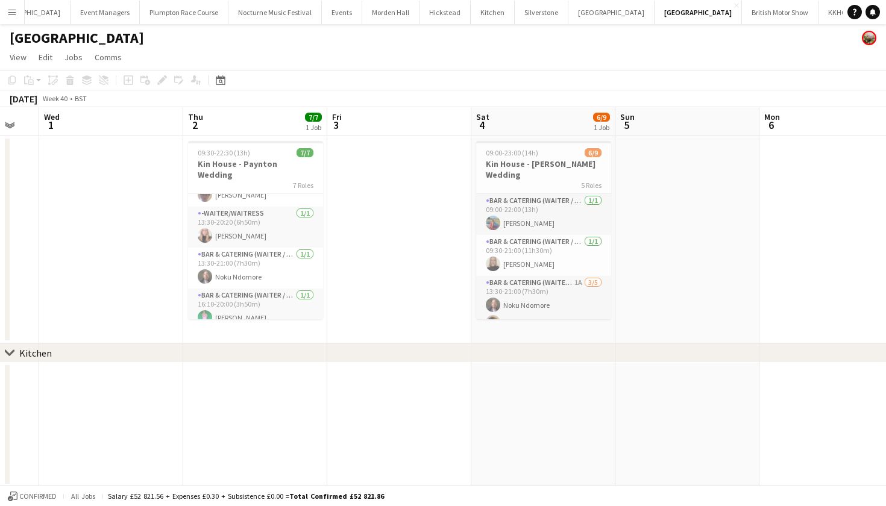
scroll to position [151, 0]
click at [542, 163] on h3 "Kin House - [PERSON_NAME] Wedding" at bounding box center [543, 170] width 135 height 22
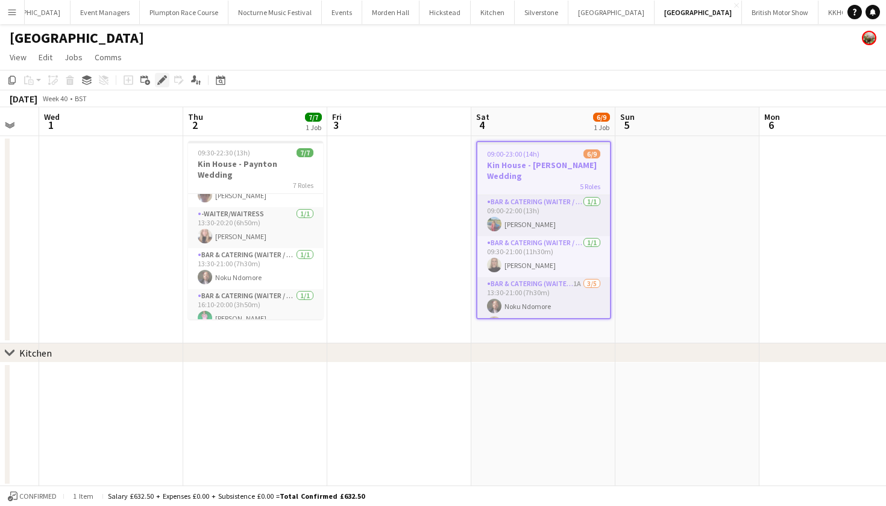
click at [158, 80] on icon "Edit" at bounding box center [162, 80] width 10 height 10
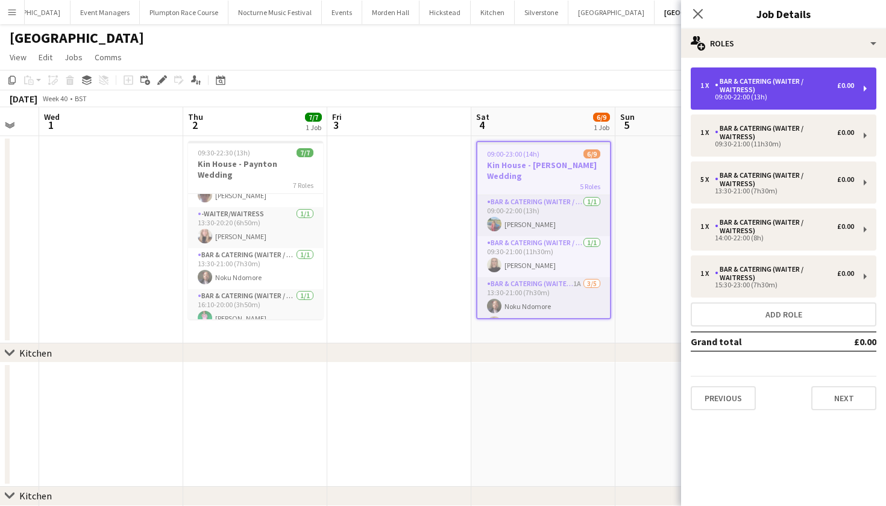
click at [774, 78] on div "Bar & Catering (Waiter / waitress)" at bounding box center [776, 85] width 122 height 17
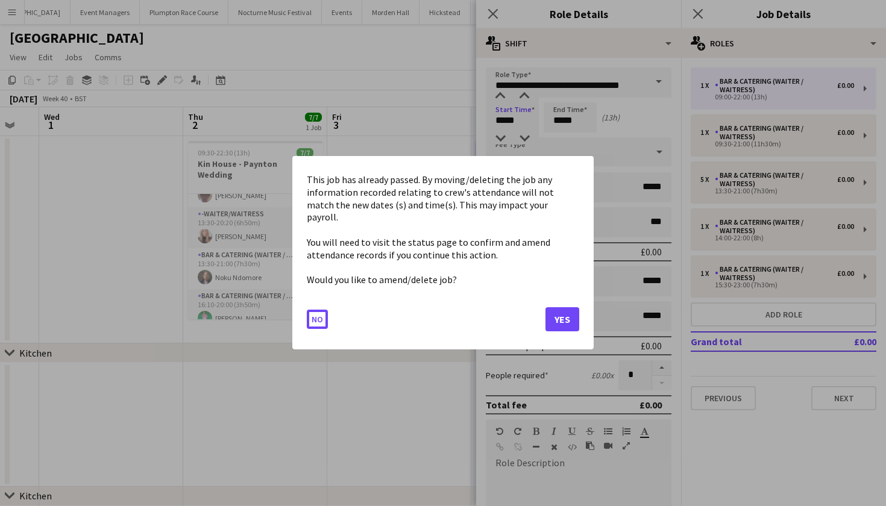
click at [512, 122] on body "Menu Boards Boards Boards All jobs Status Workforce Workforce My Workforce Recr…" at bounding box center [443, 281] width 886 height 563
click at [557, 312] on button "Yes" at bounding box center [563, 320] width 34 height 24
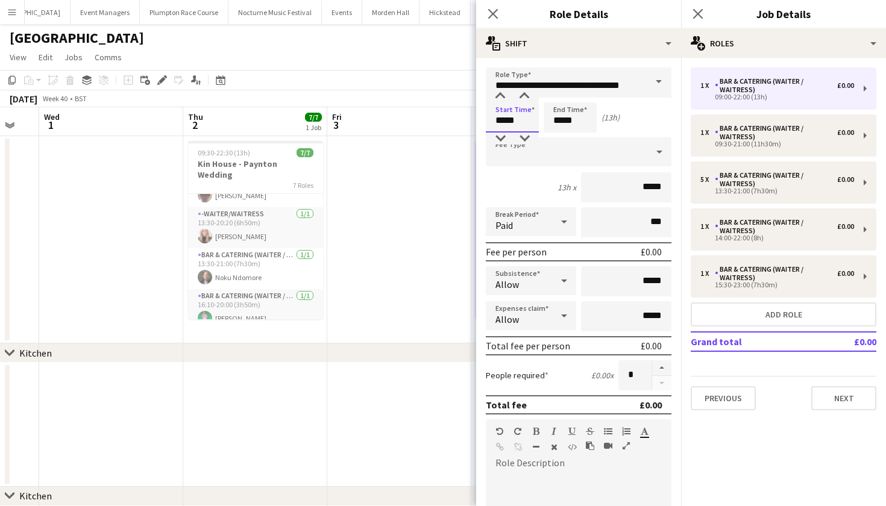
type input "*****"
click at [571, 121] on input "*****" at bounding box center [570, 117] width 53 height 30
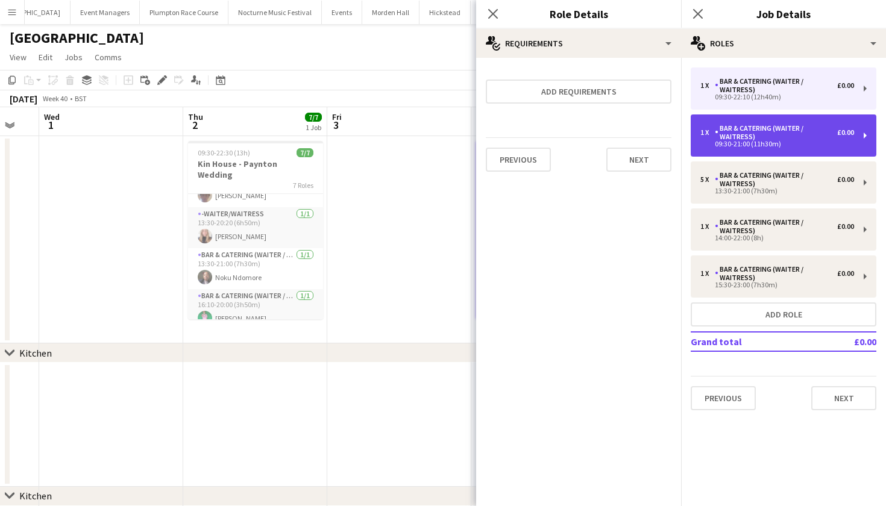
click at [745, 138] on div "Bar & Catering (Waiter / waitress)" at bounding box center [776, 132] width 122 height 17
type input "*****"
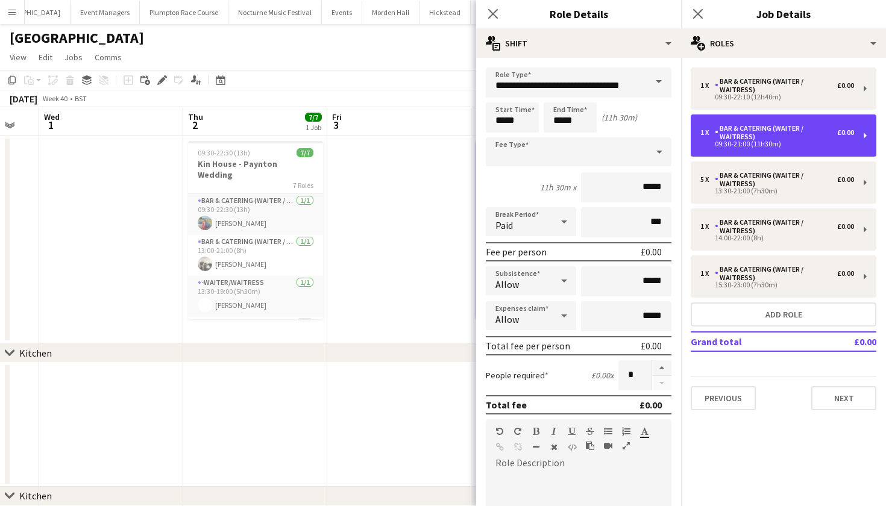
scroll to position [0, 0]
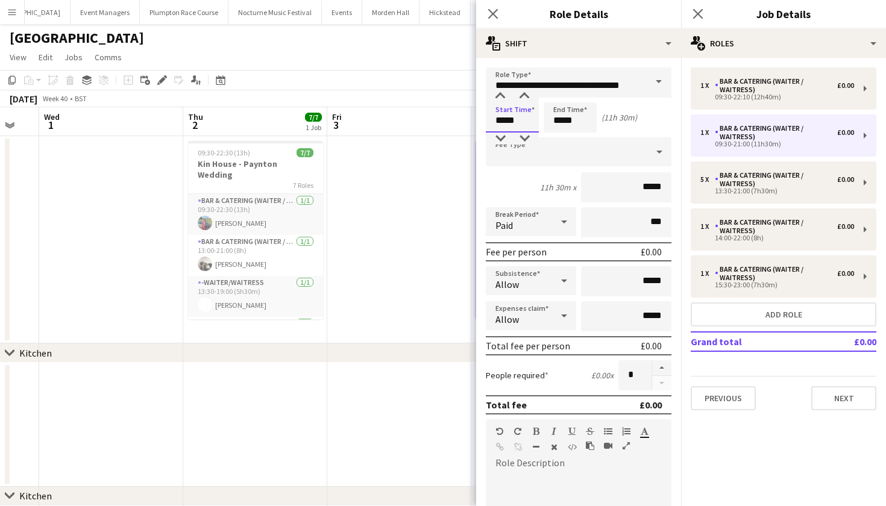
click at [511, 123] on input "*****" at bounding box center [512, 117] width 53 height 30
type input "*****"
click at [561, 123] on input "*****" at bounding box center [570, 117] width 53 height 30
type input "*****"
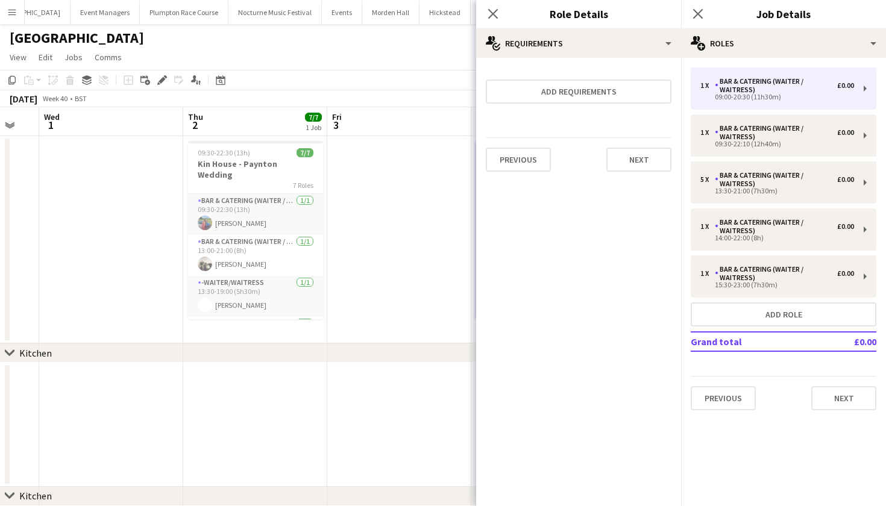
click at [417, 178] on app-date-cell at bounding box center [399, 239] width 144 height 207
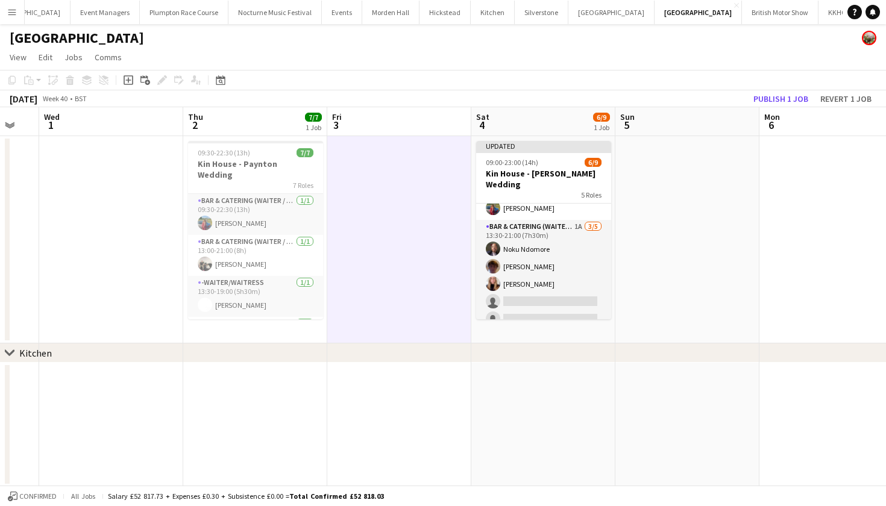
scroll to position [71, 0]
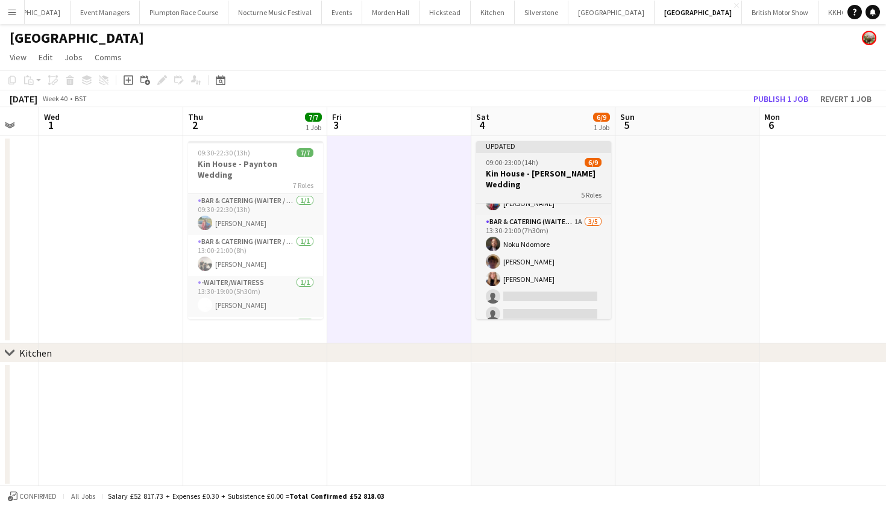
click at [552, 159] on div "09:00-23:00 (14h) 6/9" at bounding box center [543, 162] width 135 height 9
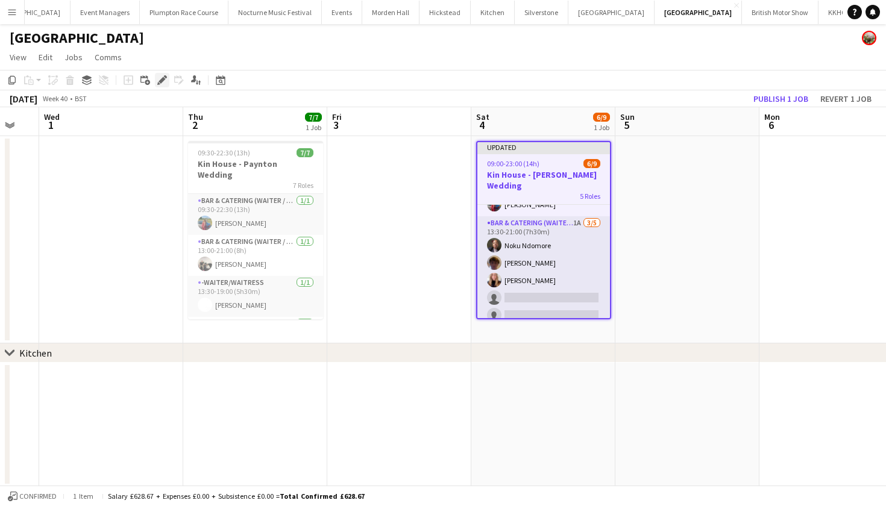
click at [164, 78] on icon at bounding box center [162, 80] width 7 height 7
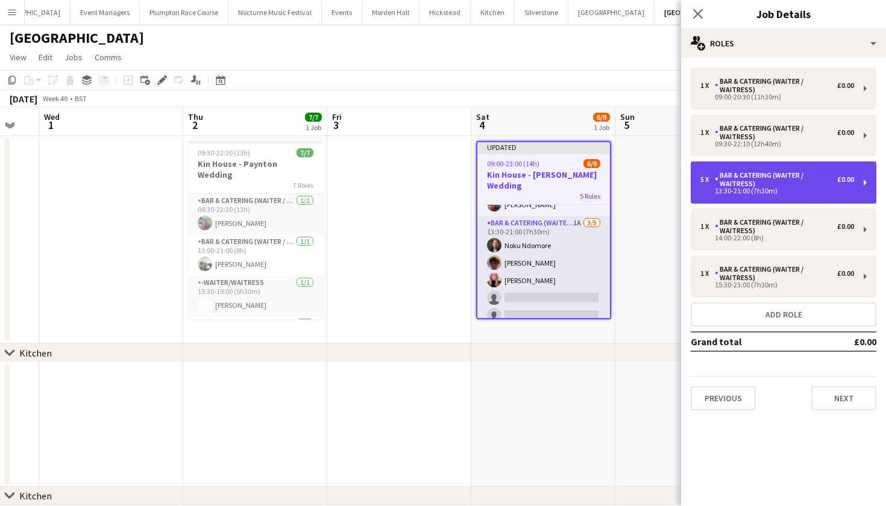
click at [775, 200] on div "5 x Bar & Catering (Waiter / waitress) £0.00 13:30-21:00 (7h30m)" at bounding box center [784, 183] width 186 height 42
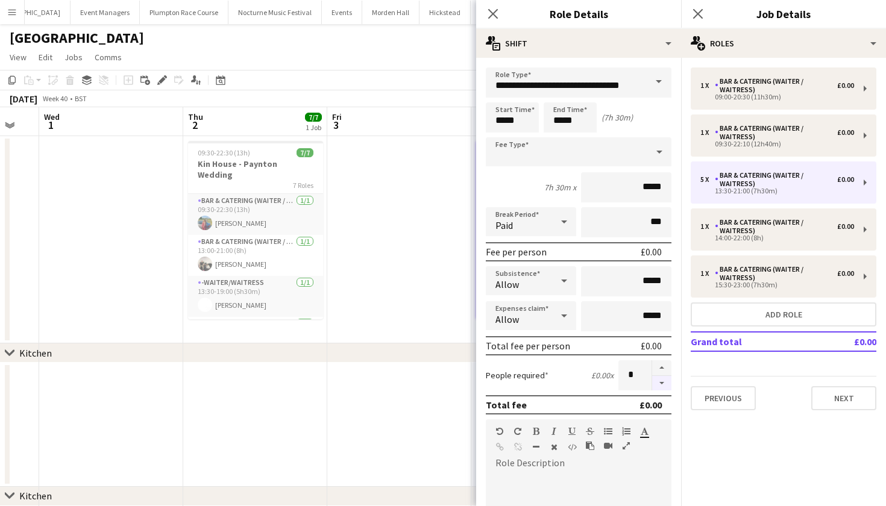
click at [660, 382] on button "button" at bounding box center [661, 383] width 19 height 15
type input "*"
click at [403, 253] on app-date-cell at bounding box center [399, 239] width 144 height 207
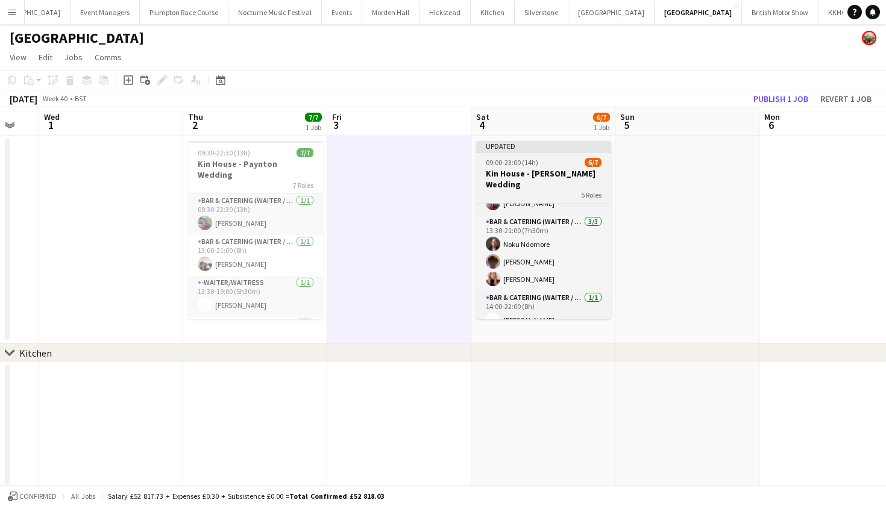
click at [548, 156] on app-job-card "Updated 09:00-23:00 (14h) 6/7 Kin House - [PERSON_NAME] Wedding 5 Roles Bar & C…" at bounding box center [543, 230] width 135 height 178
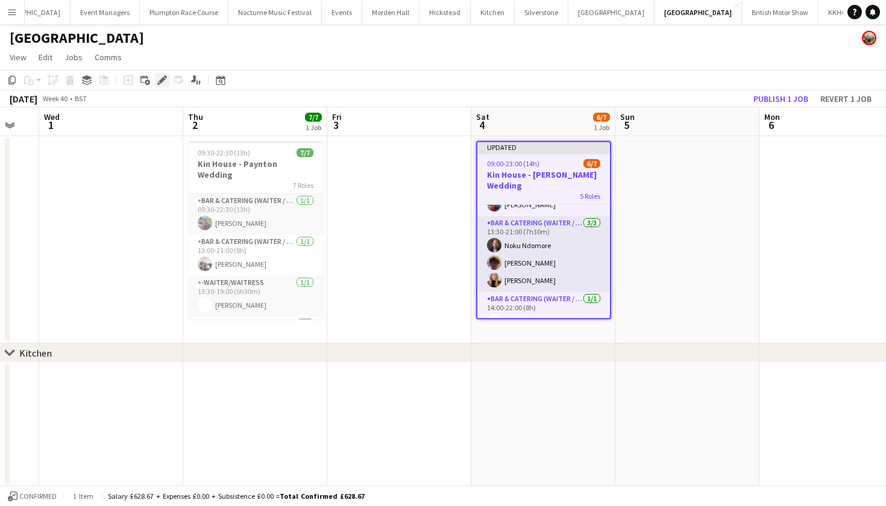
click at [166, 82] on icon "Edit" at bounding box center [162, 80] width 10 height 10
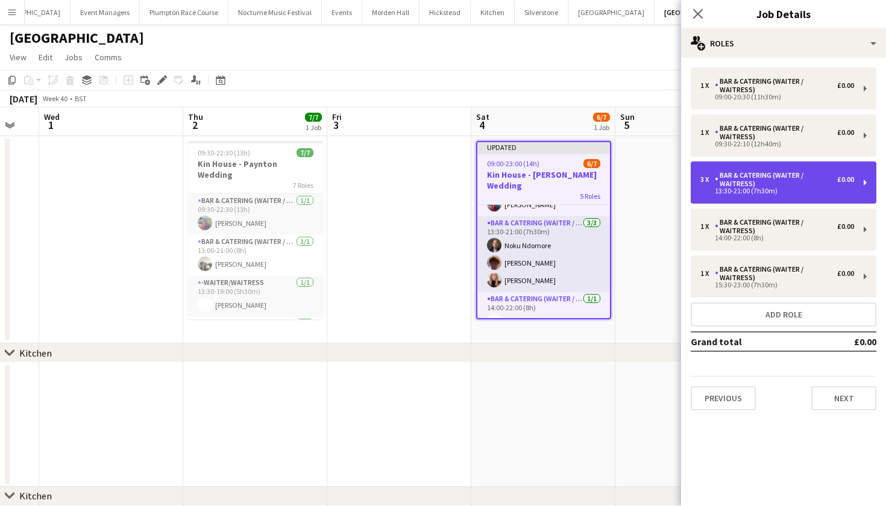
click at [715, 189] on div "13:30-21:00 (7h30m)" at bounding box center [778, 191] width 154 height 6
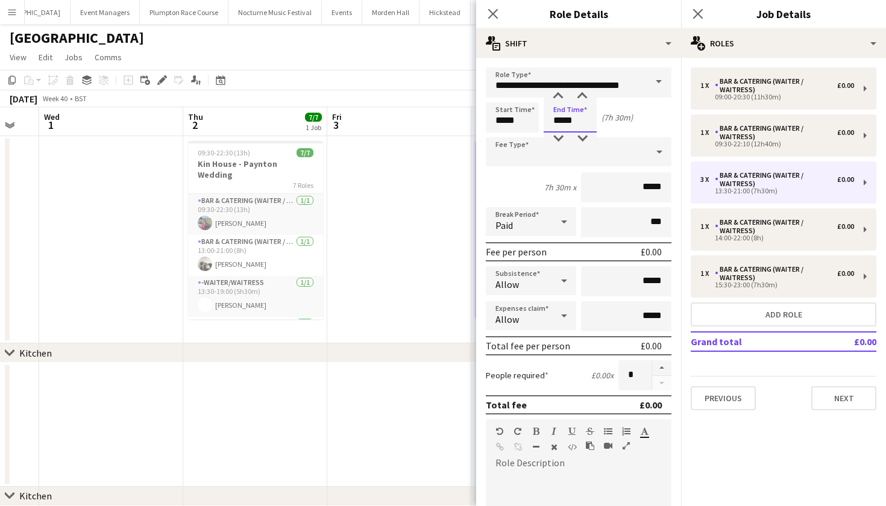
click at [562, 121] on body "Menu Boards Boards Boards All jobs Status Workforce Workforce My Workforce Recr…" at bounding box center [443, 281] width 886 height 563
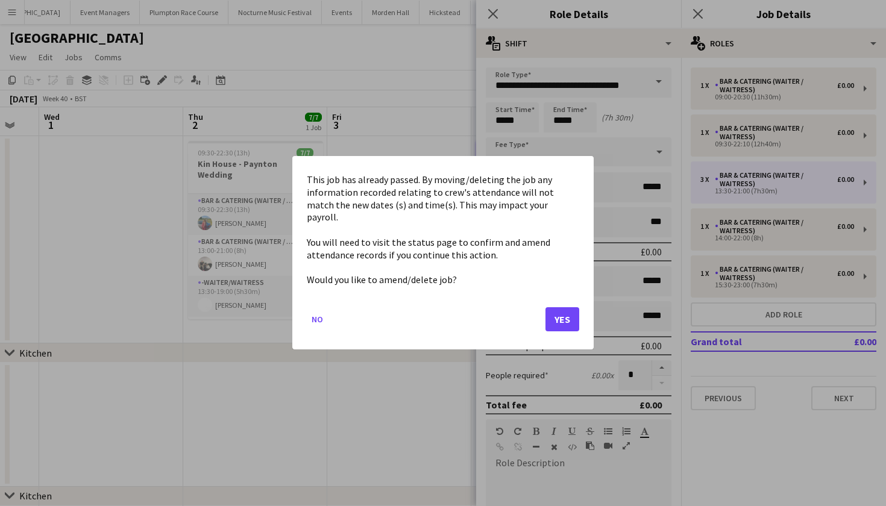
click at [566, 308] on button "Yes" at bounding box center [563, 320] width 34 height 24
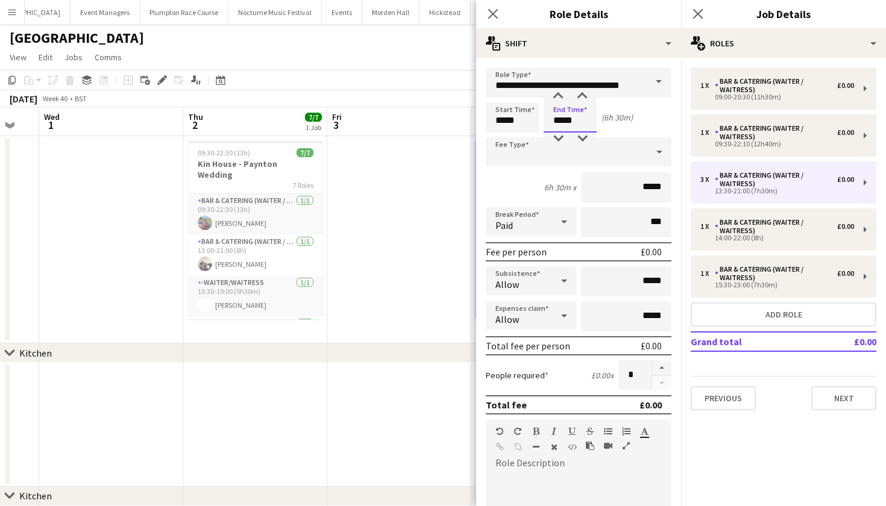
type input "*****"
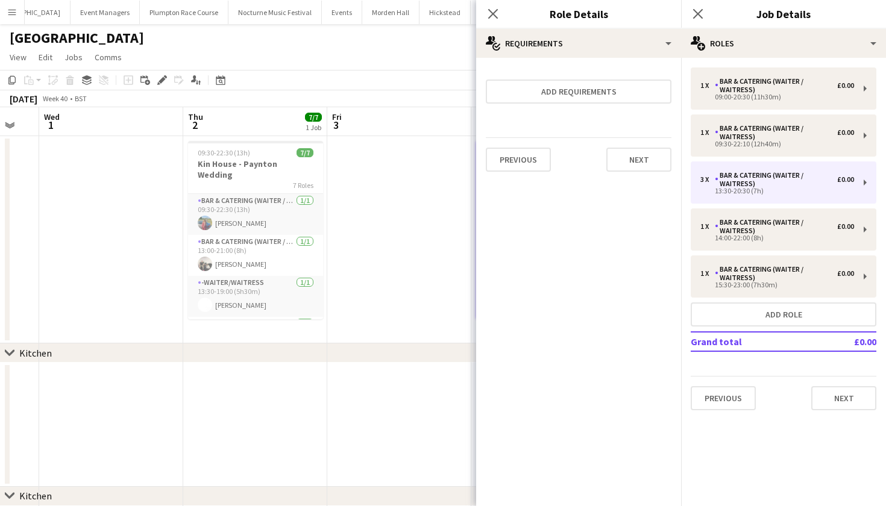
click at [411, 291] on app-date-cell at bounding box center [399, 239] width 144 height 207
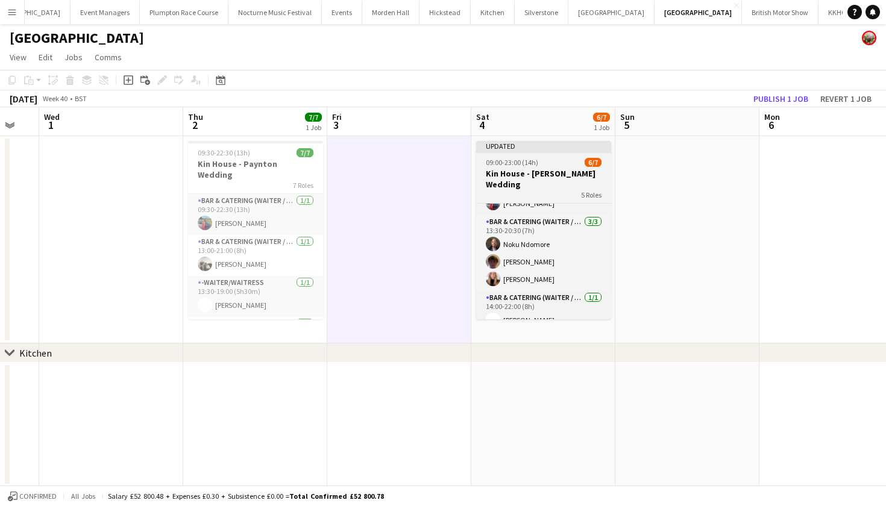
click at [572, 172] on h3 "Kin House - [PERSON_NAME] Wedding" at bounding box center [543, 179] width 135 height 22
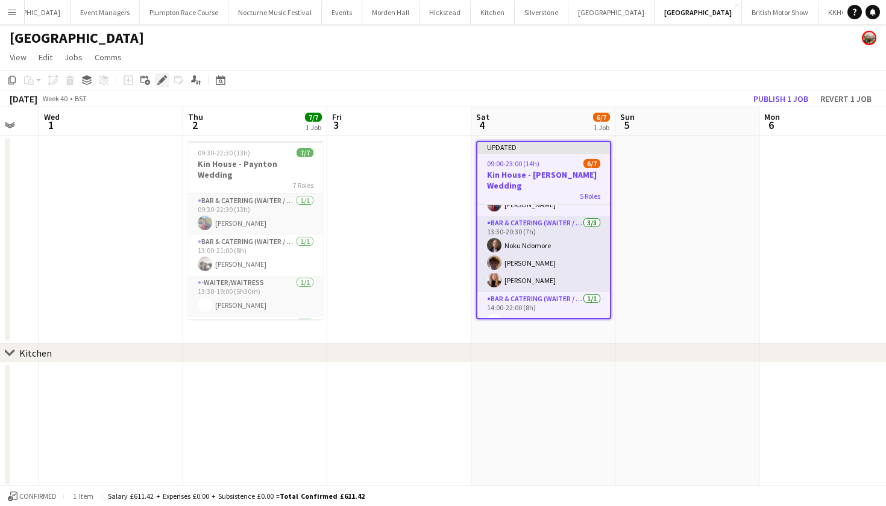
click at [162, 83] on icon at bounding box center [162, 80] width 7 height 7
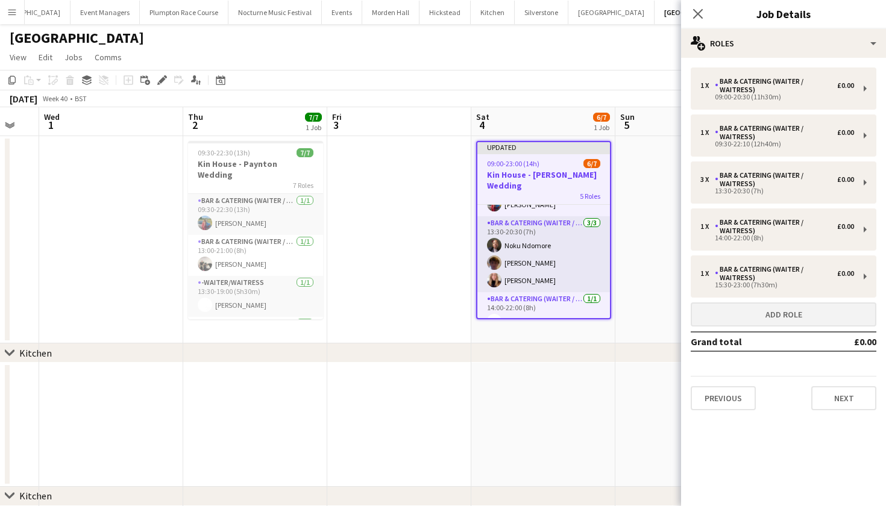
click at [760, 320] on button "Add role" at bounding box center [784, 315] width 186 height 24
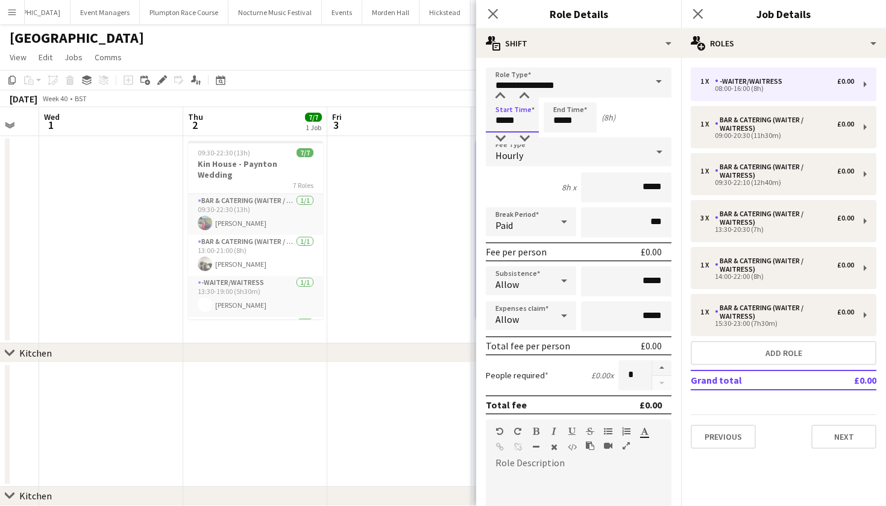
click at [505, 121] on input "*****" at bounding box center [512, 117] width 53 height 30
type input "*****"
click at [561, 120] on input "*****" at bounding box center [570, 117] width 53 height 30
type input "*****"
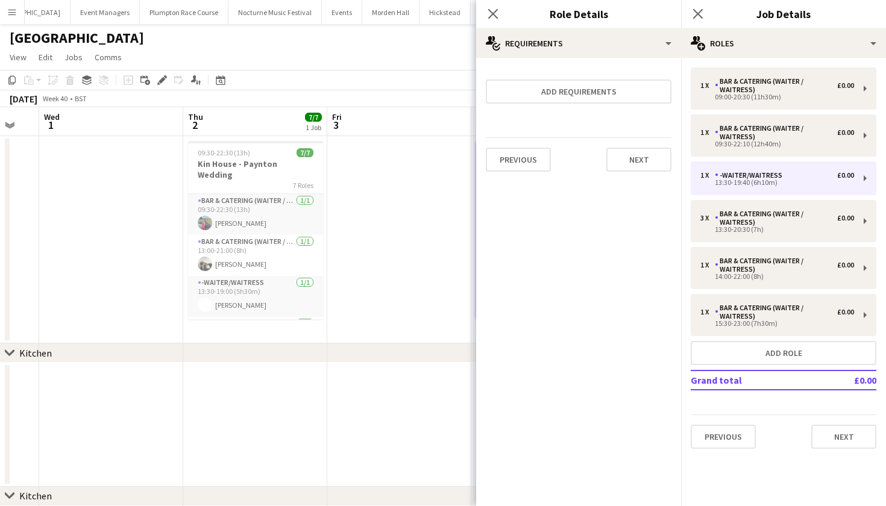
click at [415, 282] on app-date-cell at bounding box center [399, 239] width 144 height 207
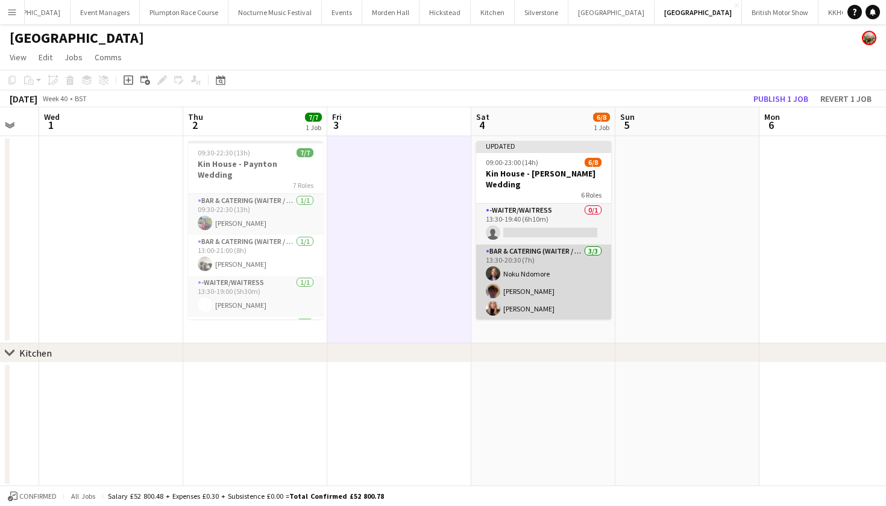
scroll to position [80, 0]
click at [547, 279] on app-card-role "Bar & Catering (Waiter / waitress) [DATE] 13:30-20:30 (7h) [PERSON_NAME] [PERSO…" at bounding box center [543, 285] width 135 height 76
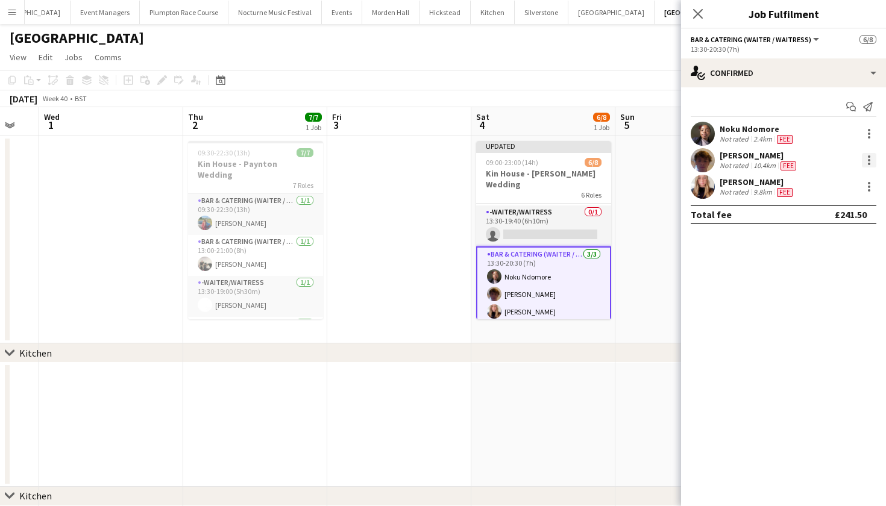
click at [867, 160] on div at bounding box center [869, 160] width 14 height 14
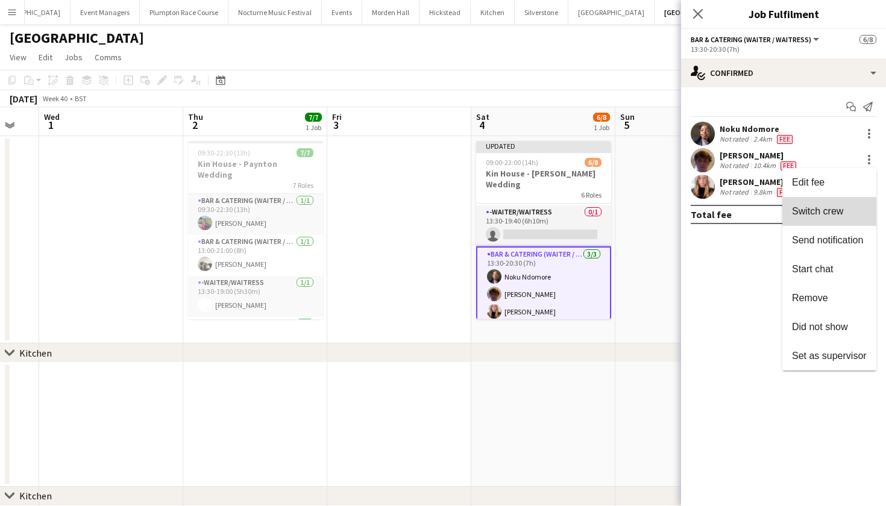
click at [803, 216] on span "Switch crew" at bounding box center [817, 211] width 51 height 10
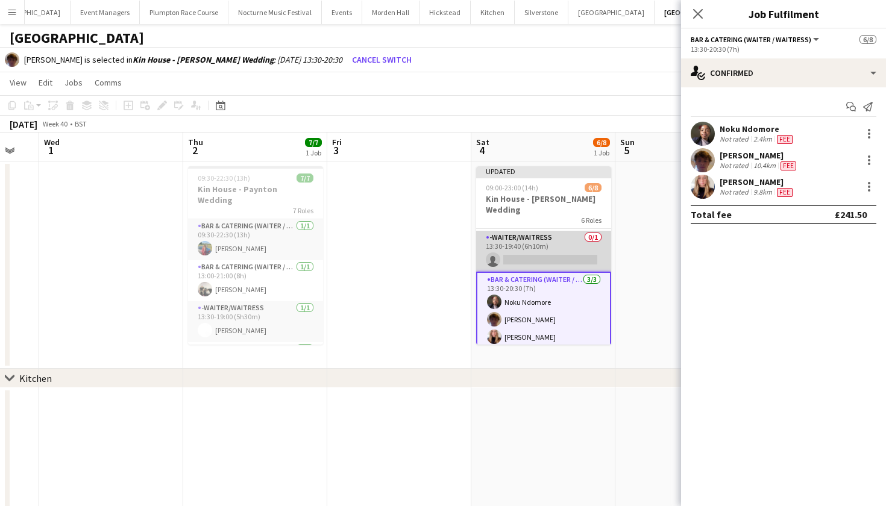
click at [563, 235] on app-card-role "-Waiter/Waitress 0/1 13:30-19:40 (6h10m) single-neutral-actions" at bounding box center [543, 251] width 135 height 41
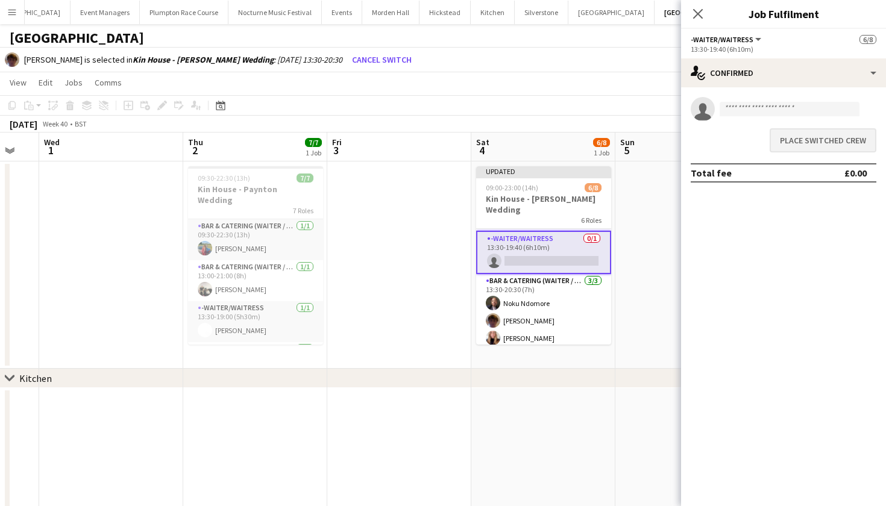
click at [835, 146] on button "Place switched crew" at bounding box center [823, 140] width 107 height 24
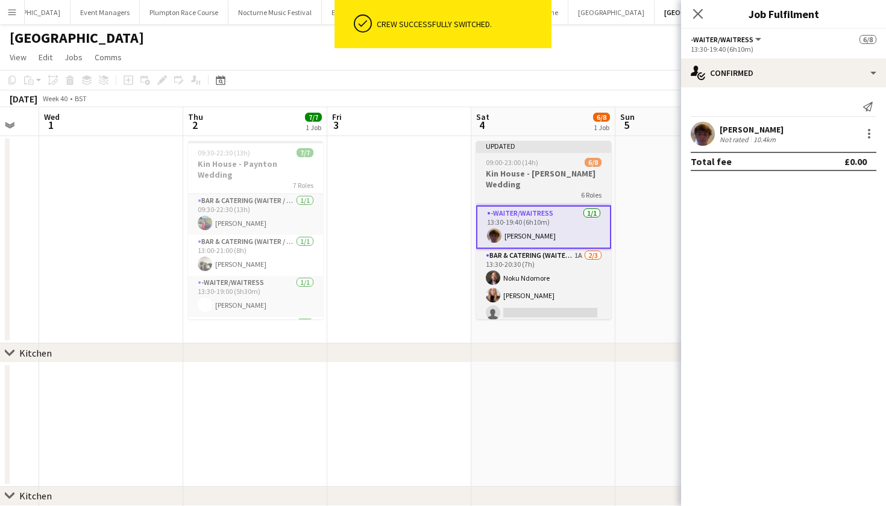
click at [520, 177] on h3 "Kin House - [PERSON_NAME] Wedding" at bounding box center [543, 179] width 135 height 22
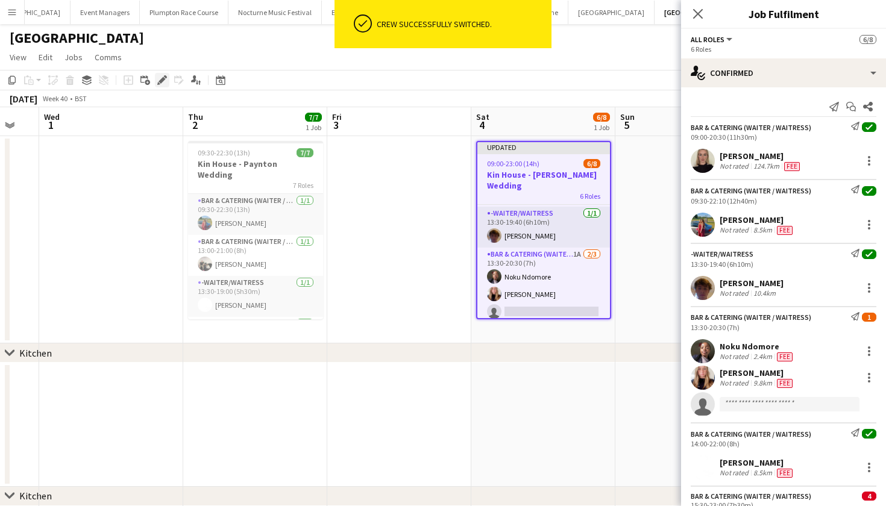
click at [159, 81] on icon "Edit" at bounding box center [162, 80] width 10 height 10
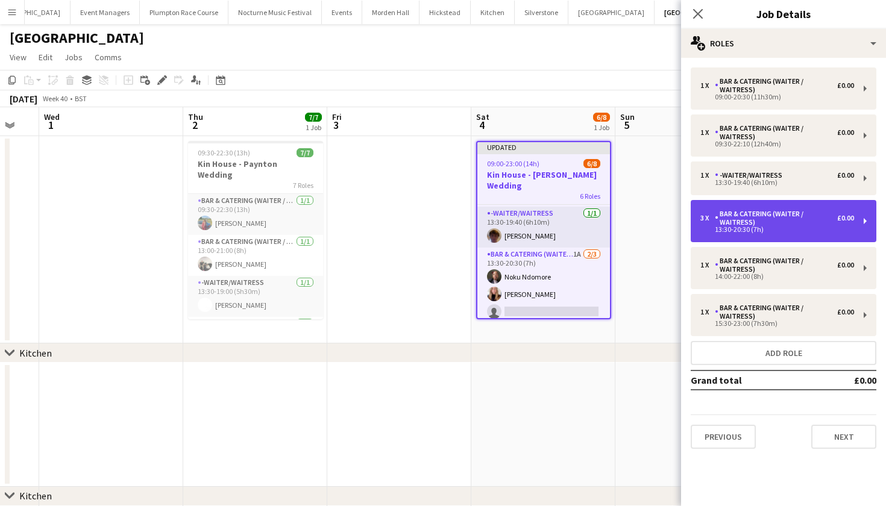
click at [745, 223] on div "Bar & Catering (Waiter / waitress)" at bounding box center [776, 218] width 122 height 17
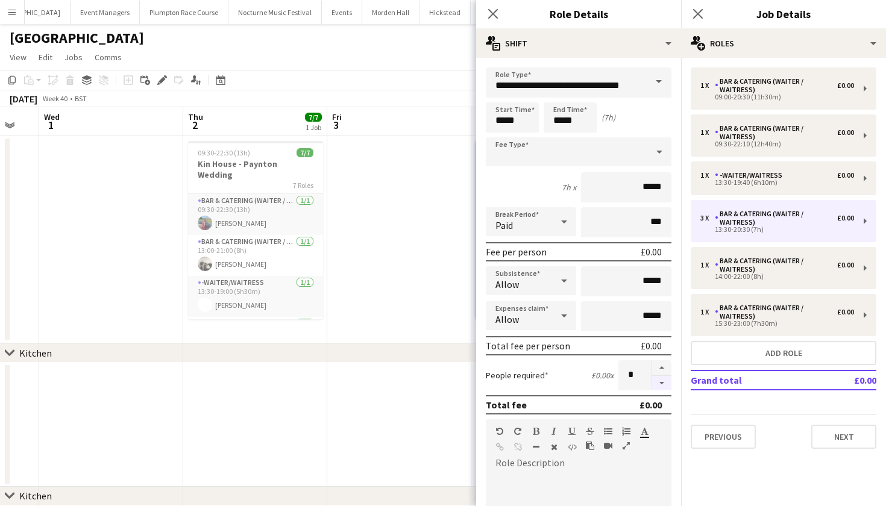
click at [664, 385] on button "button" at bounding box center [661, 383] width 19 height 15
type input "*"
click at [441, 220] on app-date-cell at bounding box center [399, 239] width 144 height 207
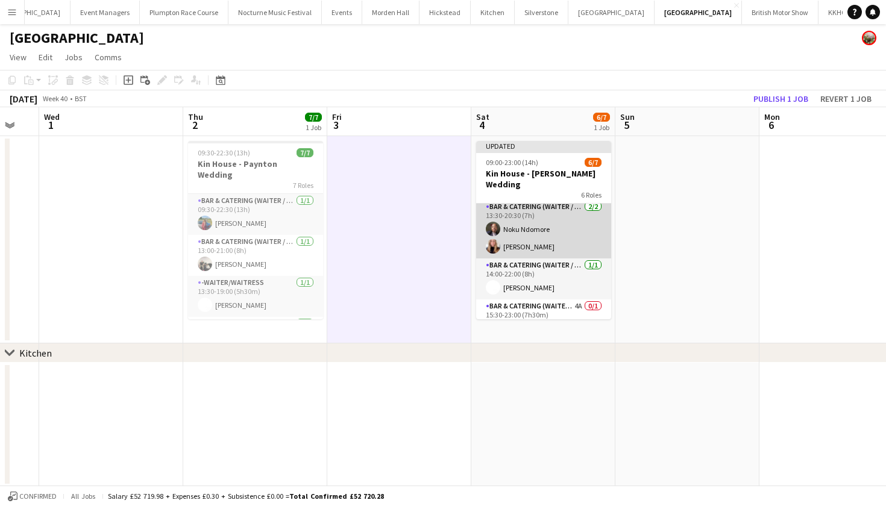
scroll to position [134, 0]
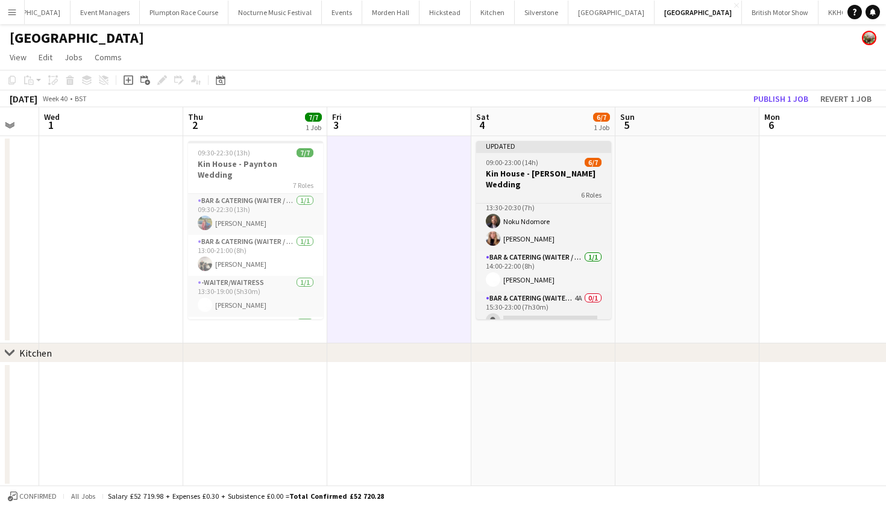
click at [549, 166] on div "09:00-23:00 (14h) 6/7" at bounding box center [543, 162] width 135 height 9
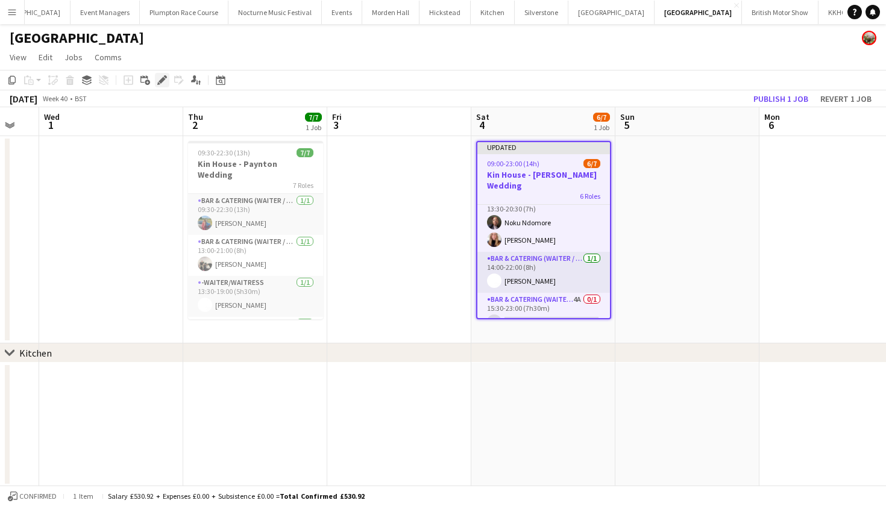
click at [156, 86] on div "Edit" at bounding box center [162, 80] width 14 height 14
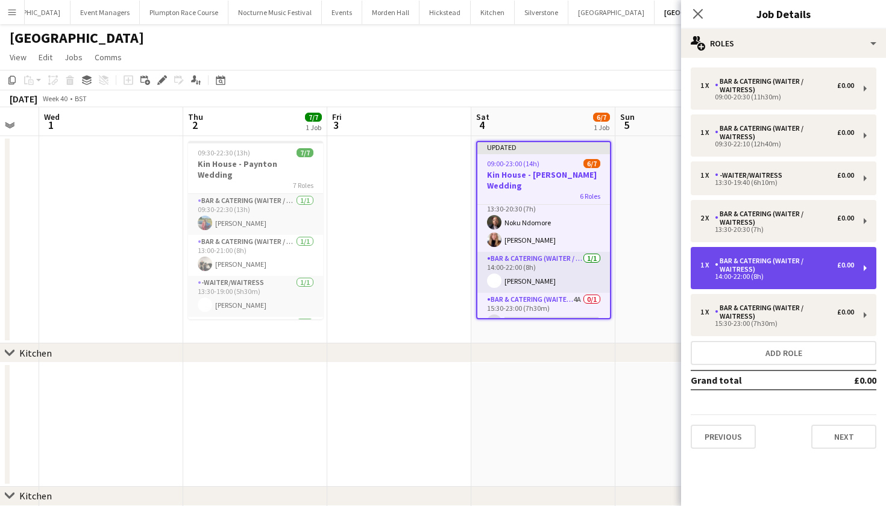
click at [744, 263] on div "Bar & Catering (Waiter / waitress)" at bounding box center [776, 265] width 122 height 17
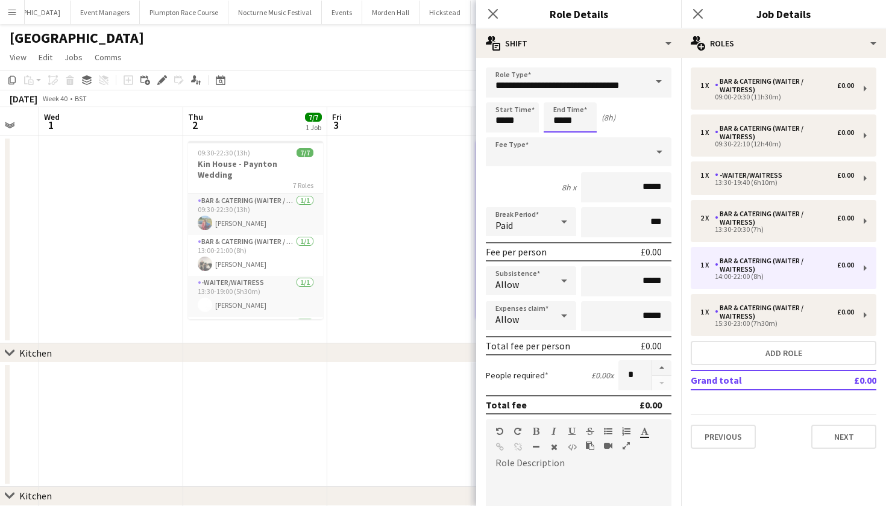
click at [572, 121] on body "Menu Boards Boards Boards All jobs Status Workforce Workforce My Workforce Recr…" at bounding box center [443, 281] width 886 height 563
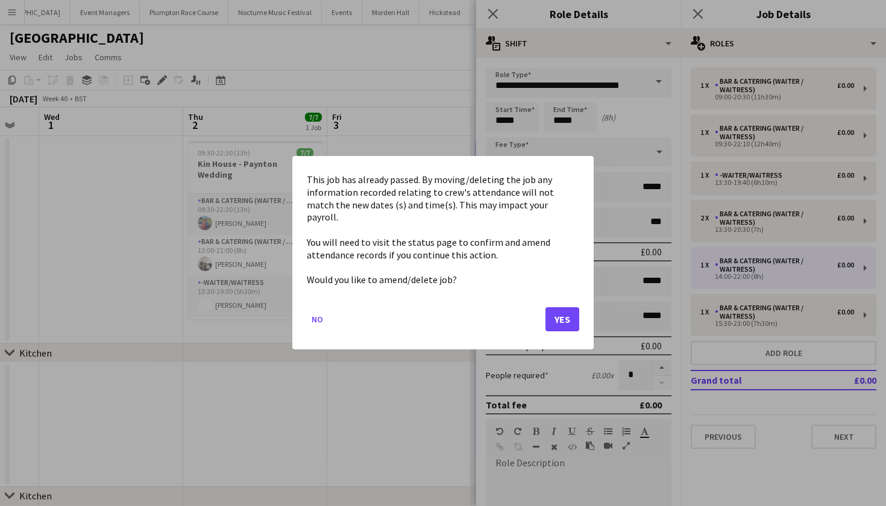
click at [569, 308] on button "Yes" at bounding box center [563, 320] width 34 height 24
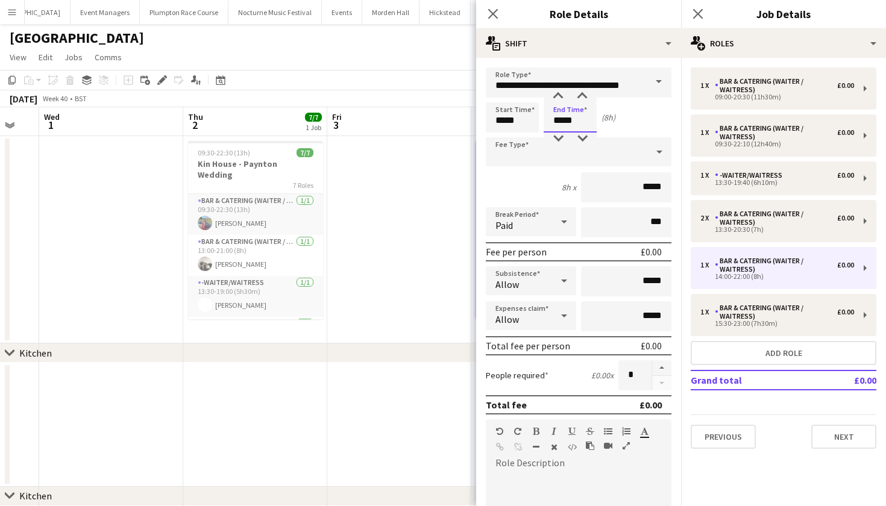
type input "*****"
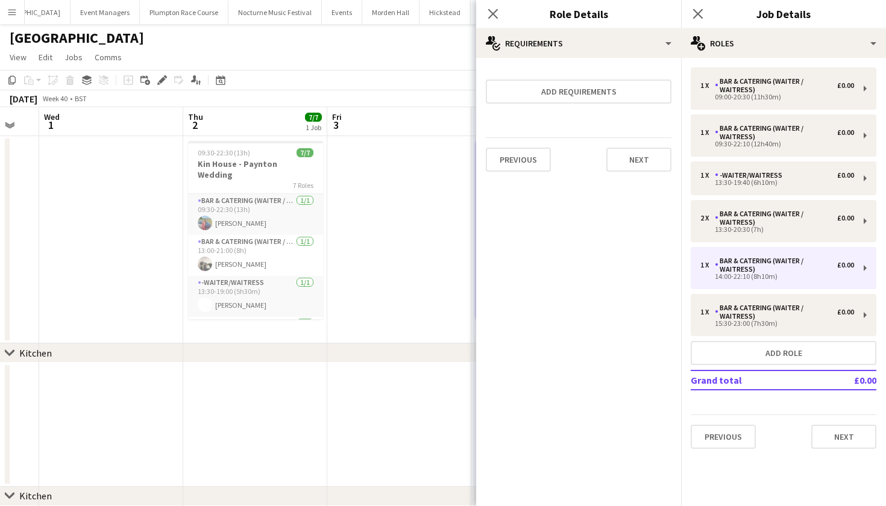
click at [415, 295] on app-date-cell at bounding box center [399, 239] width 144 height 207
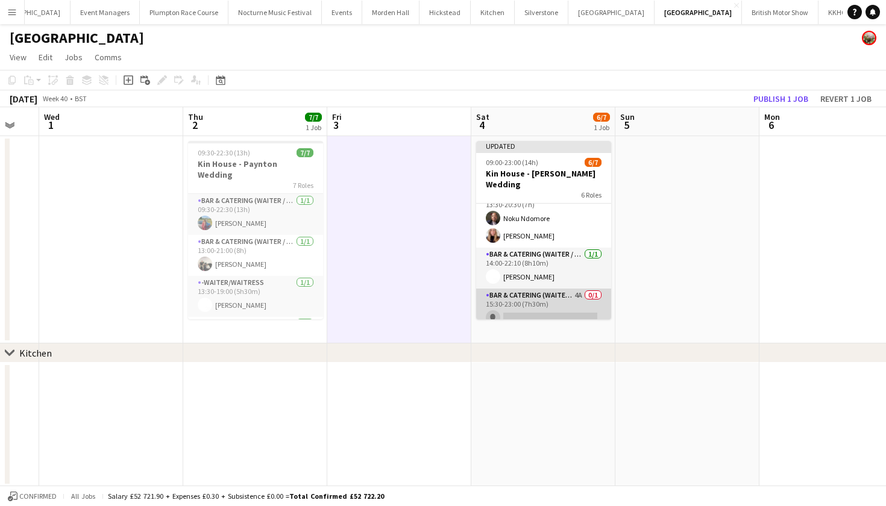
scroll to position [137, 0]
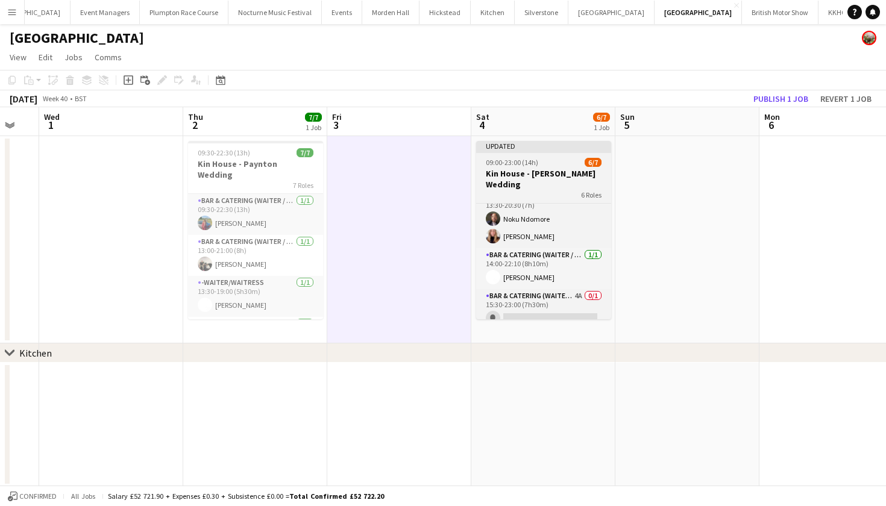
click at [522, 161] on span "09:00-23:00 (14h)" at bounding box center [512, 162] width 52 height 9
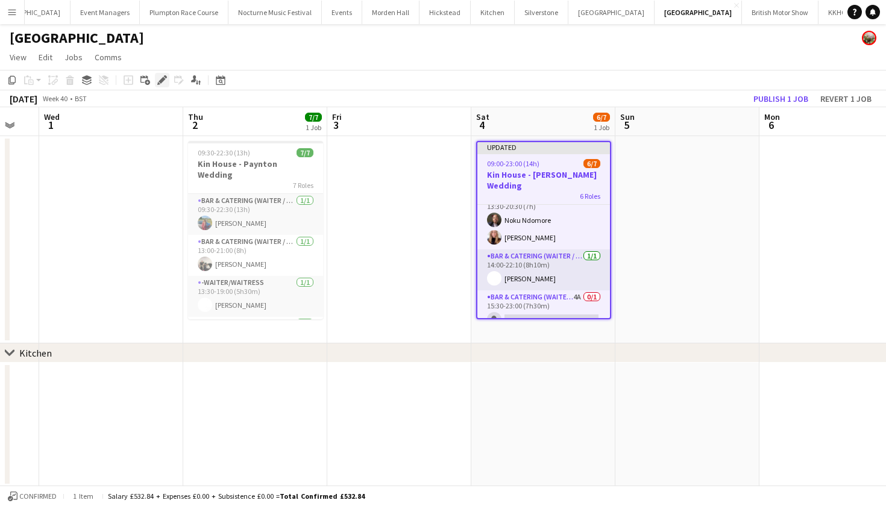
click at [157, 81] on div "Edit" at bounding box center [162, 80] width 14 height 14
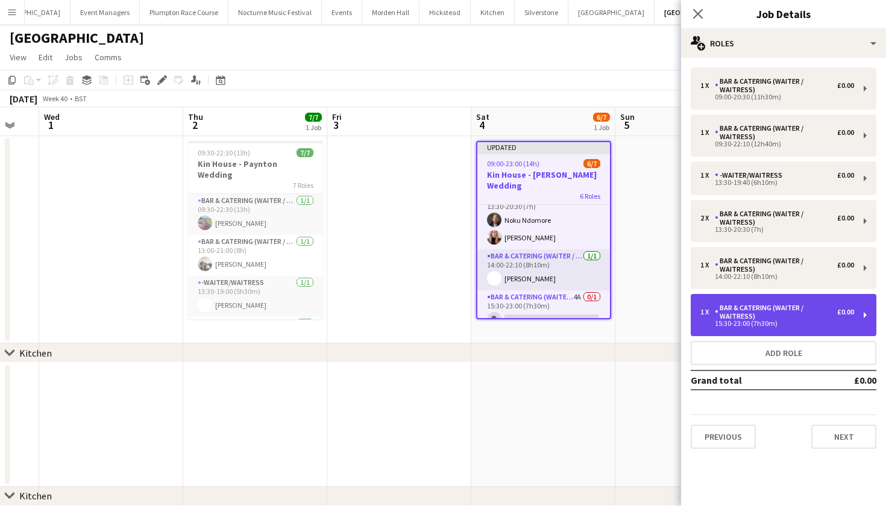
click at [752, 325] on div "15:30-23:00 (7h30m)" at bounding box center [778, 324] width 154 height 6
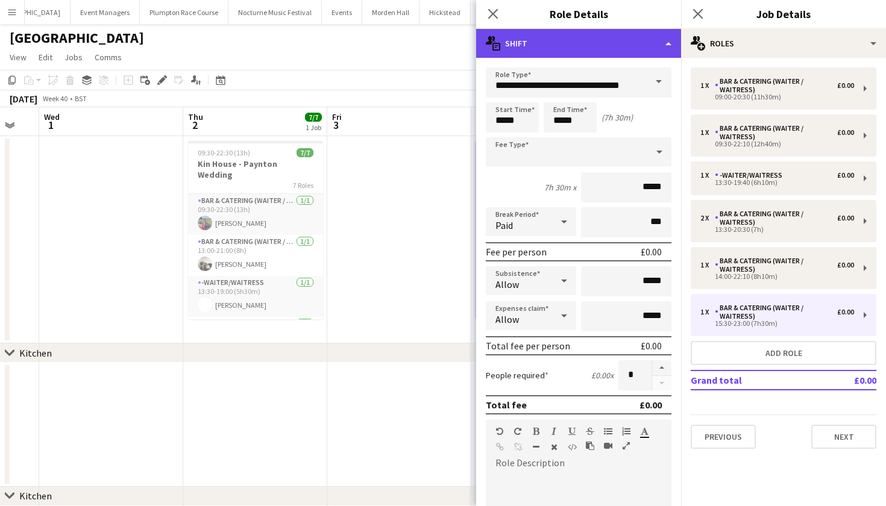
click at [640, 38] on div "multiple-actions-text Shift" at bounding box center [578, 43] width 205 height 29
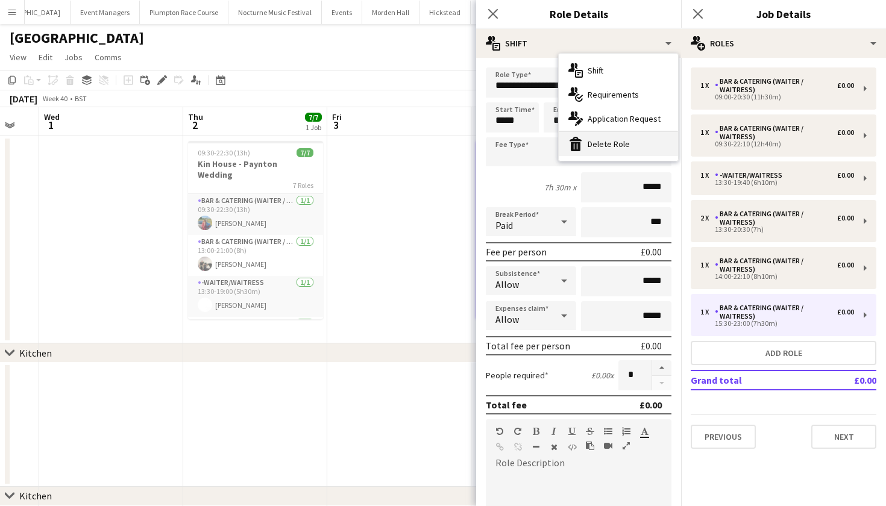
click at [595, 140] on div "bin-2 Delete Role" at bounding box center [618, 144] width 119 height 24
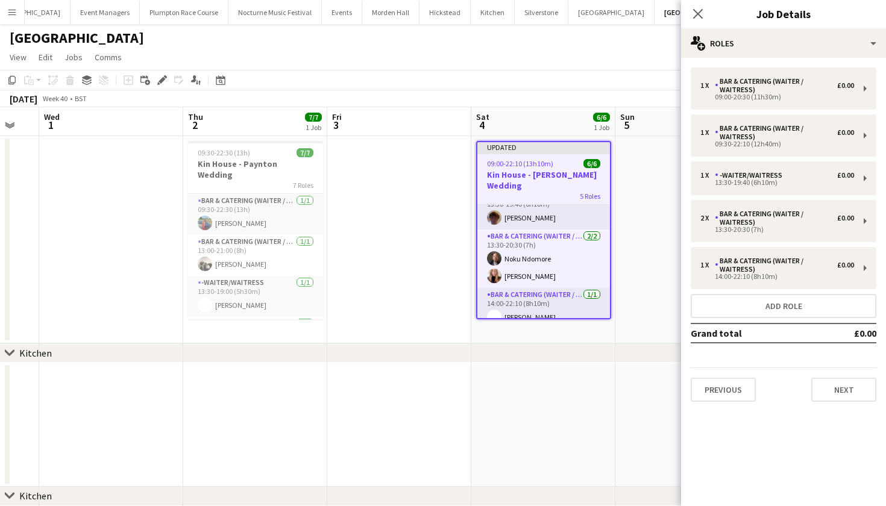
click at [420, 229] on app-date-cell at bounding box center [399, 239] width 144 height 207
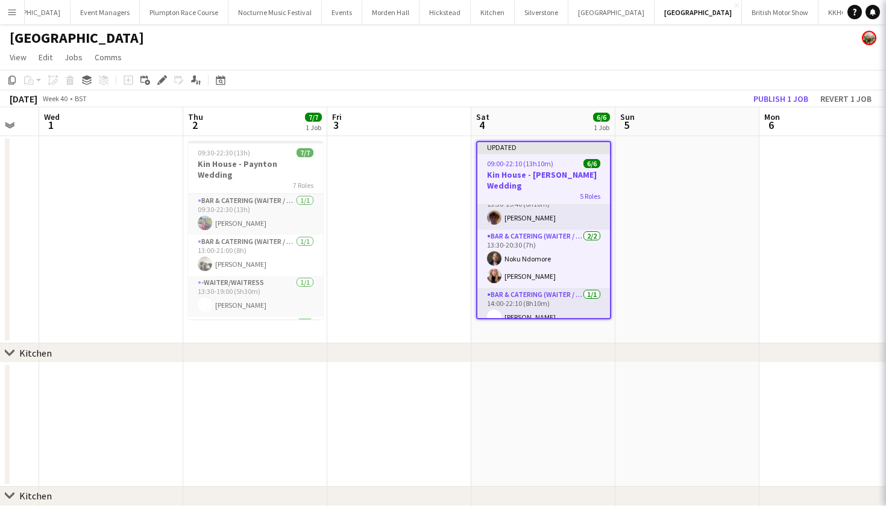
scroll to position [96, 0]
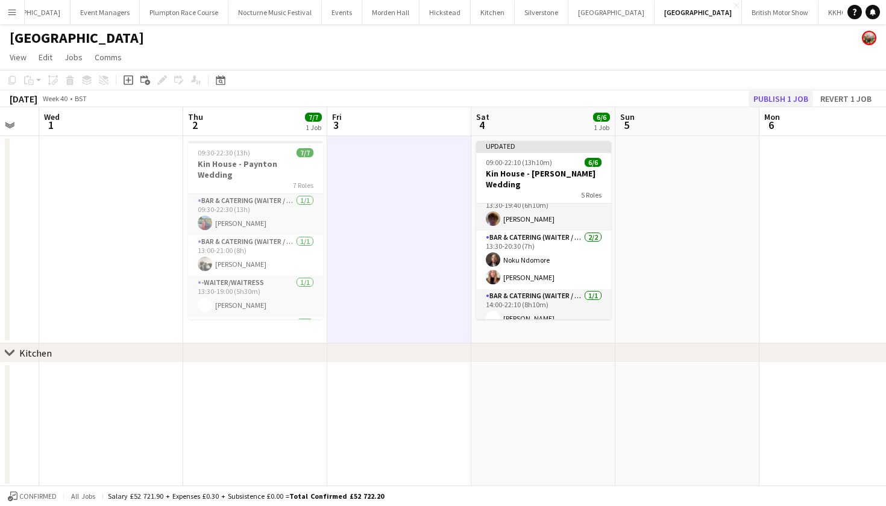
click at [776, 101] on button "Publish 1 job" at bounding box center [781, 99] width 65 height 16
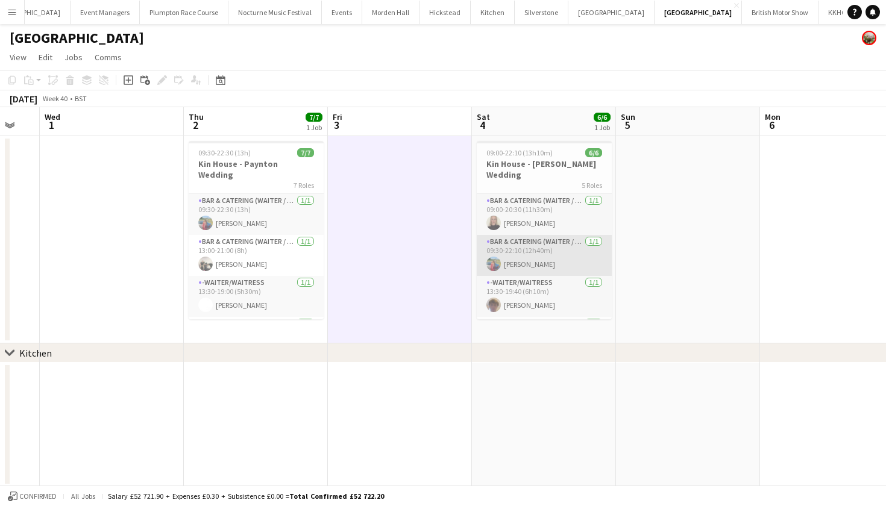
scroll to position [0, 0]
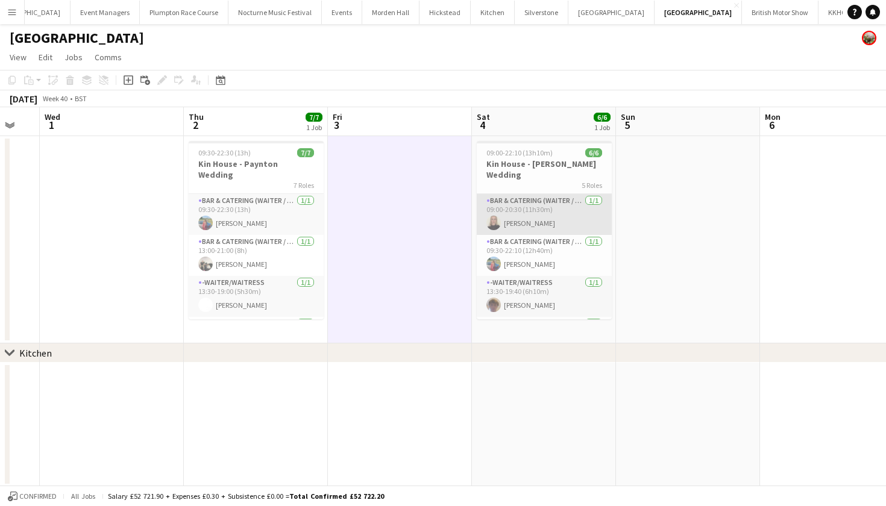
click at [540, 194] on app-card-role "Bar & Catering (Waiter / waitress) [DATE] 09:00-20:30 (11h30m) [PERSON_NAME]" at bounding box center [544, 214] width 135 height 41
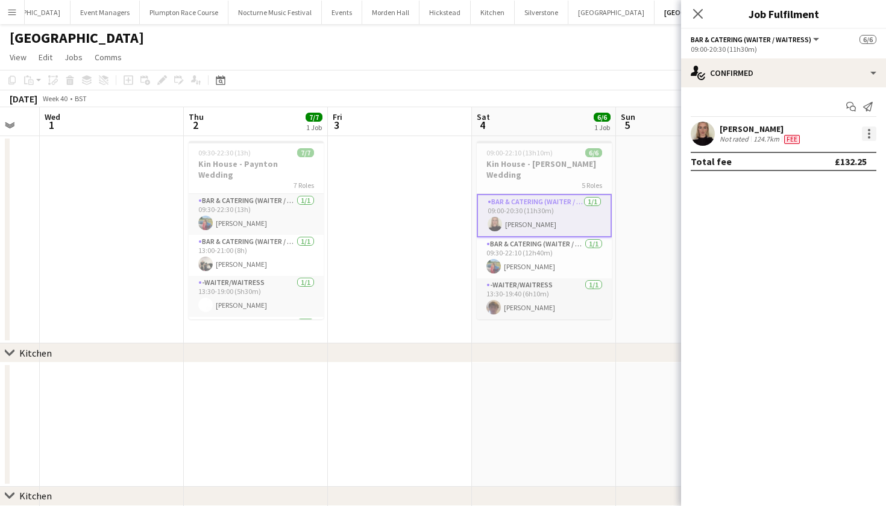
click at [865, 136] on div at bounding box center [869, 134] width 14 height 14
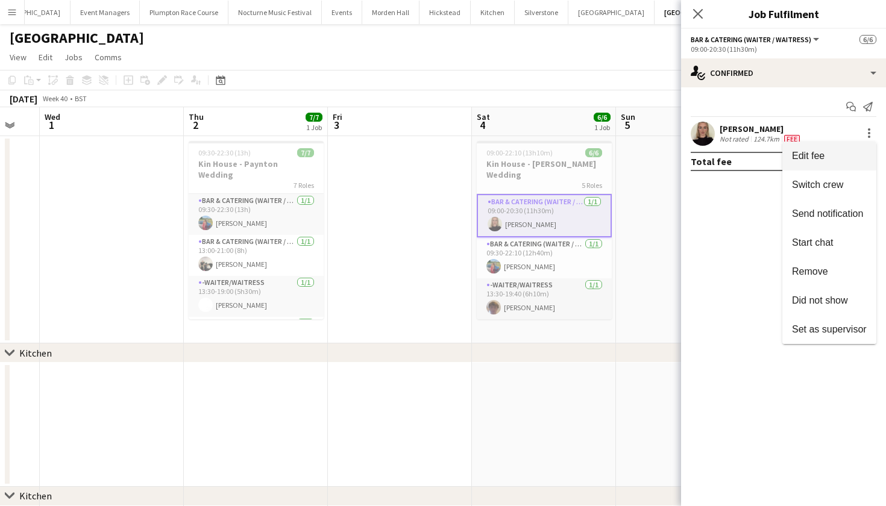
click at [830, 155] on span "Edit fee" at bounding box center [829, 156] width 75 height 11
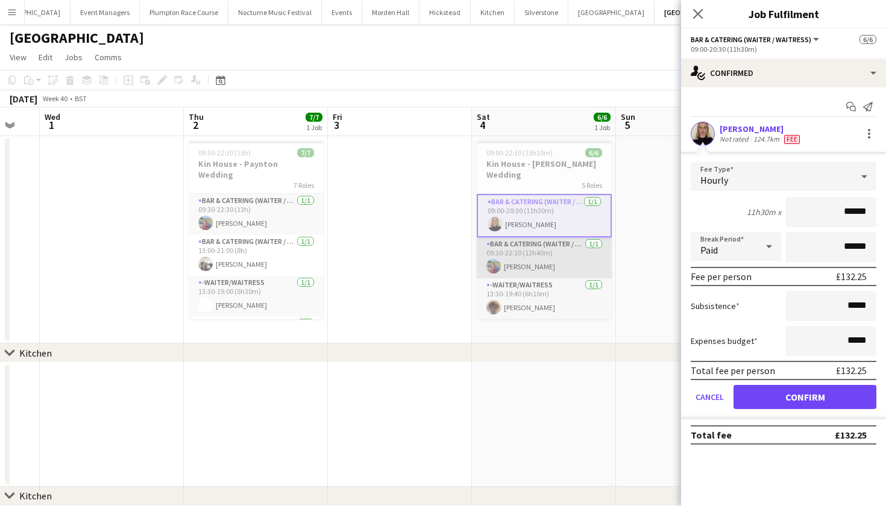
click at [569, 250] on app-card-role "Bar & Catering (Waiter / waitress) [DATE] 09:30-22:10 (12h40m) [PERSON_NAME]" at bounding box center [544, 258] width 135 height 41
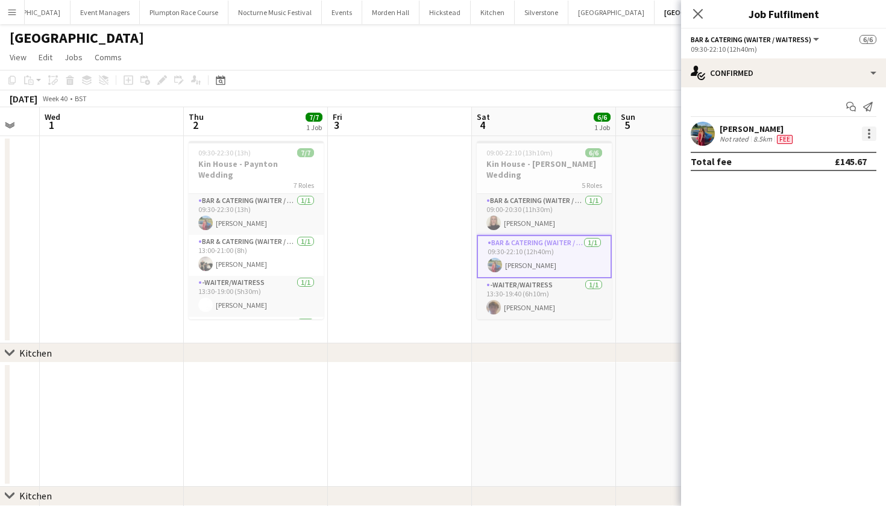
click at [872, 133] on div at bounding box center [869, 134] width 14 height 14
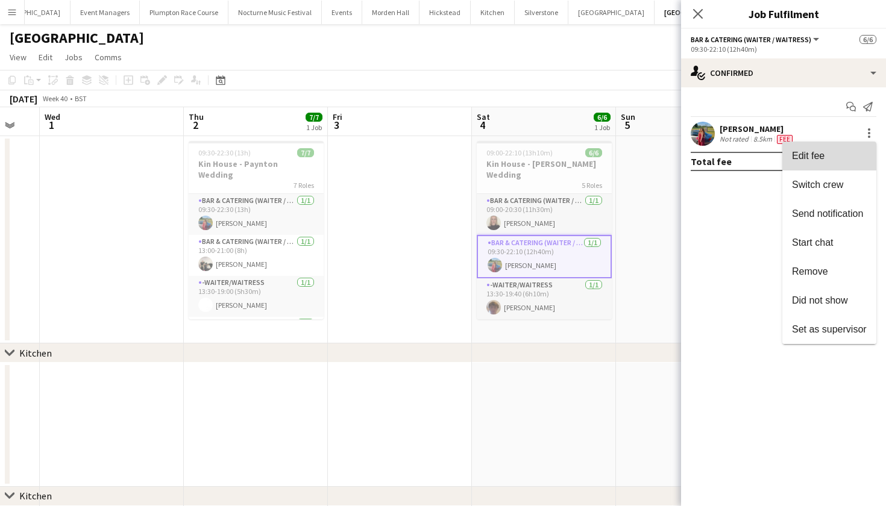
click at [834, 156] on span "Edit fee" at bounding box center [829, 156] width 75 height 11
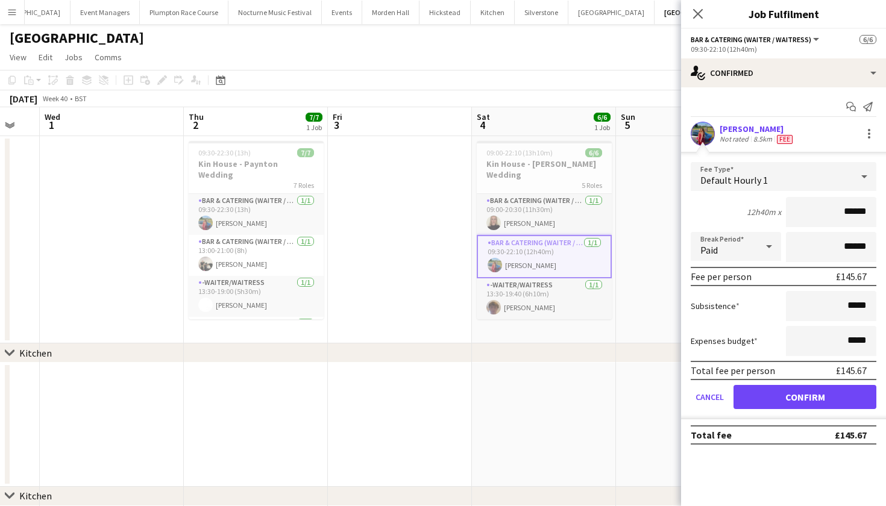
scroll to position [33, 0]
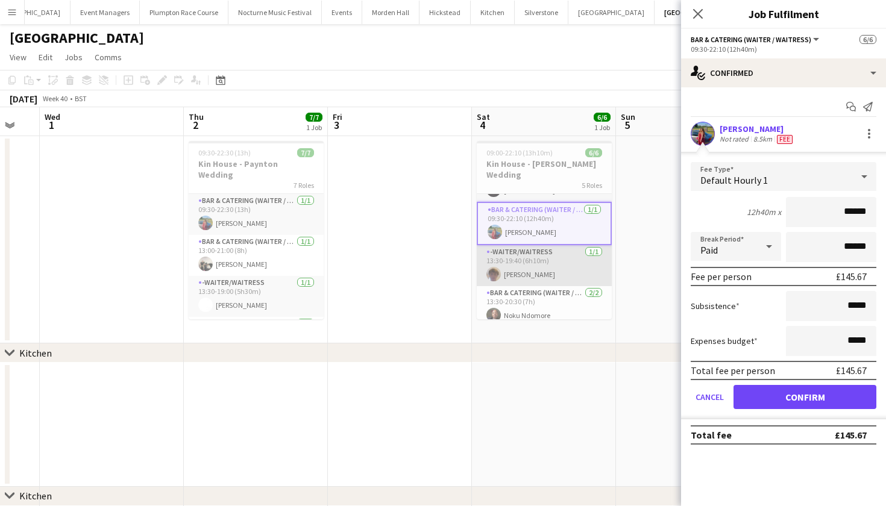
click at [553, 258] on app-card-role "-Waiter/Waitress [DATE] 13:30-19:40 (6h10m) [PERSON_NAME]" at bounding box center [544, 265] width 135 height 41
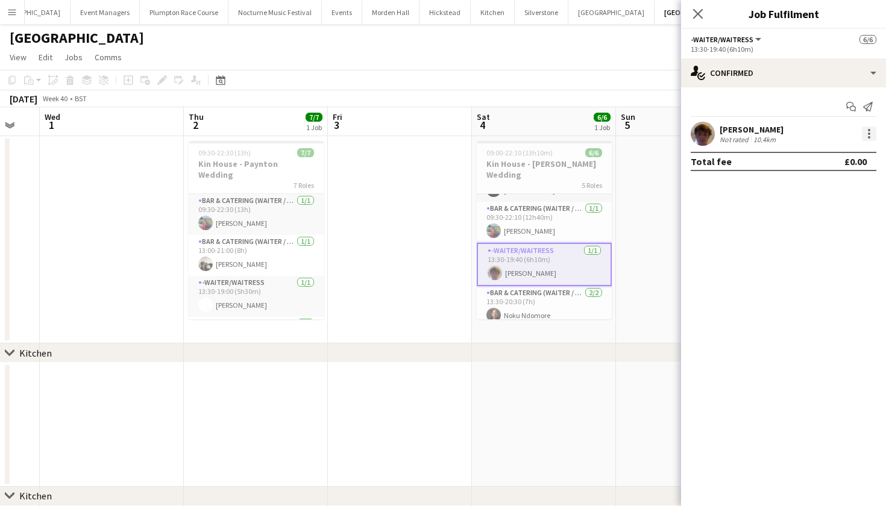
click at [864, 136] on div at bounding box center [869, 134] width 14 height 14
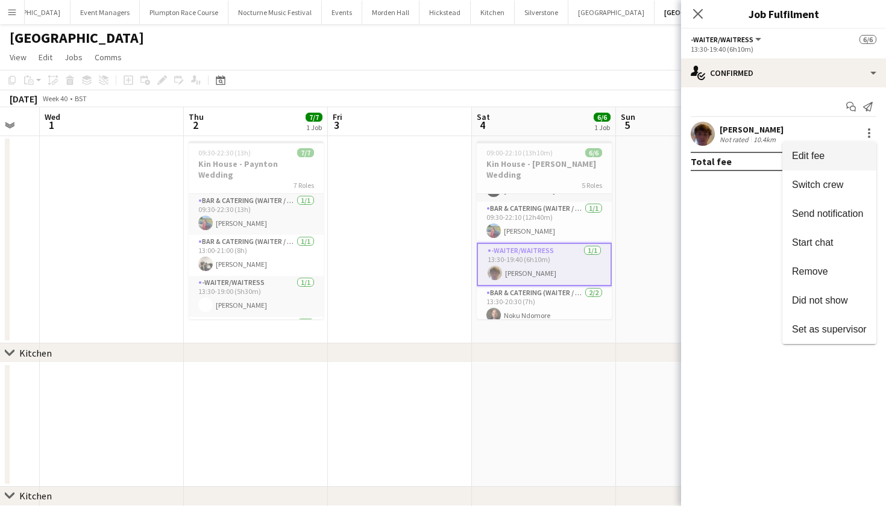
click at [856, 152] on span "Edit fee" at bounding box center [829, 156] width 75 height 11
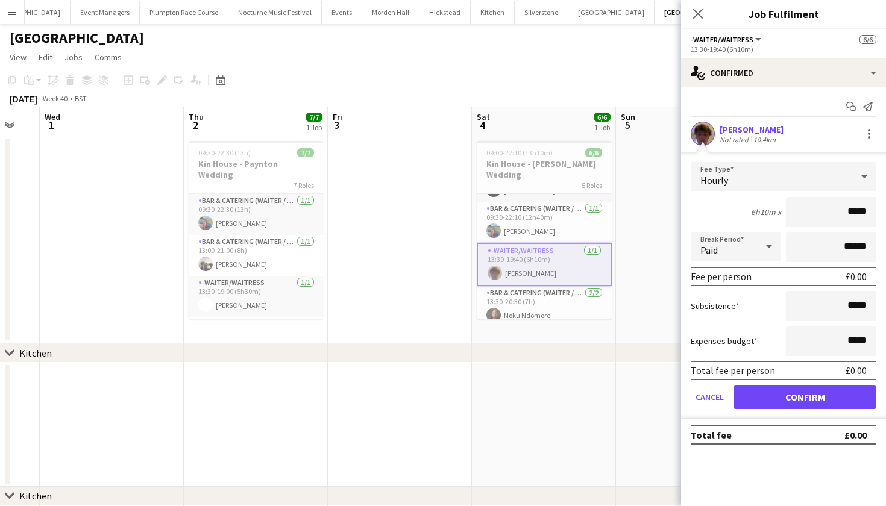
click at [774, 178] on div "Hourly" at bounding box center [772, 176] width 162 height 29
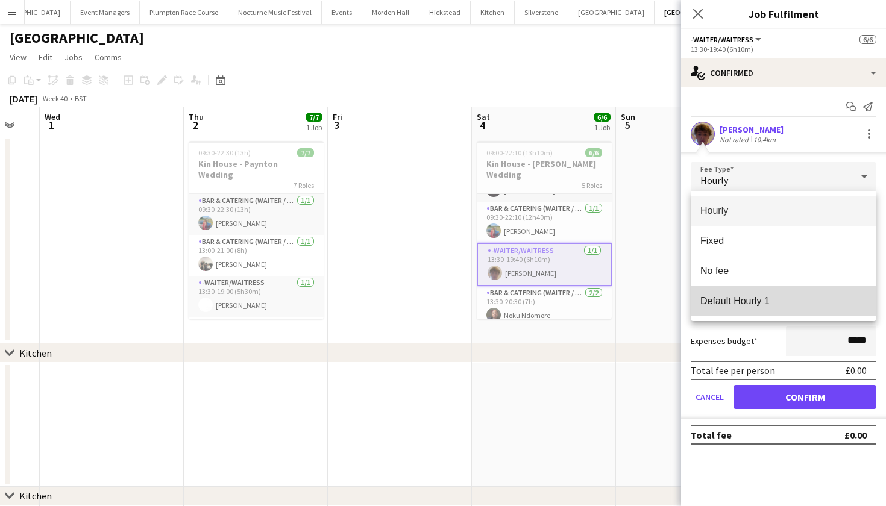
click at [717, 306] on span "Default Hourly 1" at bounding box center [784, 300] width 166 height 11
type input "******"
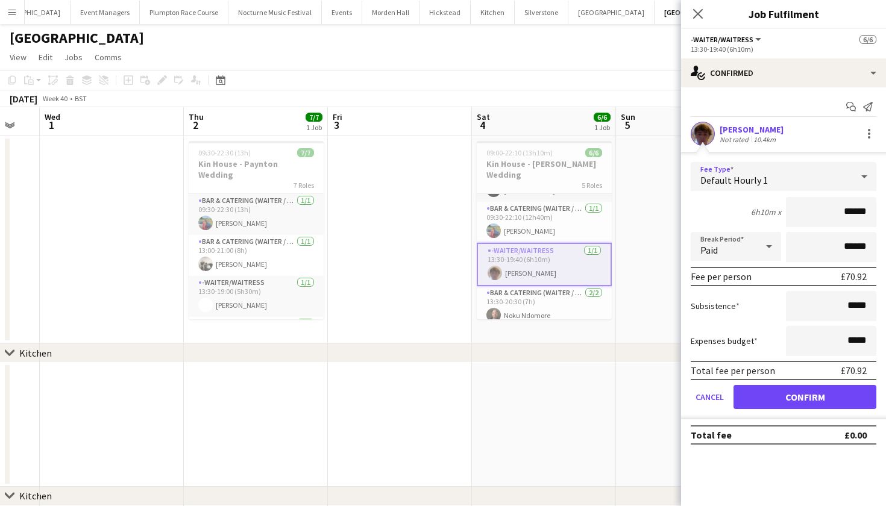
click at [766, 402] on button "Confirm" at bounding box center [805, 397] width 143 height 24
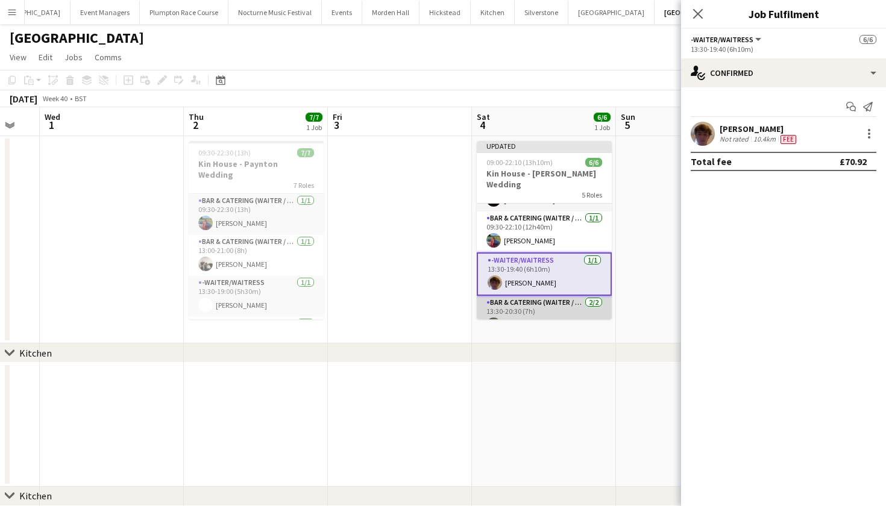
click at [567, 306] on app-card-role "Bar & Catering (Waiter / waitress) [DATE] 13:30-20:30 (7h) [PERSON_NAME] [PERSO…" at bounding box center [544, 325] width 135 height 58
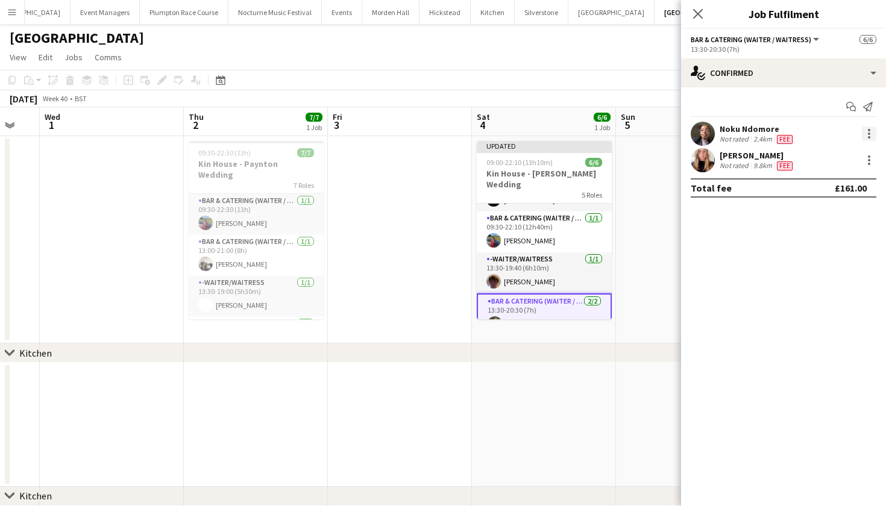
click at [873, 134] on div at bounding box center [869, 134] width 14 height 14
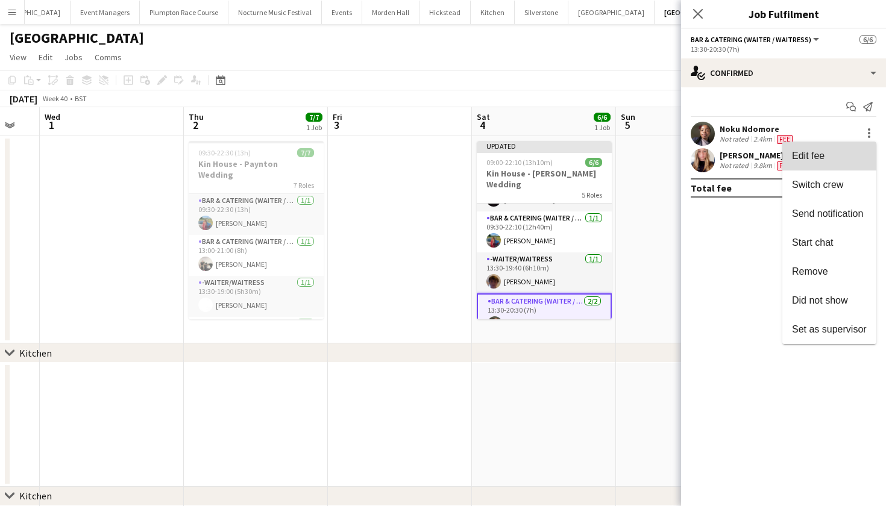
click at [836, 156] on span "Edit fee" at bounding box center [829, 156] width 75 height 11
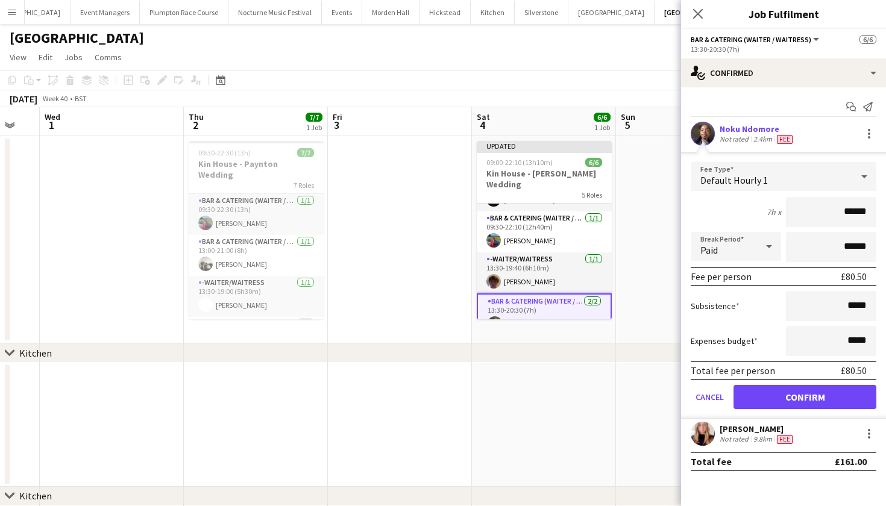
click at [798, 406] on button "Confirm" at bounding box center [805, 397] width 143 height 24
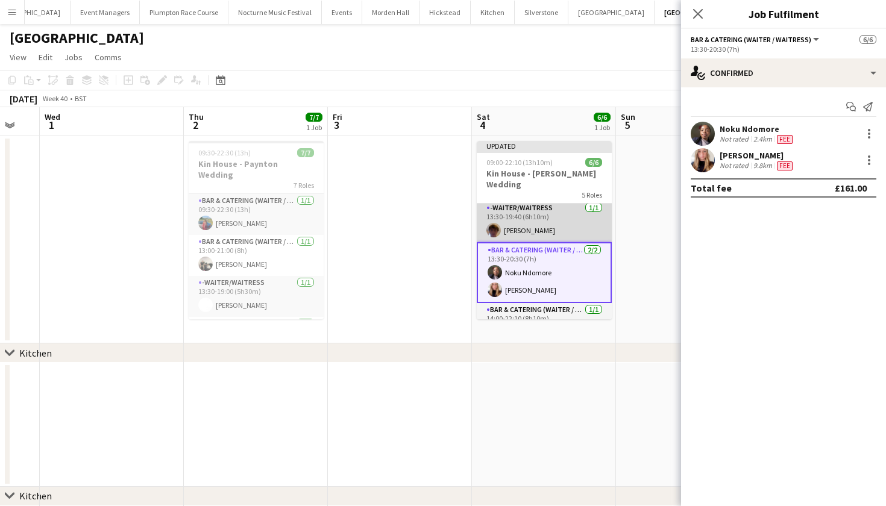
scroll to position [97, 0]
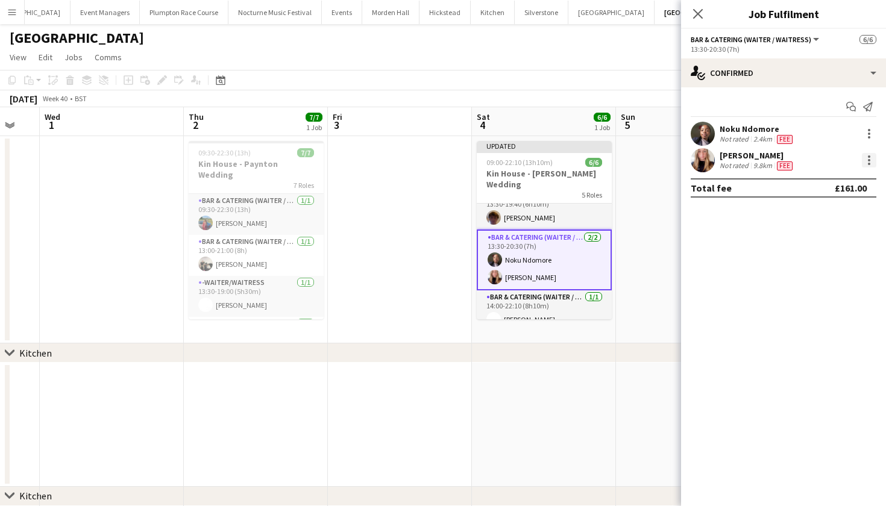
click at [867, 161] on div at bounding box center [869, 160] width 14 height 14
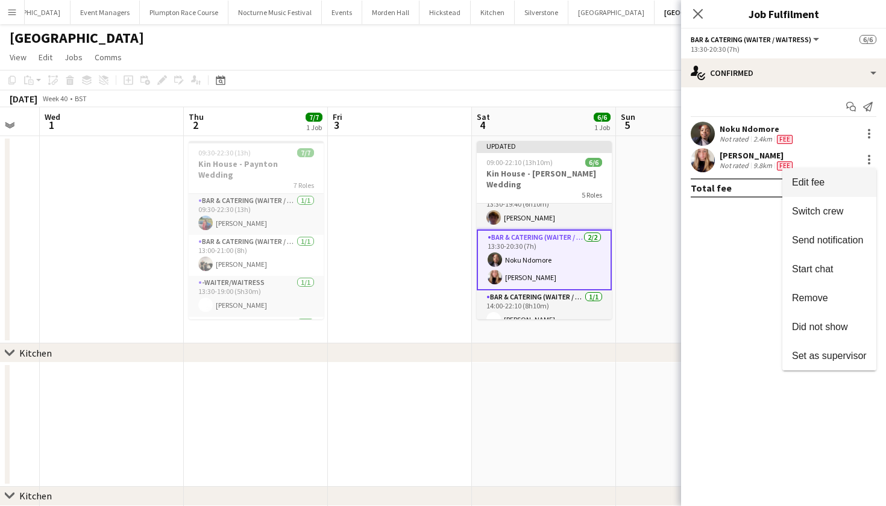
click at [841, 183] on span "Edit fee" at bounding box center [829, 182] width 75 height 11
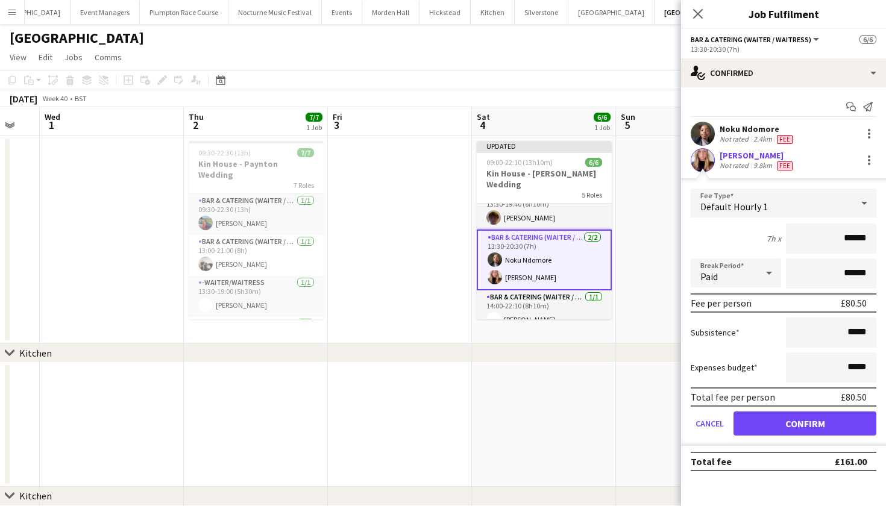
click at [758, 432] on button "Confirm" at bounding box center [805, 424] width 143 height 24
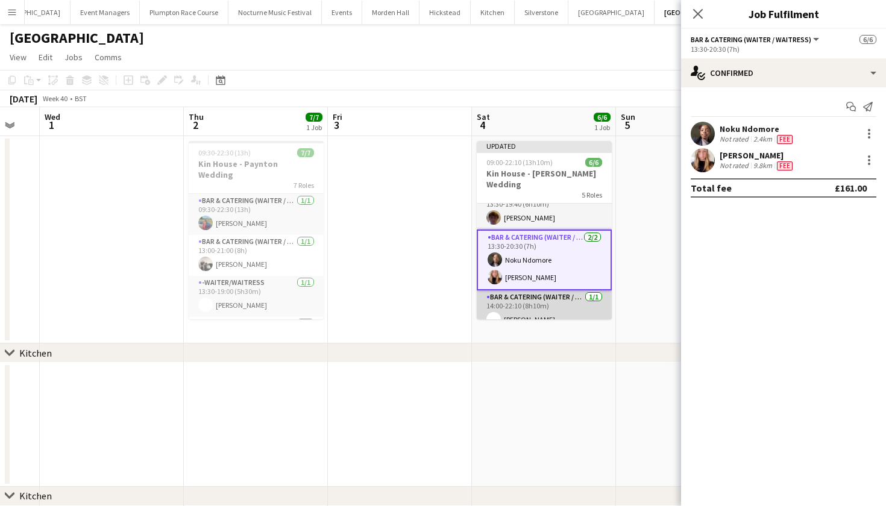
click at [579, 308] on app-card-role "Bar & Catering (Waiter / waitress) [DATE] 14:00-22:10 (8h10m) [PERSON_NAME]" at bounding box center [544, 311] width 135 height 41
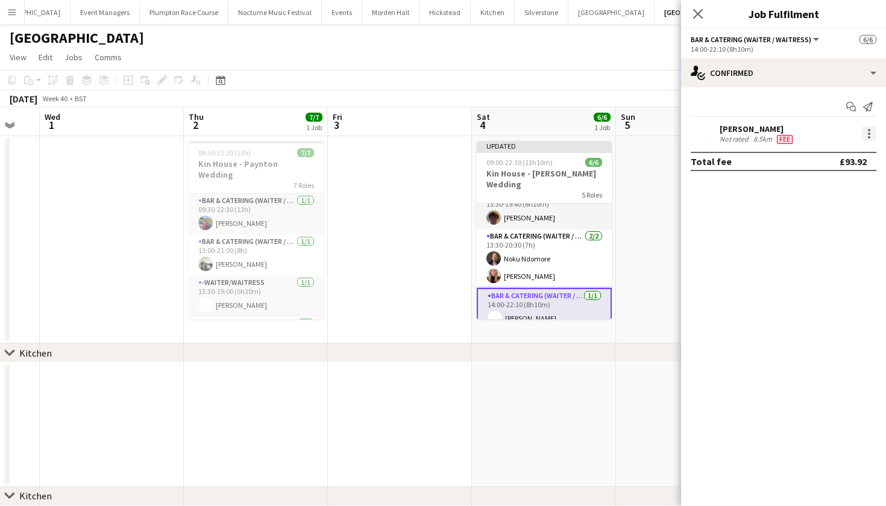
click at [866, 133] on div at bounding box center [869, 134] width 14 height 14
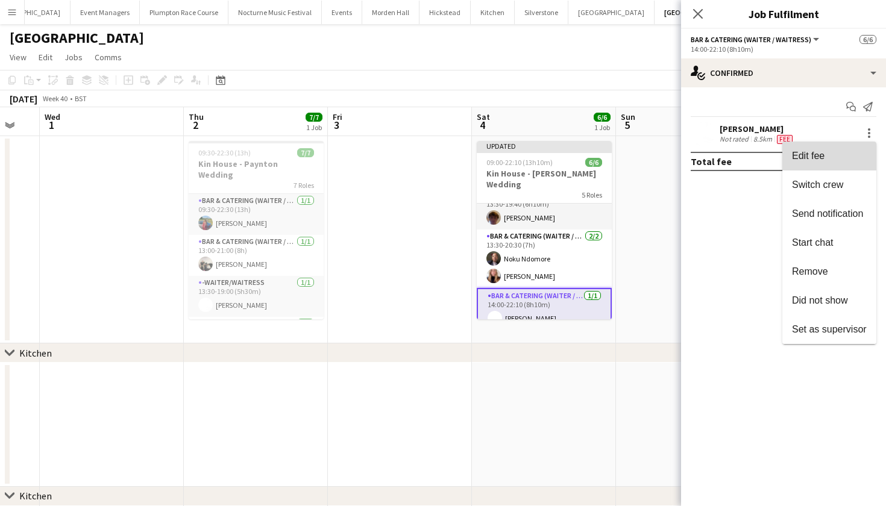
click at [854, 164] on button "Edit fee" at bounding box center [830, 156] width 94 height 29
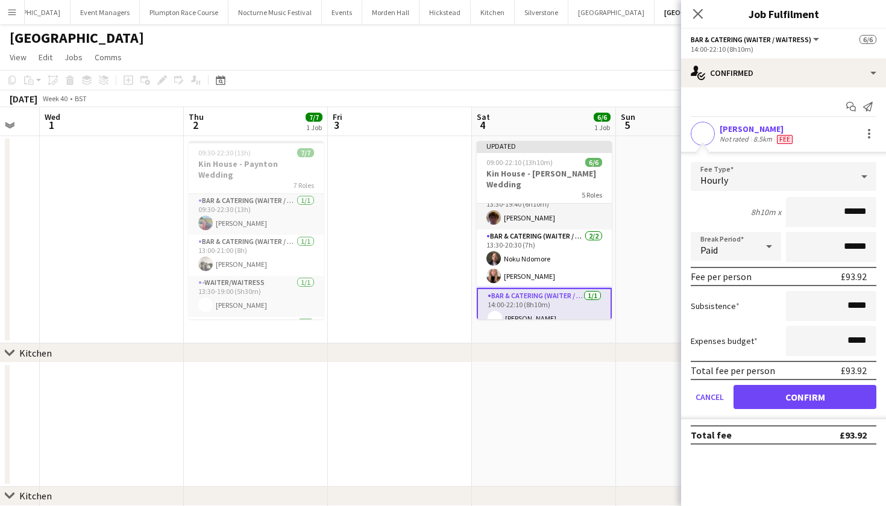
click at [787, 398] on button "Confirm" at bounding box center [805, 397] width 143 height 24
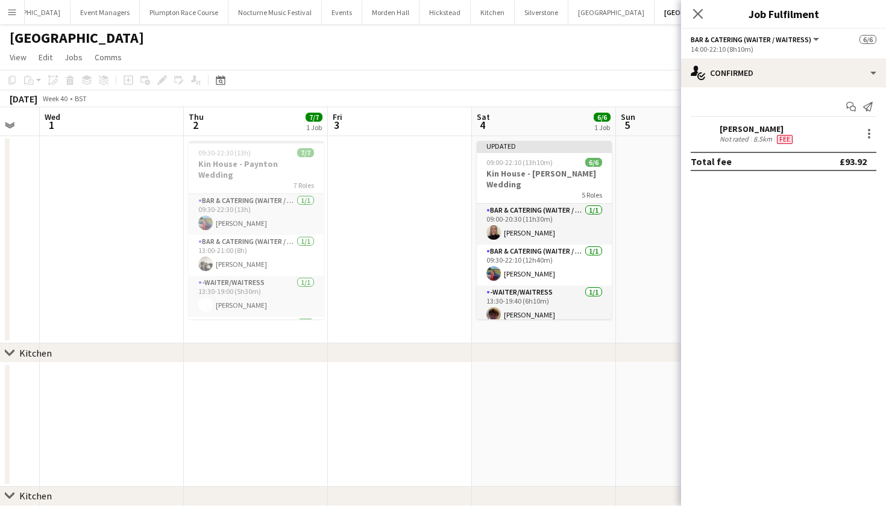
scroll to position [0, 0]
